Goal: Transaction & Acquisition: Book appointment/travel/reservation

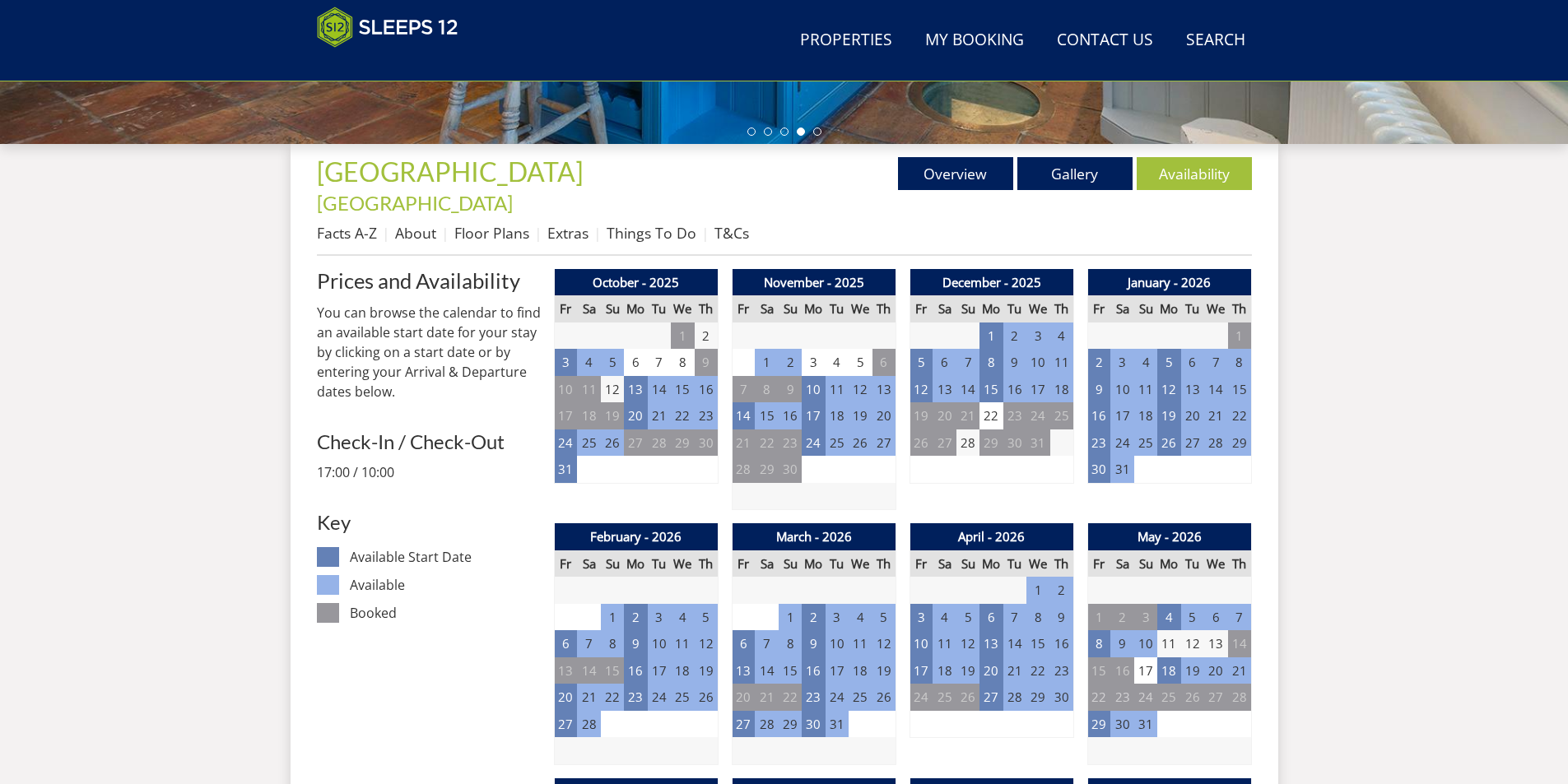
scroll to position [556, 0]
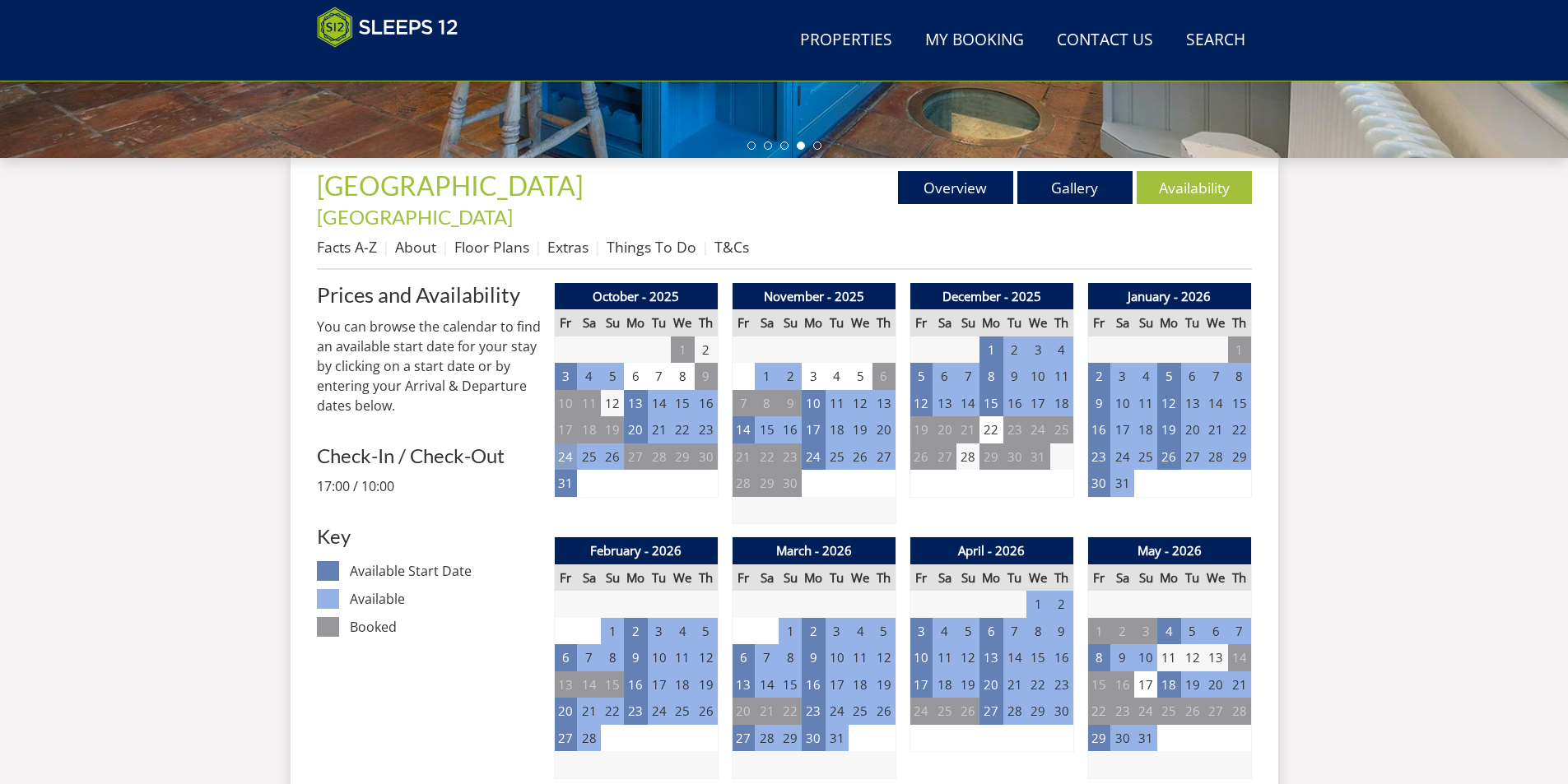
click at [566, 444] on td "24" at bounding box center [565, 457] width 23 height 27
click at [568, 504] on link "WEEKEND - £5,235.00" at bounding box center [569, 502] width 128 height 17
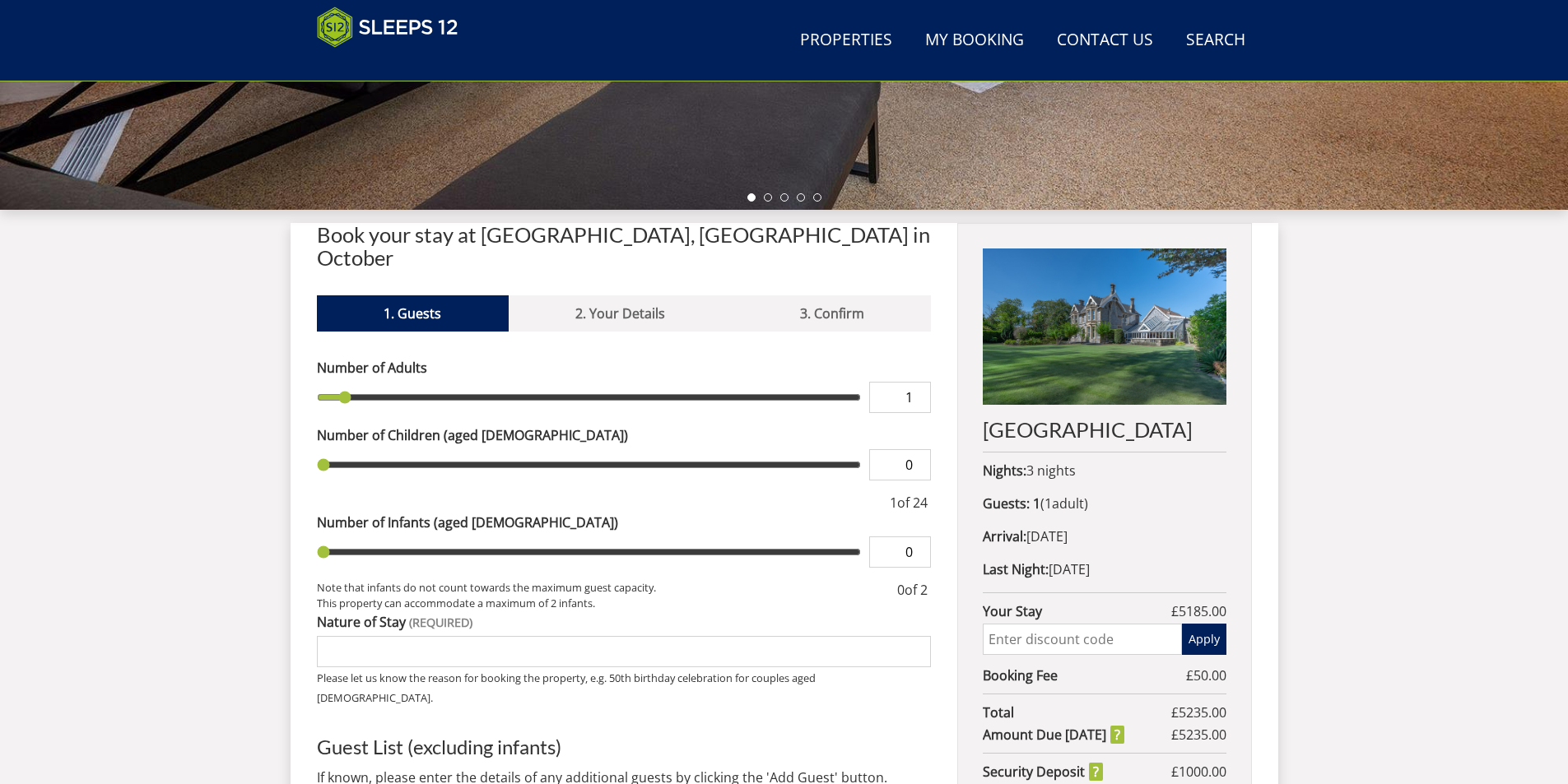
scroll to position [533, 0]
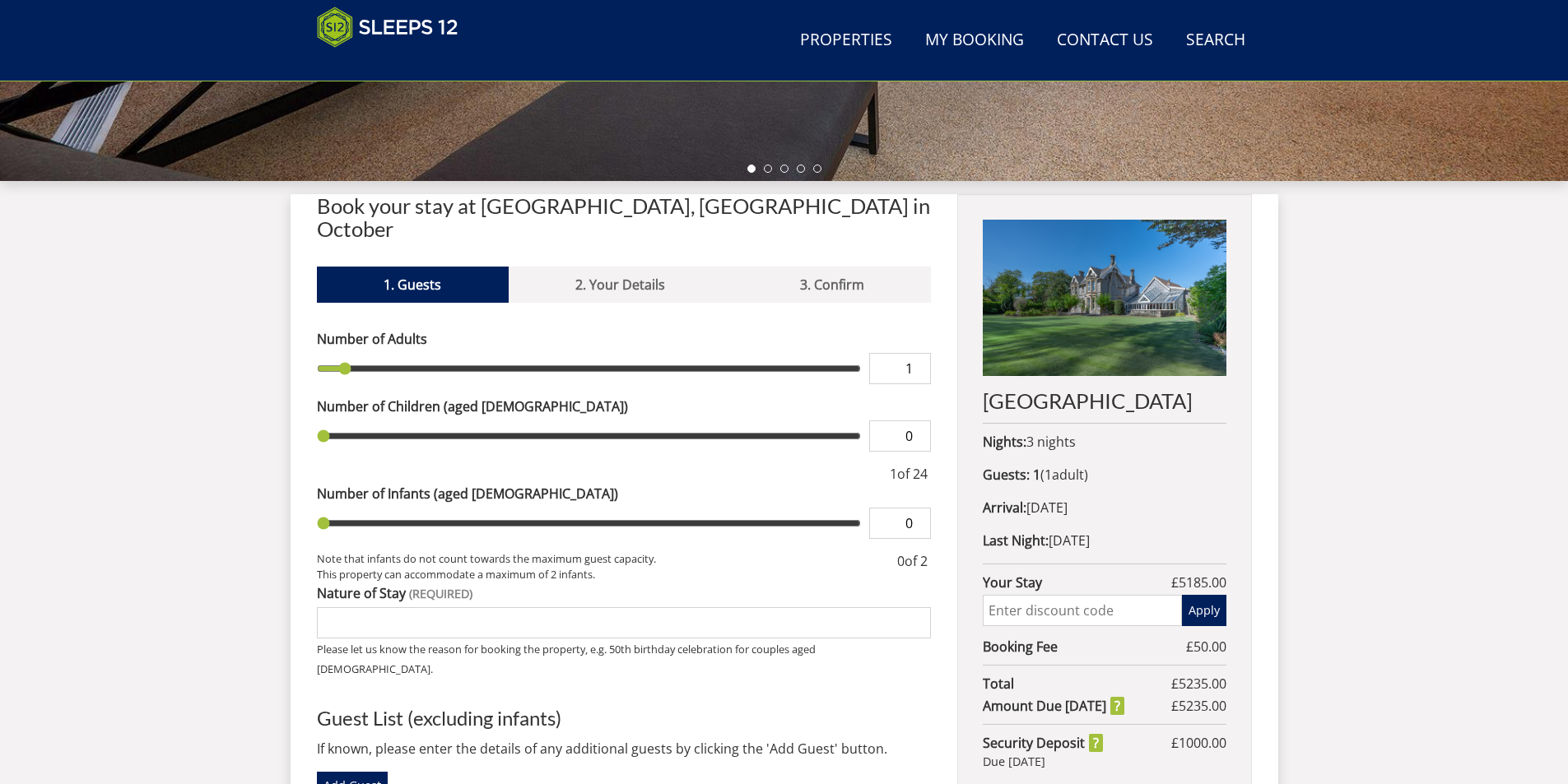
type input "24"
click at [853, 353] on input "range" at bounding box center [588, 368] width 545 height 31
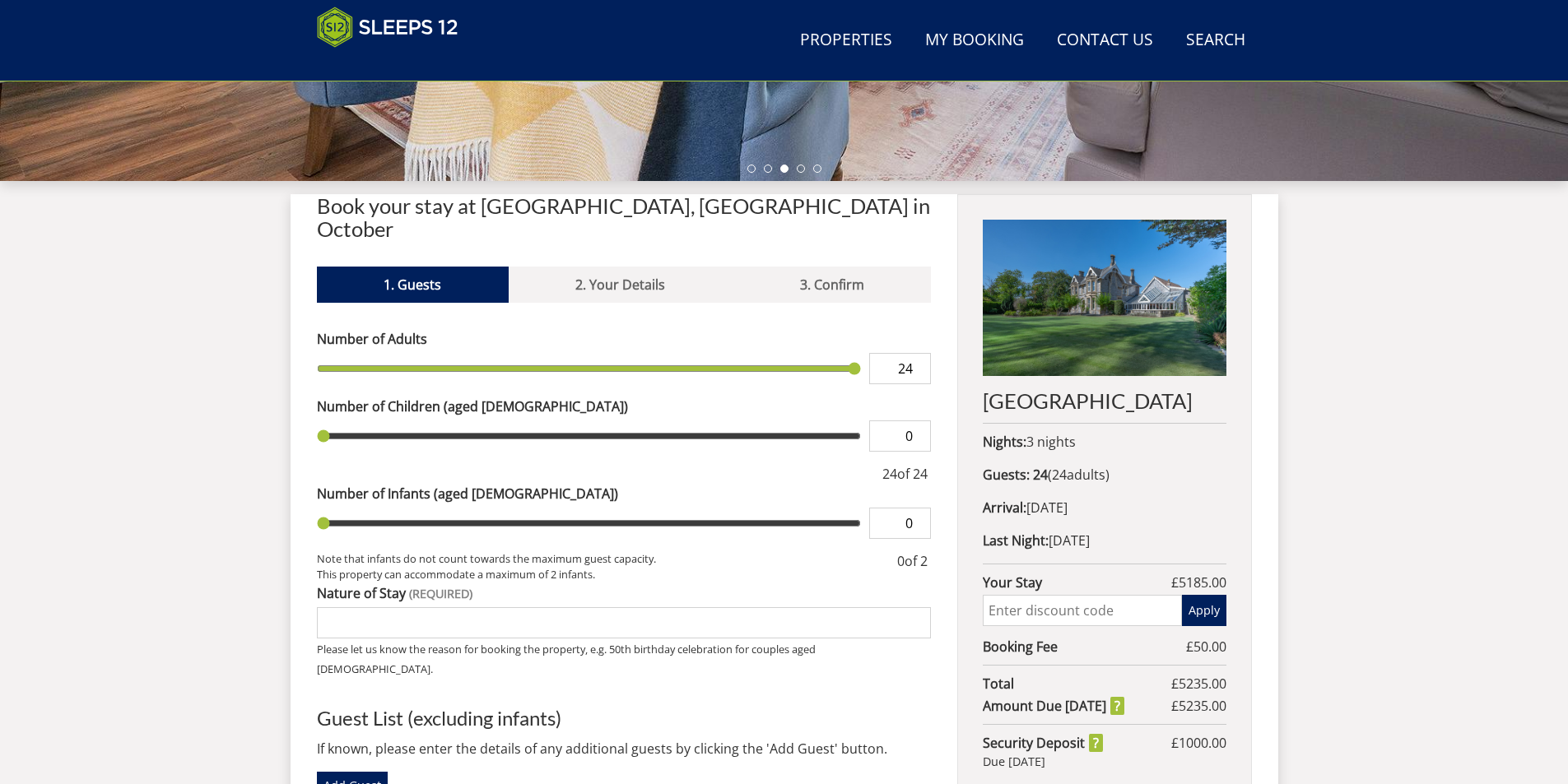
click at [525, 420] on input "range" at bounding box center [588, 436] width 545 height 31
type input "0"
type input "21"
click at [789, 353] on input "range" at bounding box center [588, 368] width 545 height 31
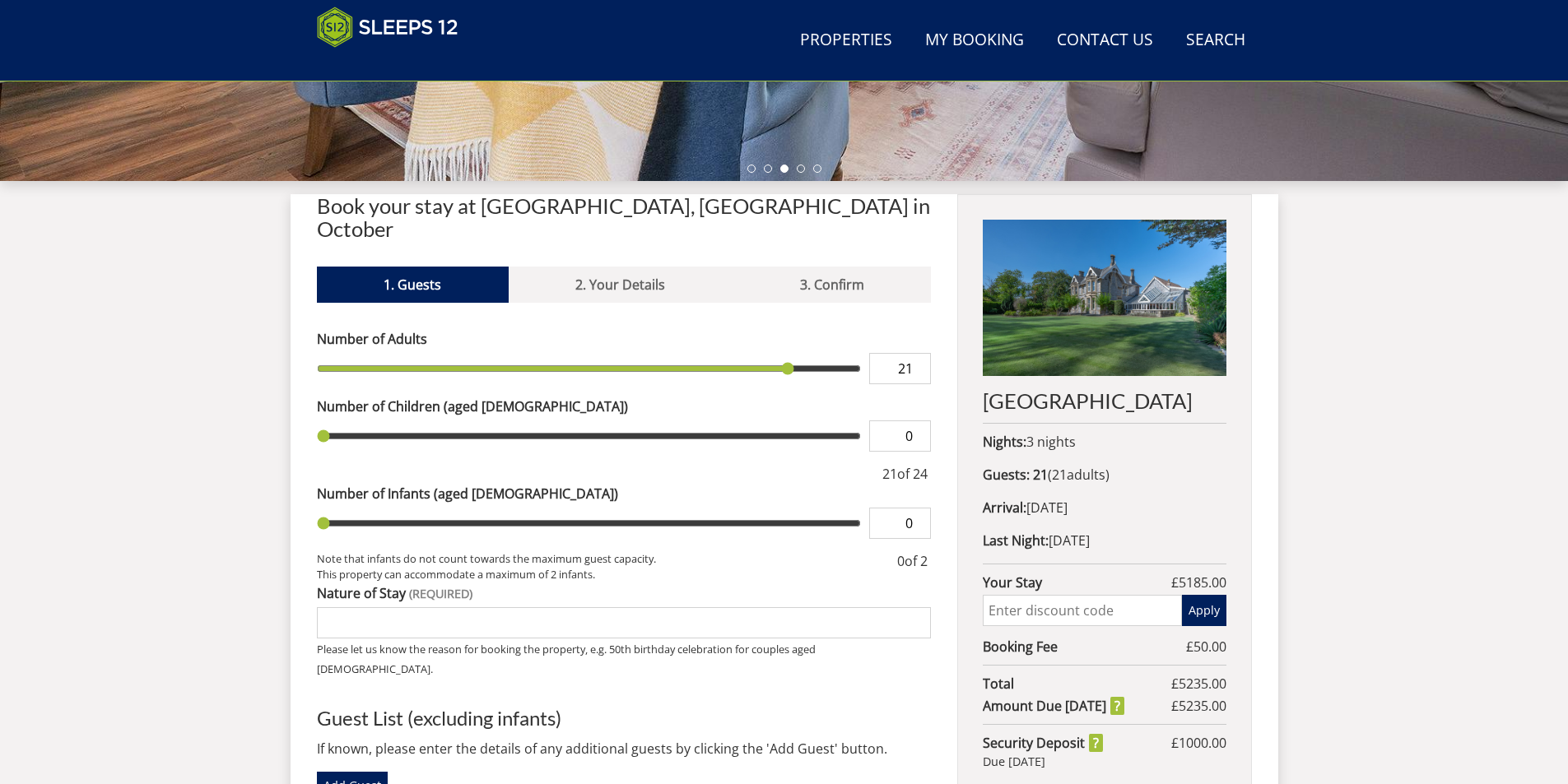
type input "20"
click at [773, 353] on input "range" at bounding box center [588, 368] width 545 height 31
type input "4"
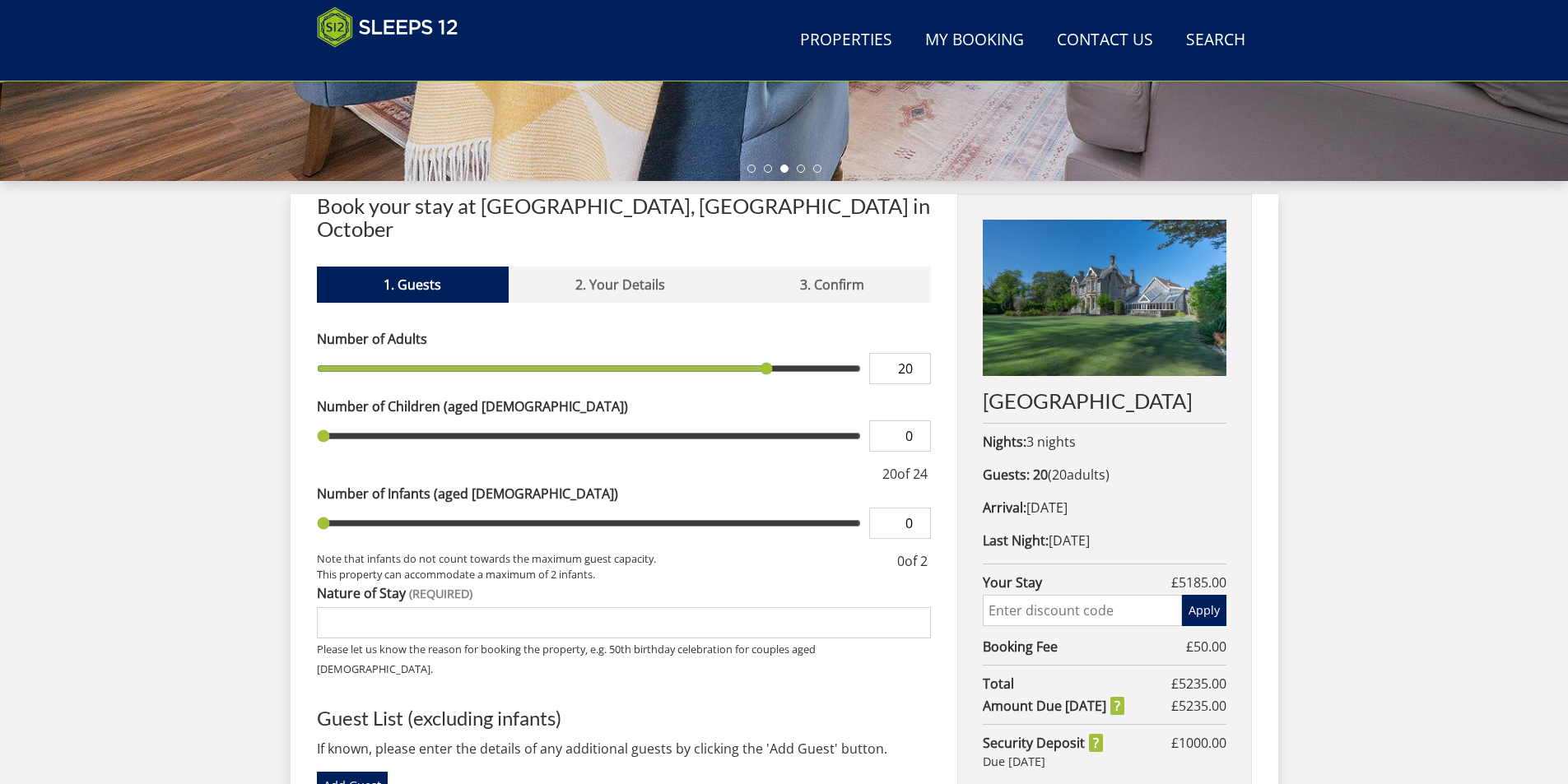
type input "4"
click at [430, 420] on input "range" at bounding box center [588, 436] width 545 height 31
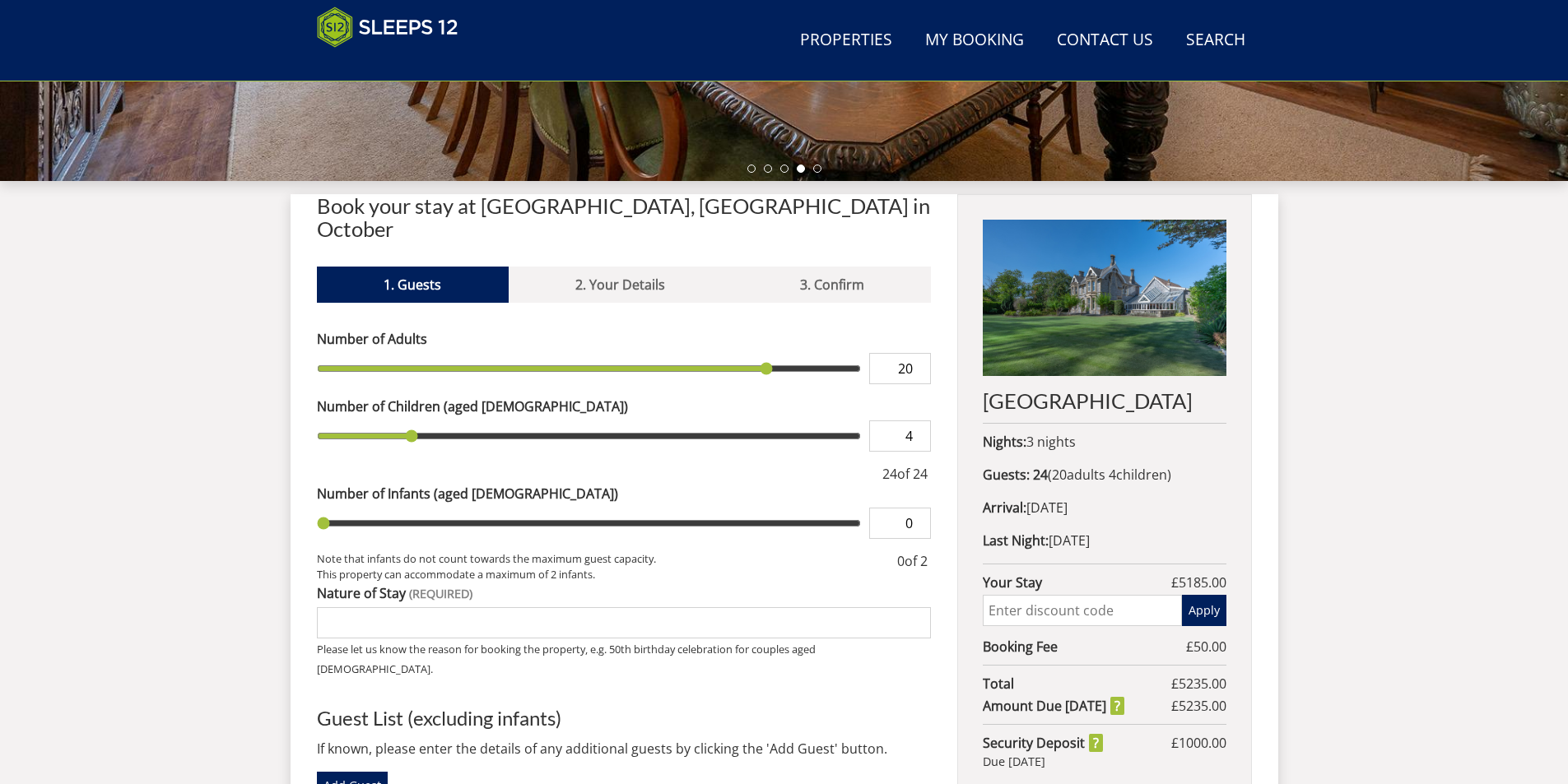
type input "2"
click at [399, 508] on input "range" at bounding box center [588, 523] width 545 height 31
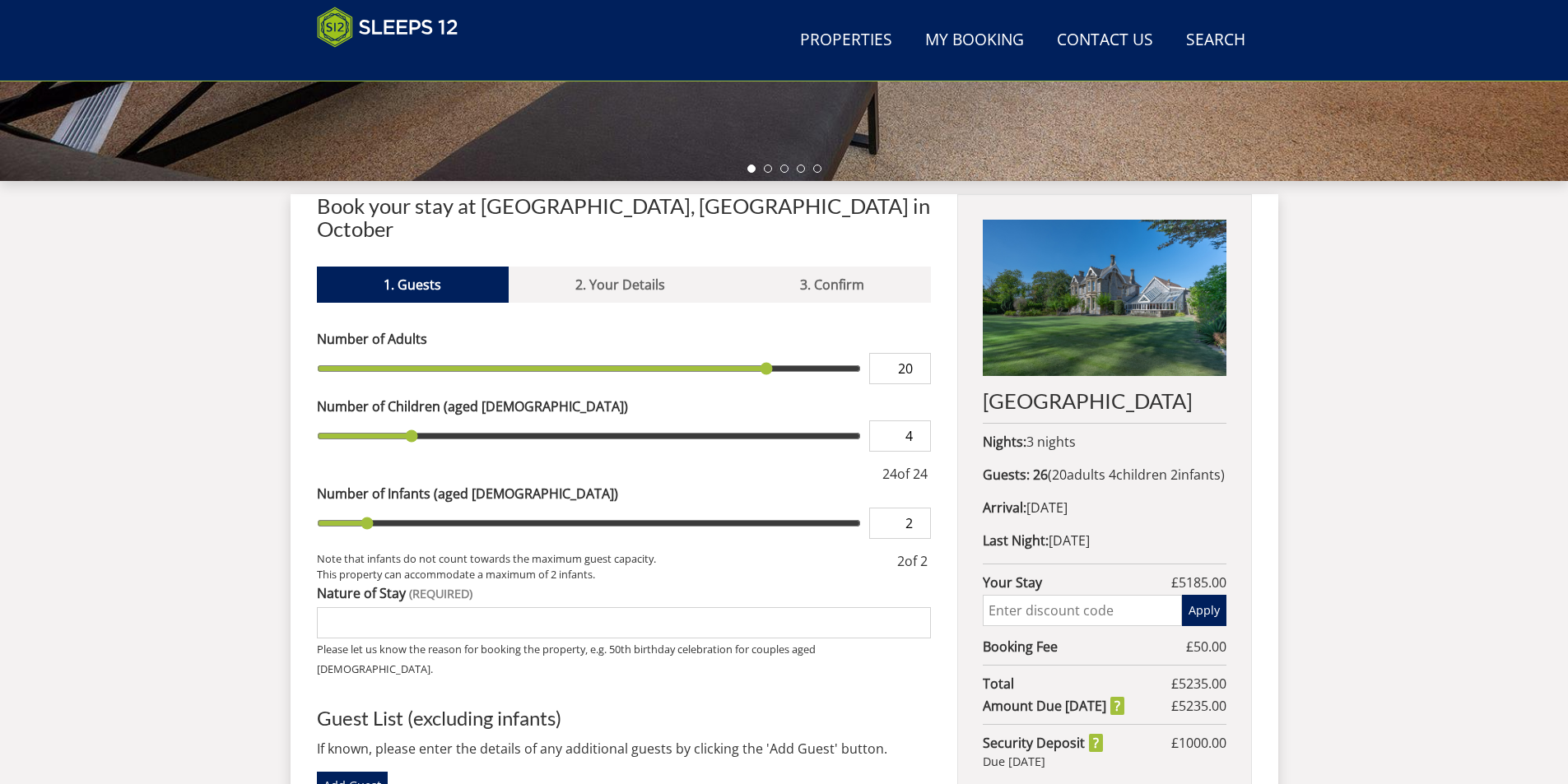
click at [499, 608] on input "Nature of Stay" at bounding box center [624, 623] width 615 height 31
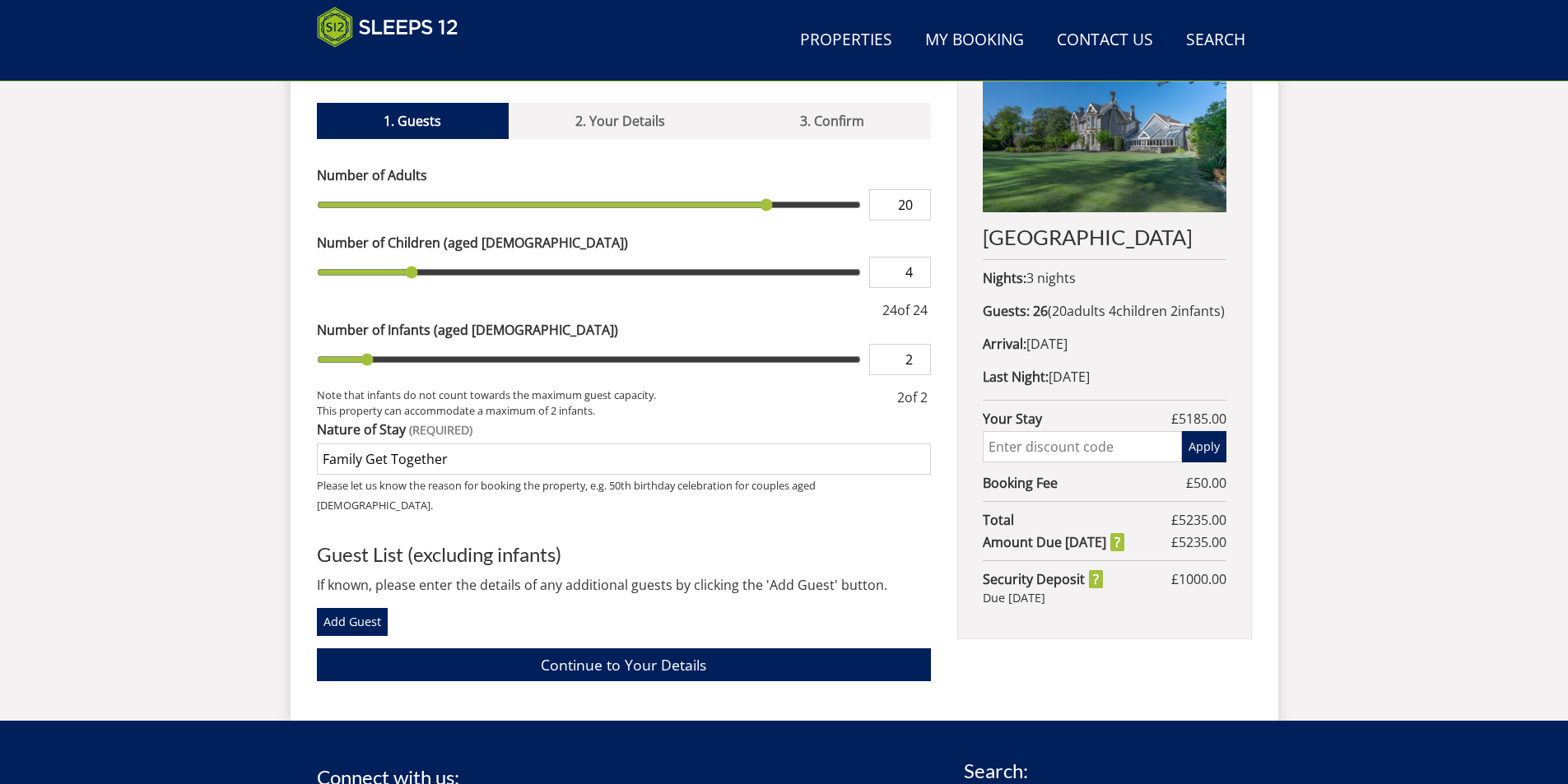
scroll to position [862, 0]
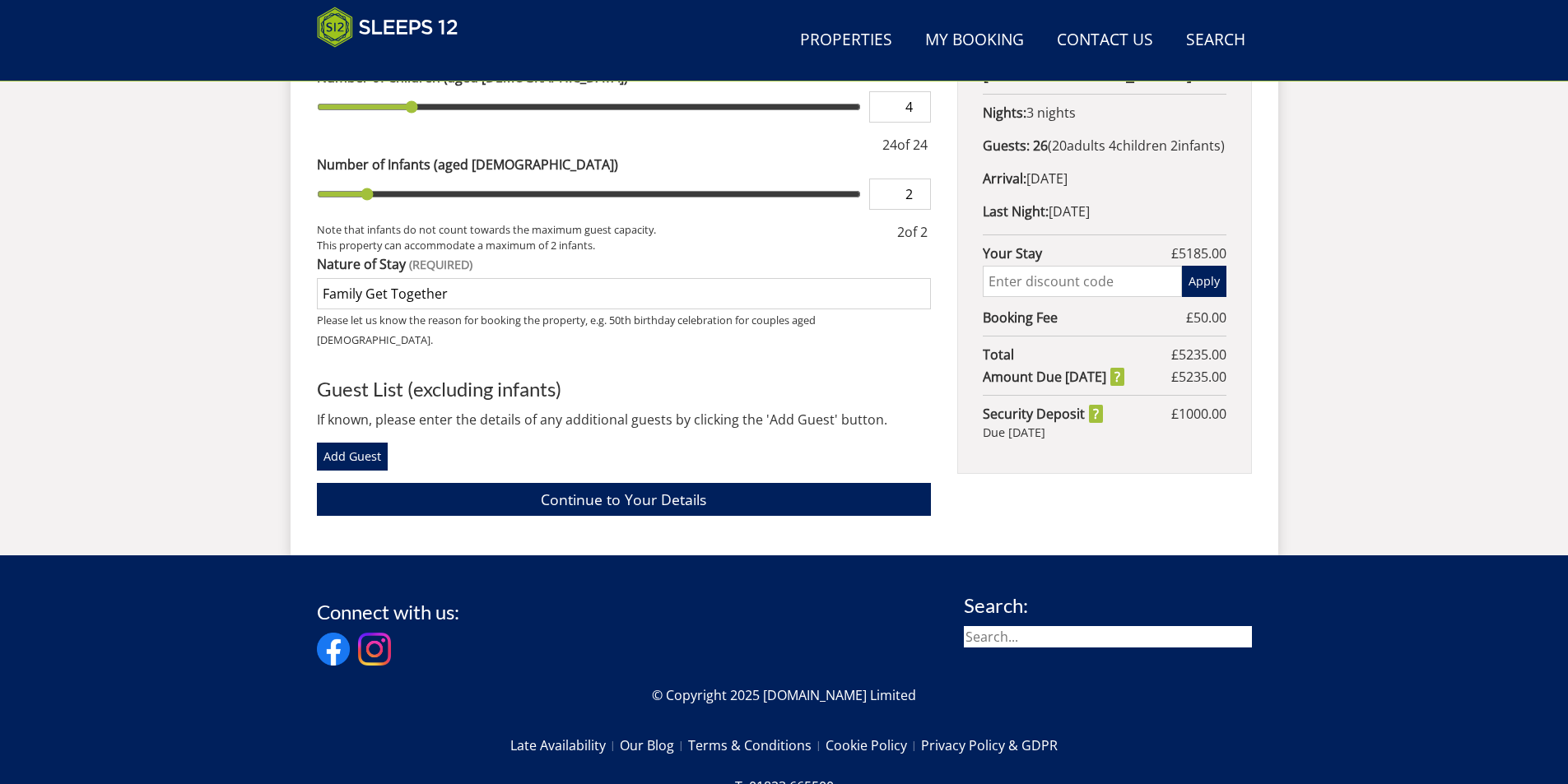
type input "Family Get Together"
click at [1017, 297] on input "text" at bounding box center [1082, 281] width 198 height 31
type input "WinterWonder"
click at [1203, 297] on button "Apply" at bounding box center [1204, 281] width 45 height 31
click at [628, 483] on link "Continue to Your Details" at bounding box center [624, 498] width 615 height 32
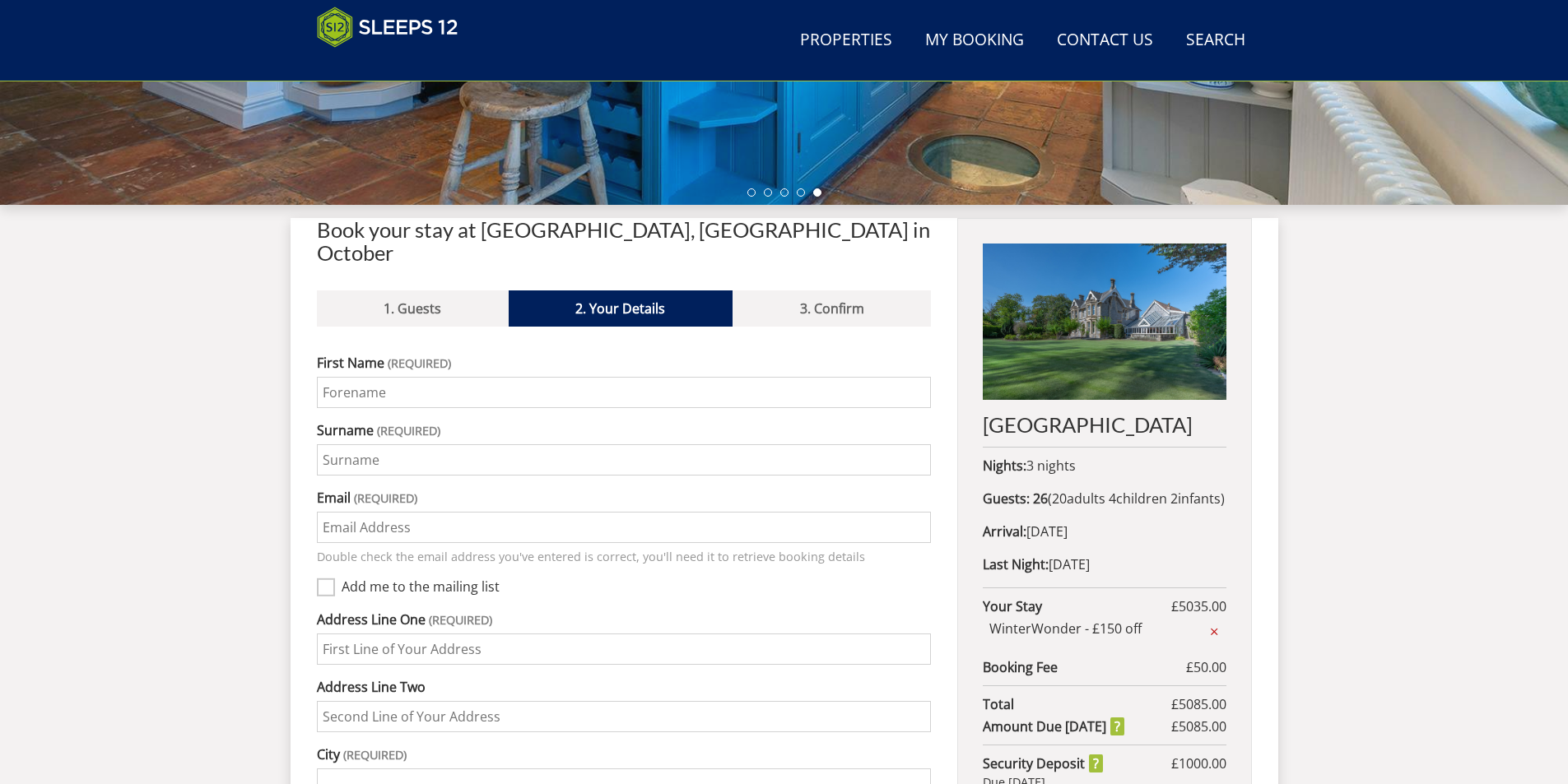
scroll to position [480, 0]
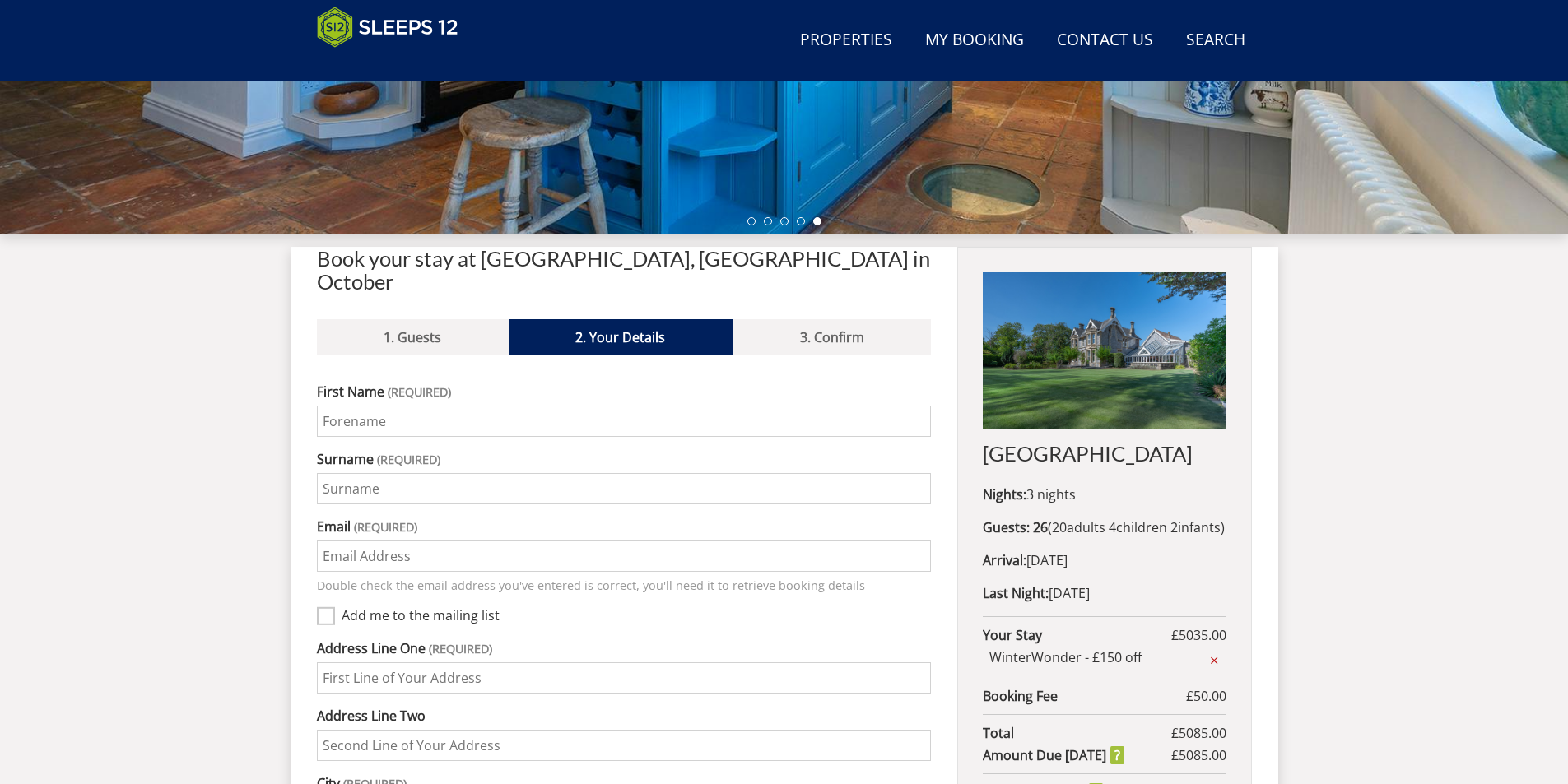
click at [514, 406] on input "First Name" at bounding box center [624, 421] width 615 height 31
click at [540, 406] on input "First Name" at bounding box center [624, 421] width 615 height 31
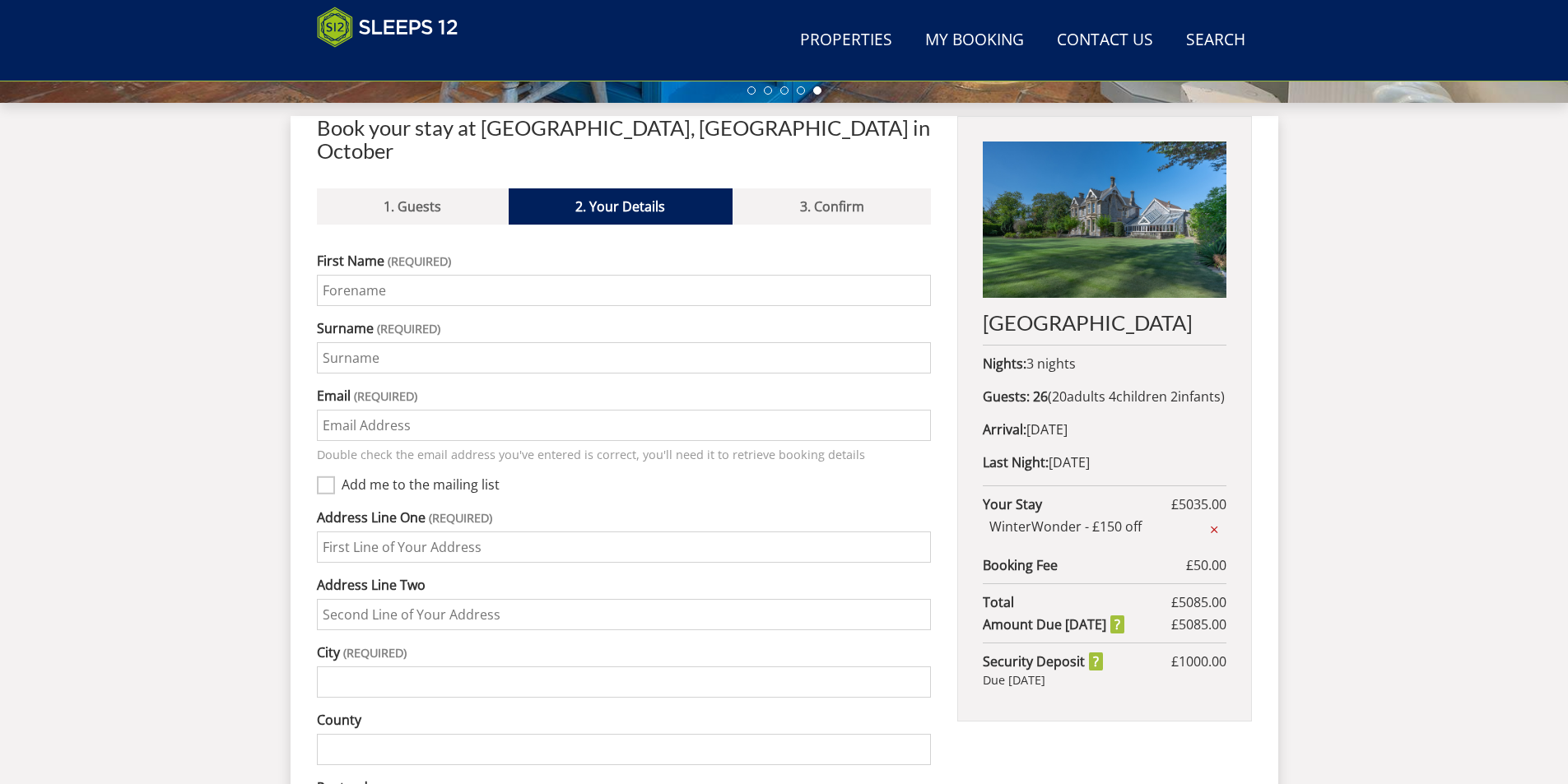
scroll to position [673, 0]
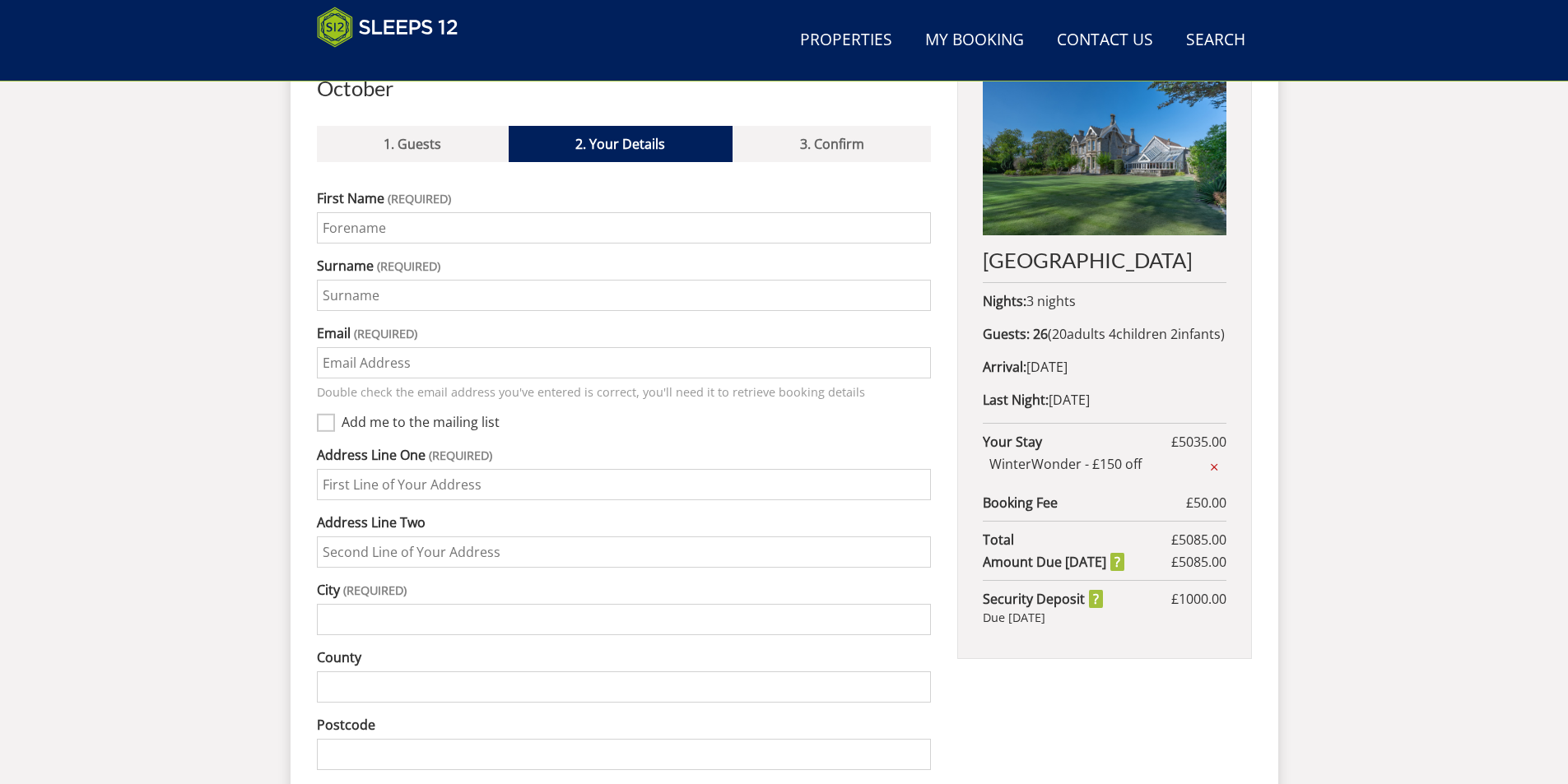
click at [409, 212] on input "First Name" at bounding box center [624, 227] width 615 height 31
drag, startPoint x: 116, startPoint y: 206, endPoint x: 226, endPoint y: 209, distance: 110.0
click at [116, 206] on div "Search Menu Properties My Booking Contact Us [PHONE_NUMBER] Search Check Availa…" at bounding box center [784, 333] width 1568 height 1901
click at [380, 212] on input "First Name" at bounding box center [624, 227] width 615 height 31
type input "[PERSON_NAME]"
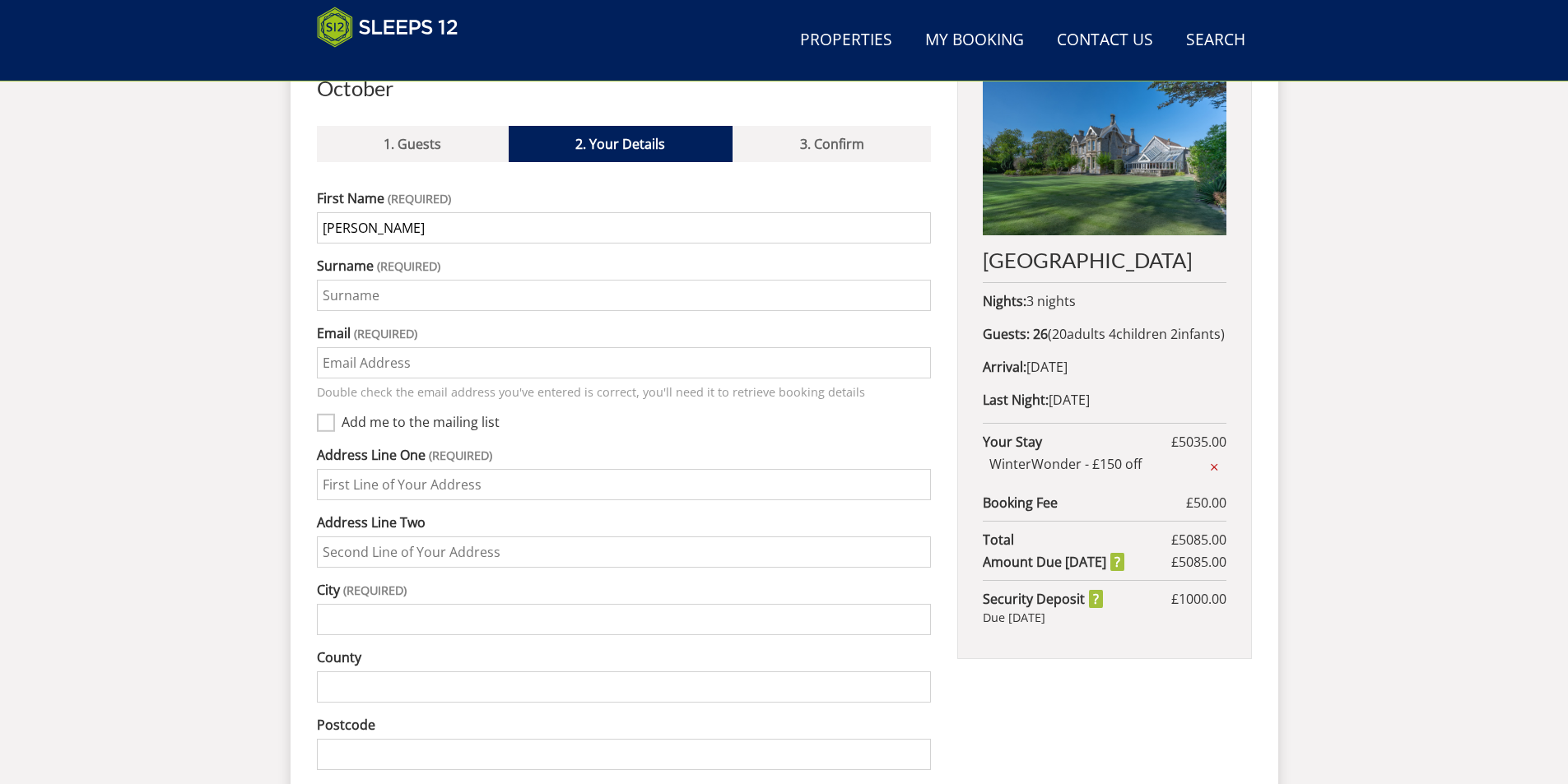
click at [435, 280] on input "Surname" at bounding box center [624, 296] width 615 height 31
type input "Haq"
click at [371, 347] on input "Email" at bounding box center [624, 363] width 615 height 31
type input "[EMAIL_ADDRESS][DOMAIN_NAME]"
click at [655, 415] on label "Add me to the mailing list" at bounding box center [637, 424] width 590 height 18
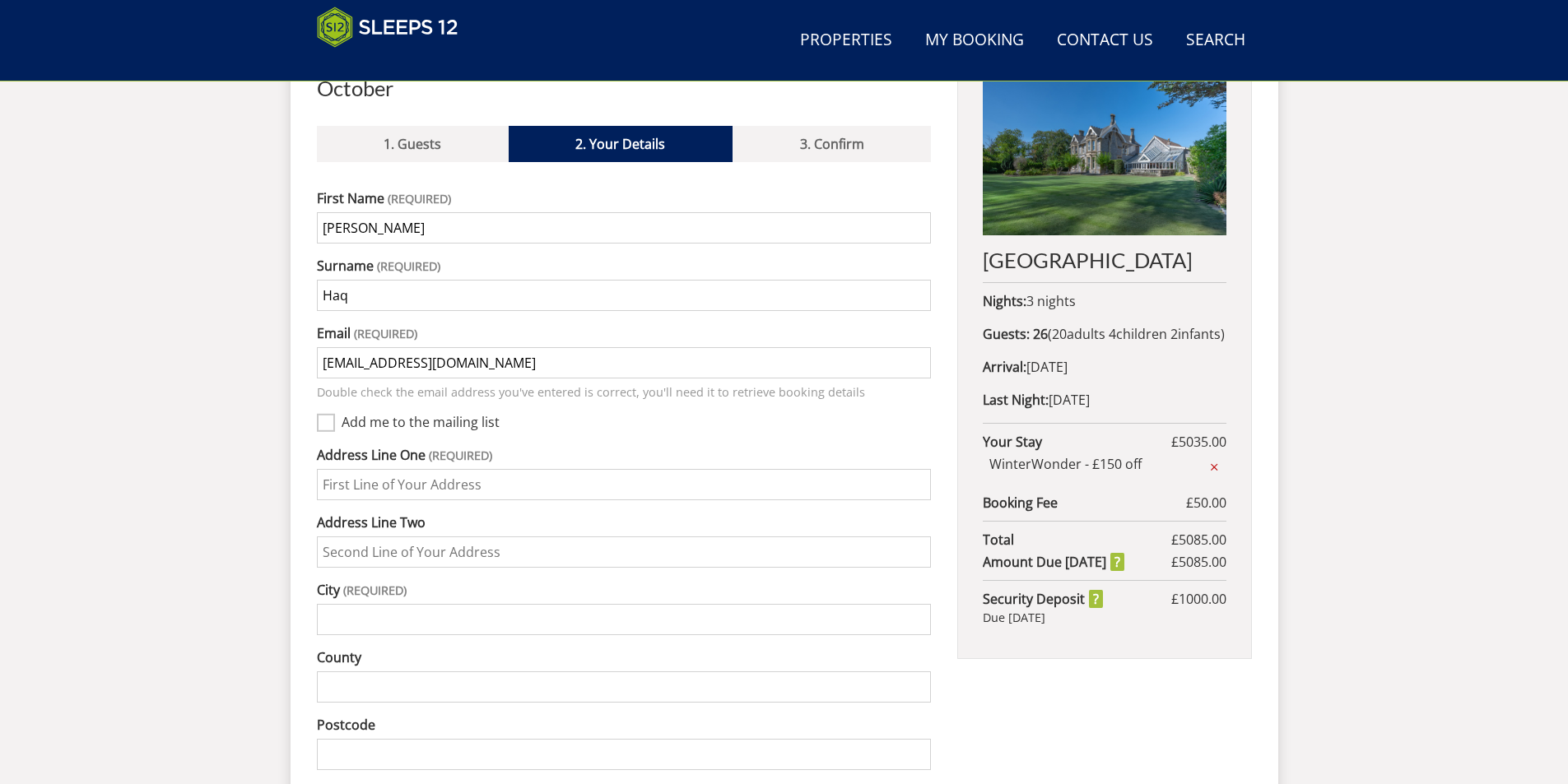
click at [335, 414] on input "Add me to the mailing list" at bounding box center [326, 423] width 18 height 18
click at [365, 415] on label "Add me to the mailing list" at bounding box center [637, 424] width 590 height 18
click at [335, 414] on input "Add me to the mailing list" at bounding box center [326, 423] width 18 height 18
checkbox input "false"
click at [389, 469] on input "Address Line One" at bounding box center [624, 485] width 615 height 31
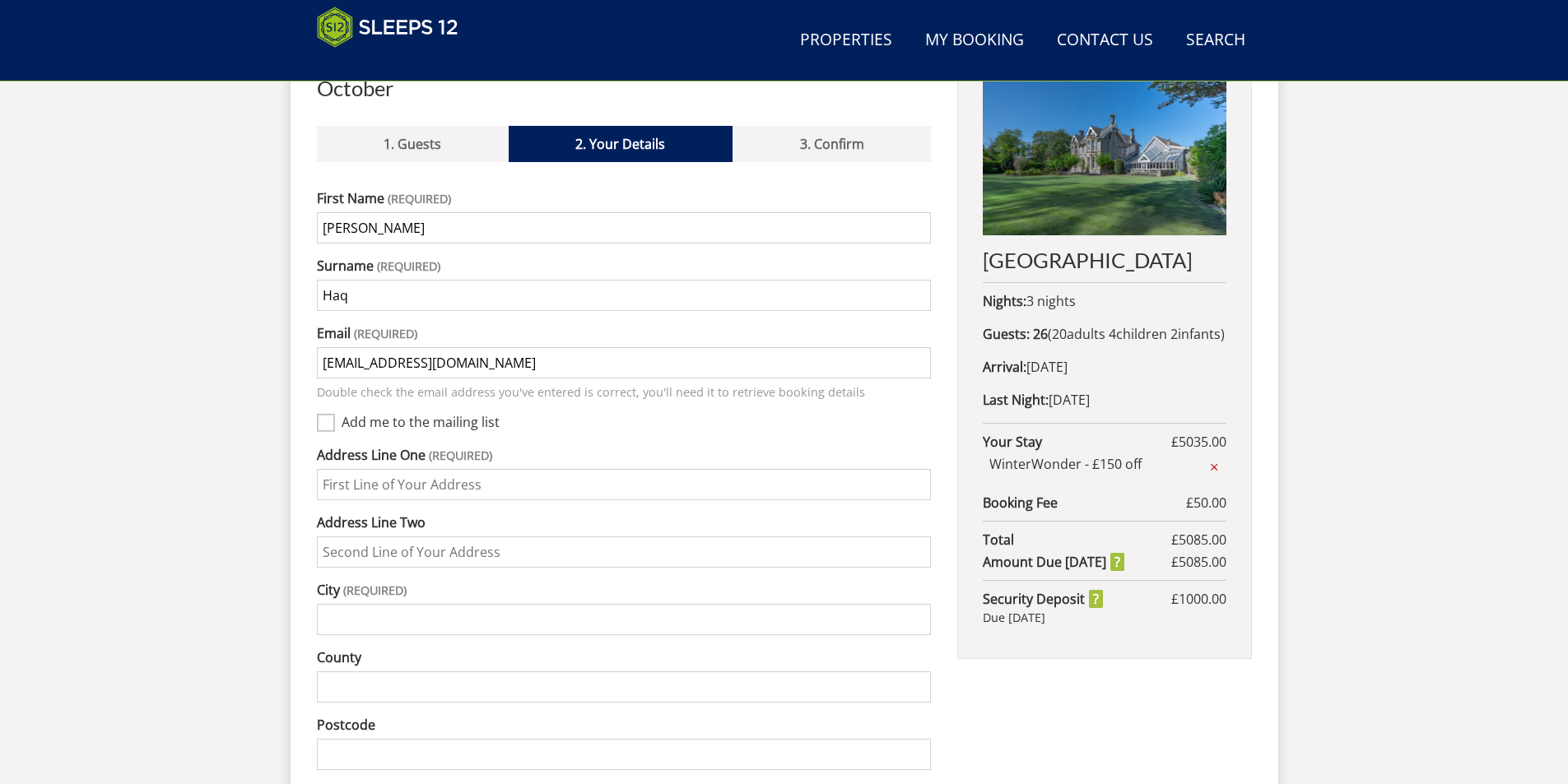
type input "[STREET_ADDRESS]"
type input "DAGENHAM"
type input "RM8 3AJ"
type input "07931850393"
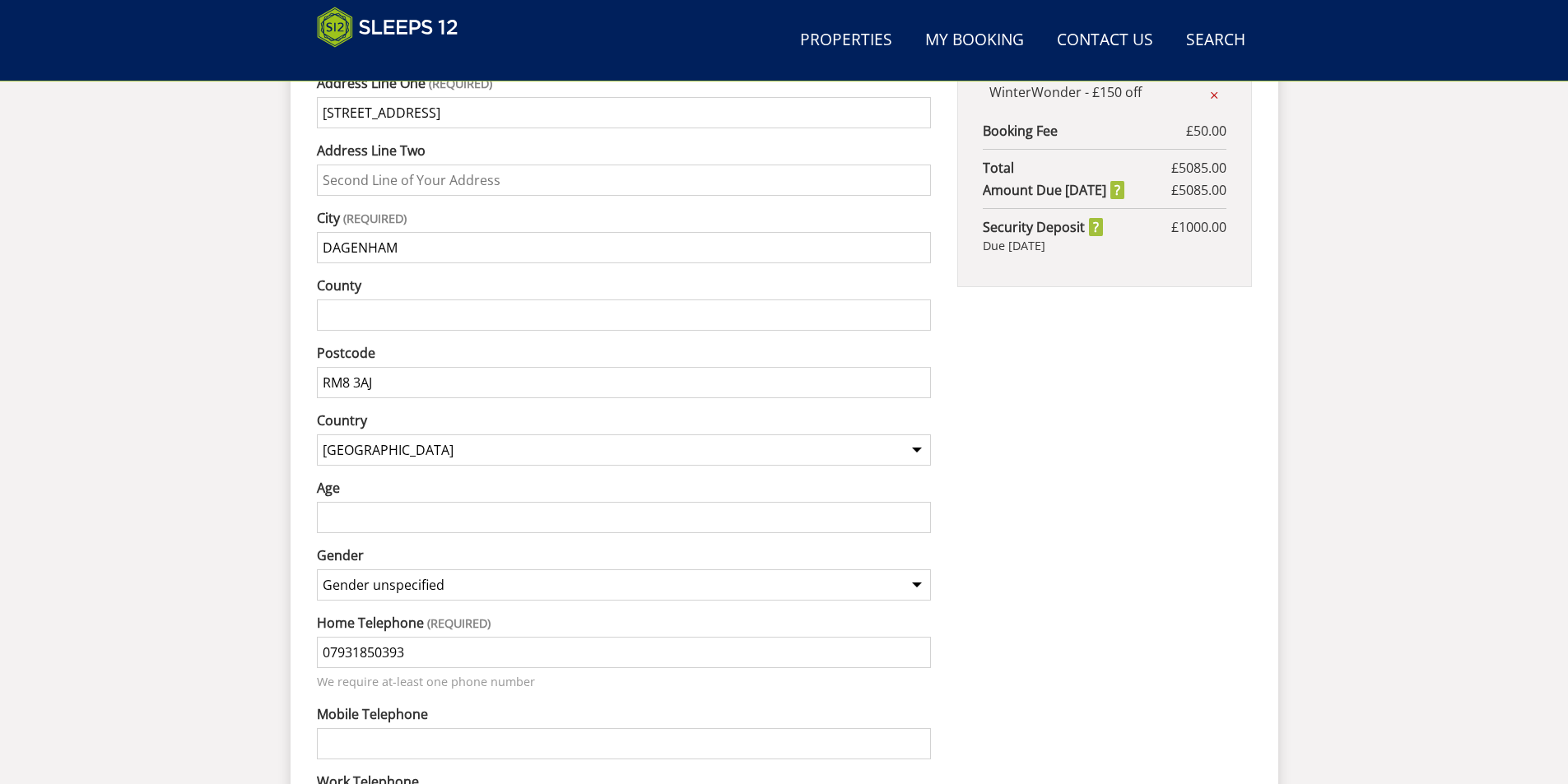
scroll to position [1085, 0]
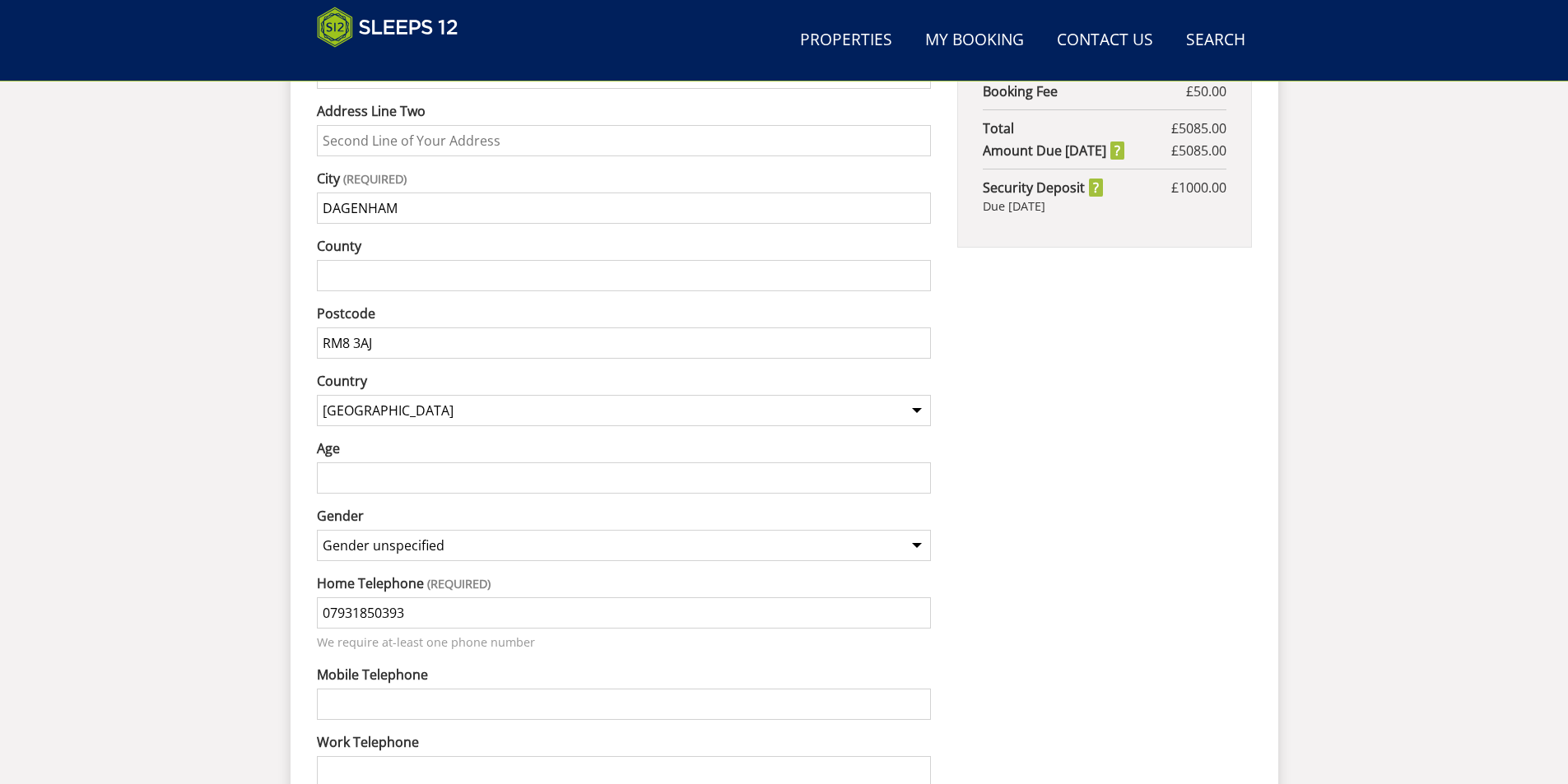
click at [384, 463] on input "Age" at bounding box center [624, 478] width 615 height 31
click at [386, 463] on input "37" at bounding box center [624, 478] width 615 height 31
type input "37"
click at [412, 530] on select "Gender unspecified Gender [DEMOGRAPHIC_DATA] Gender [DEMOGRAPHIC_DATA]" at bounding box center [624, 546] width 615 height 31
select select "gender_[DEMOGRAPHIC_DATA]"
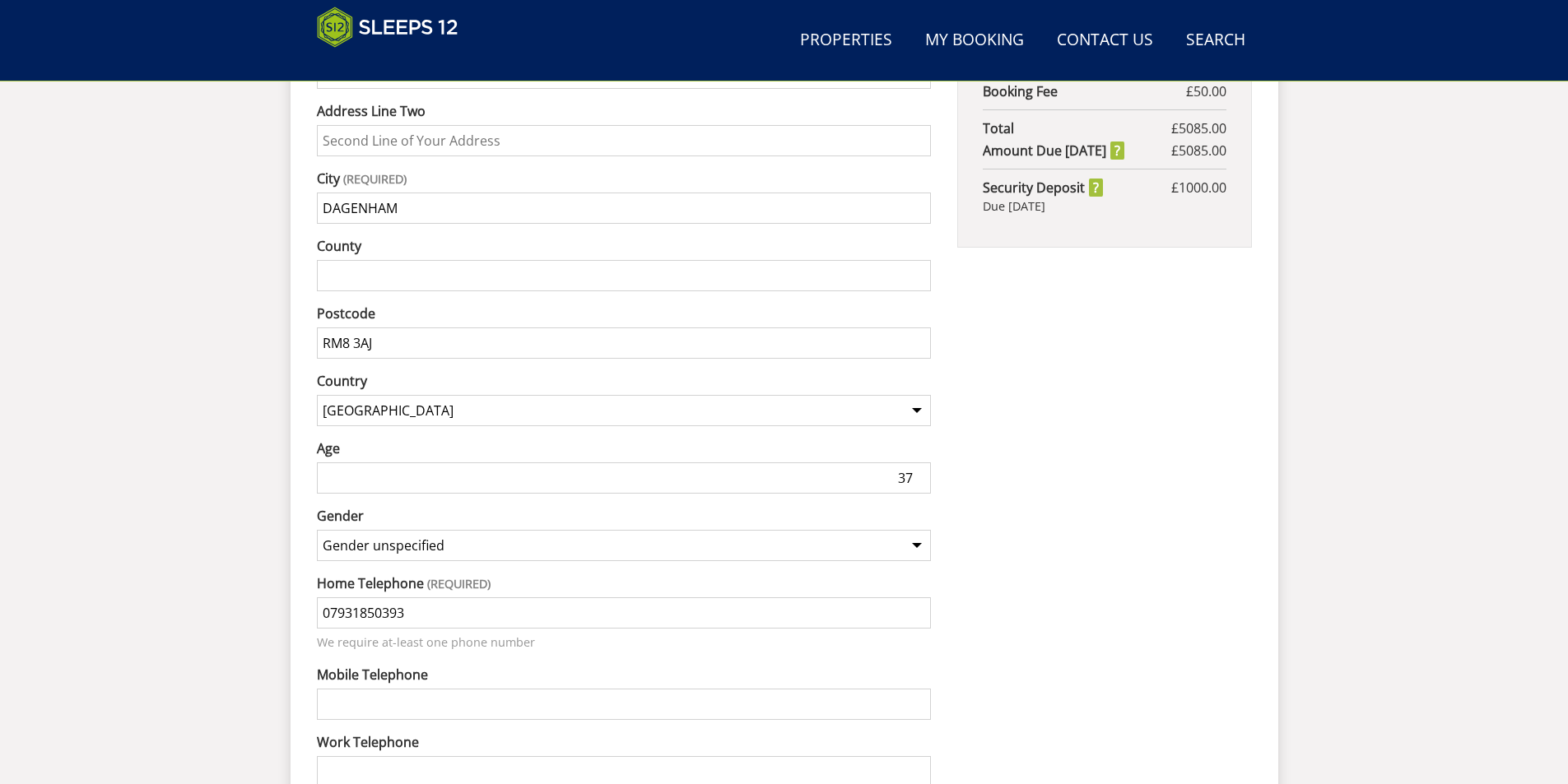
click at [317, 530] on select "Gender unspecified Gender [DEMOGRAPHIC_DATA] Gender [DEMOGRAPHIC_DATA]" at bounding box center [624, 546] width 615 height 31
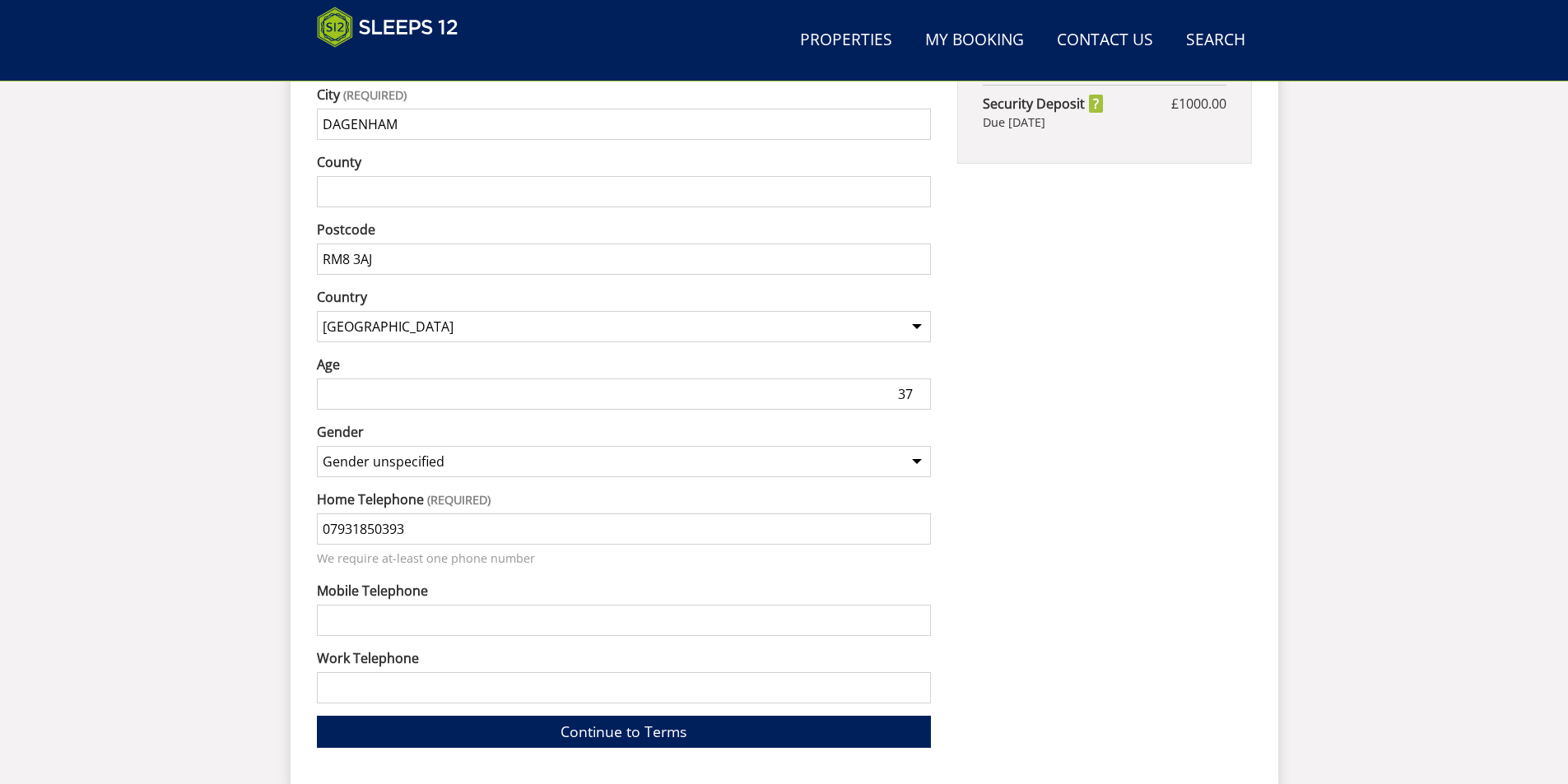
scroll to position [1250, 0]
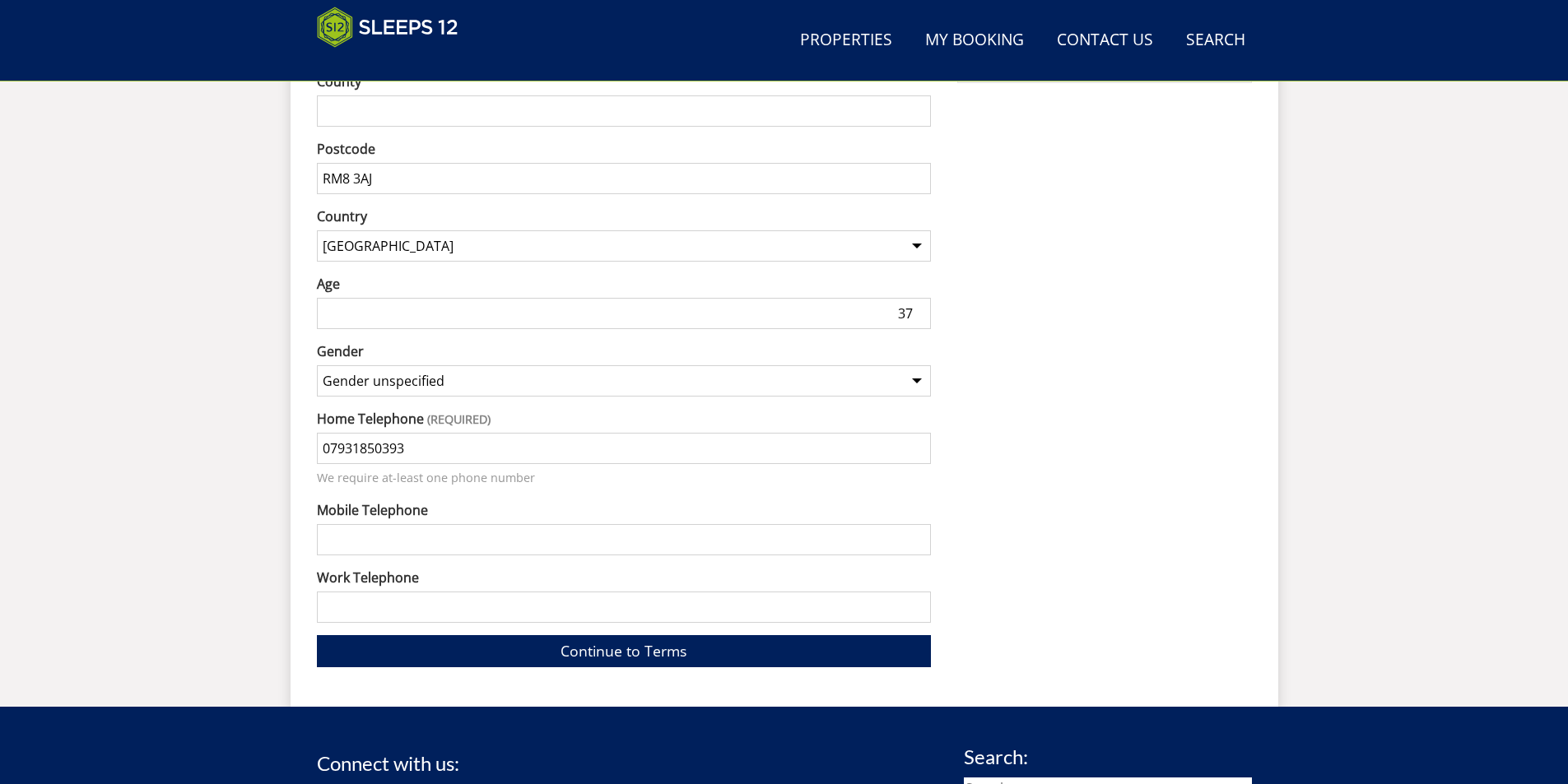
drag, startPoint x: 442, startPoint y: 431, endPoint x: 169, endPoint y: 404, distance: 274.3
click at [369, 537] on div "First Name [PERSON_NAME] Surname Haq Email [EMAIL_ADDRESS][DOMAIN_NAME] Double …" at bounding box center [624, 139] width 615 height 1054
click at [368, 524] on input "Mobile Telephone" at bounding box center [624, 539] width 615 height 31
paste input "07931850393"
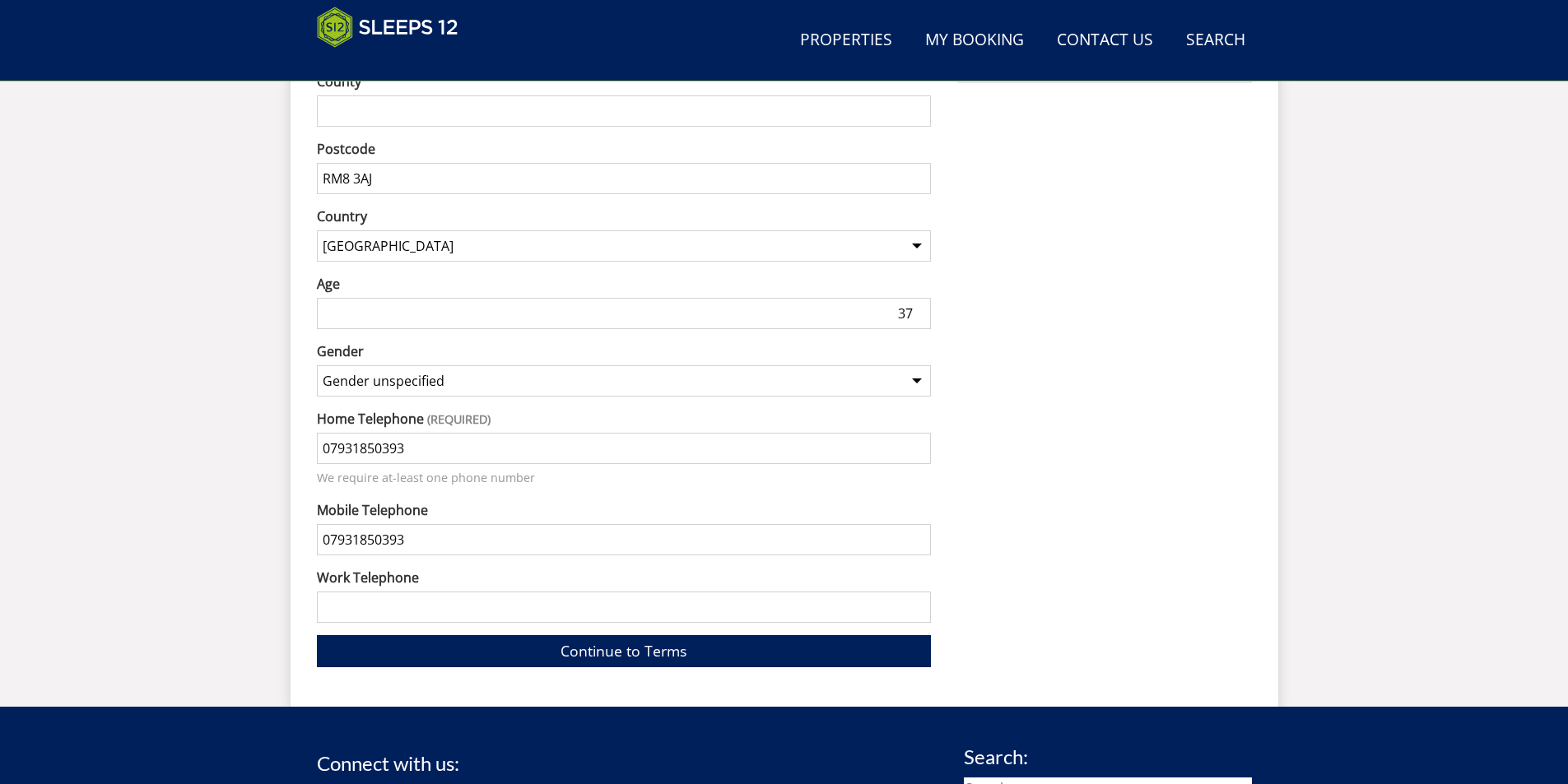
type input "07931850393"
click at [369, 592] on input "Work Telephone" at bounding box center [624, 608] width 615 height 31
click at [709, 636] on link "Continue to Terms" at bounding box center [624, 651] width 615 height 32
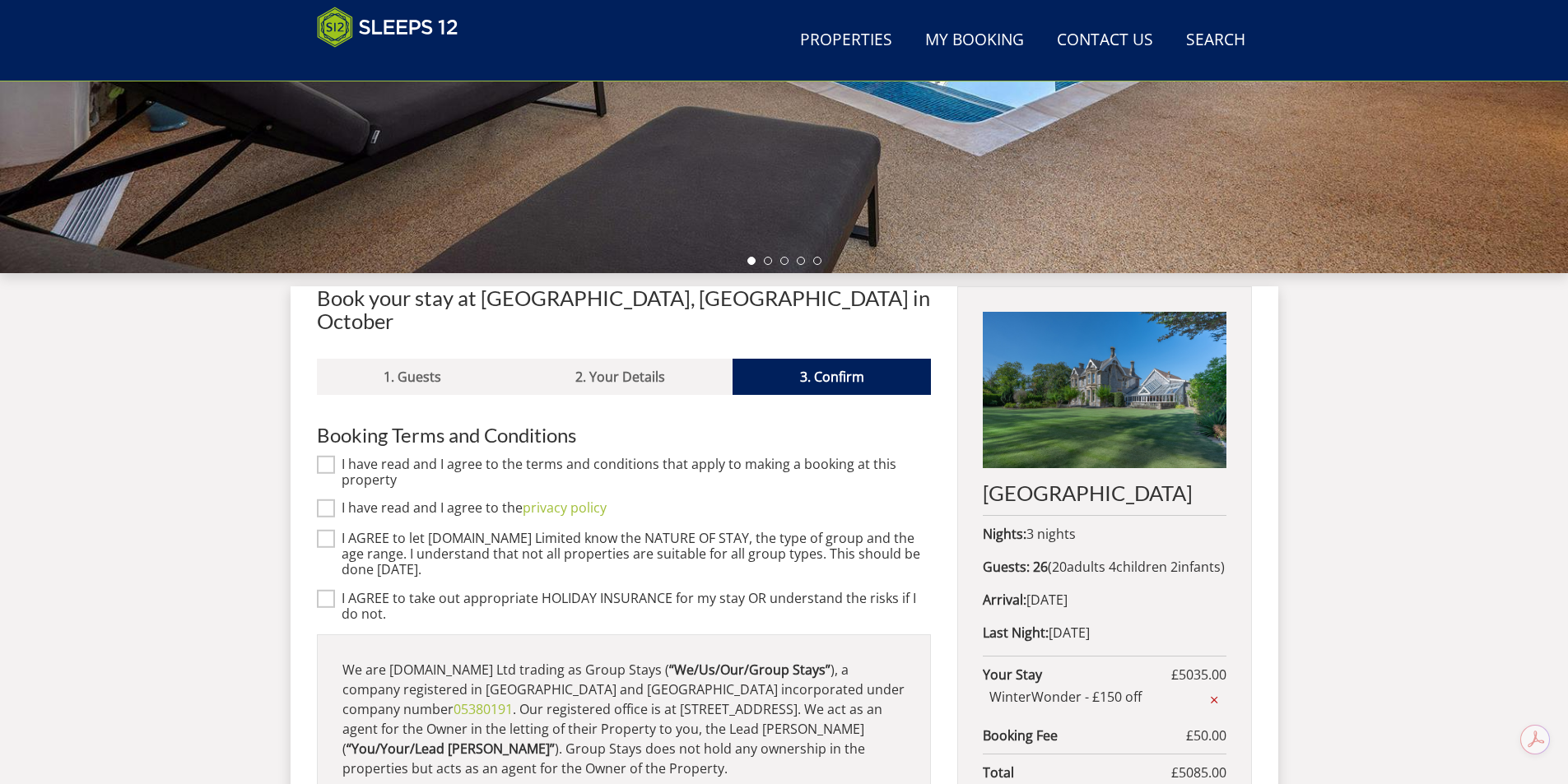
scroll to position [480, 0]
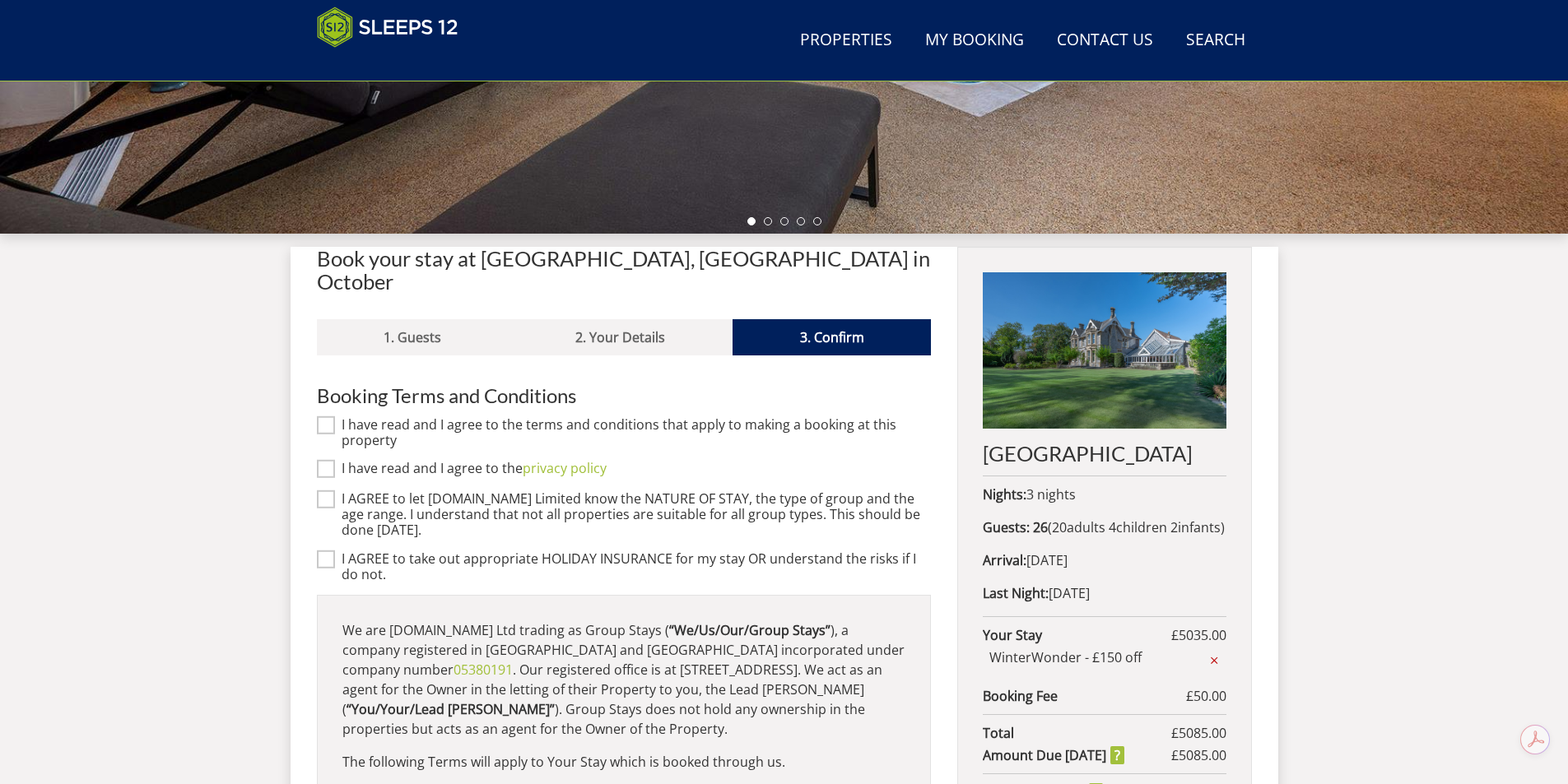
click at [325, 416] on input "I have read and I agree to the terms and conditions that apply to making a book…" at bounding box center [326, 425] width 18 height 18
checkbox input "true"
click at [322, 460] on input "I have read and I agree to the privacy policy" at bounding box center [326, 469] width 18 height 18
checkbox input "true"
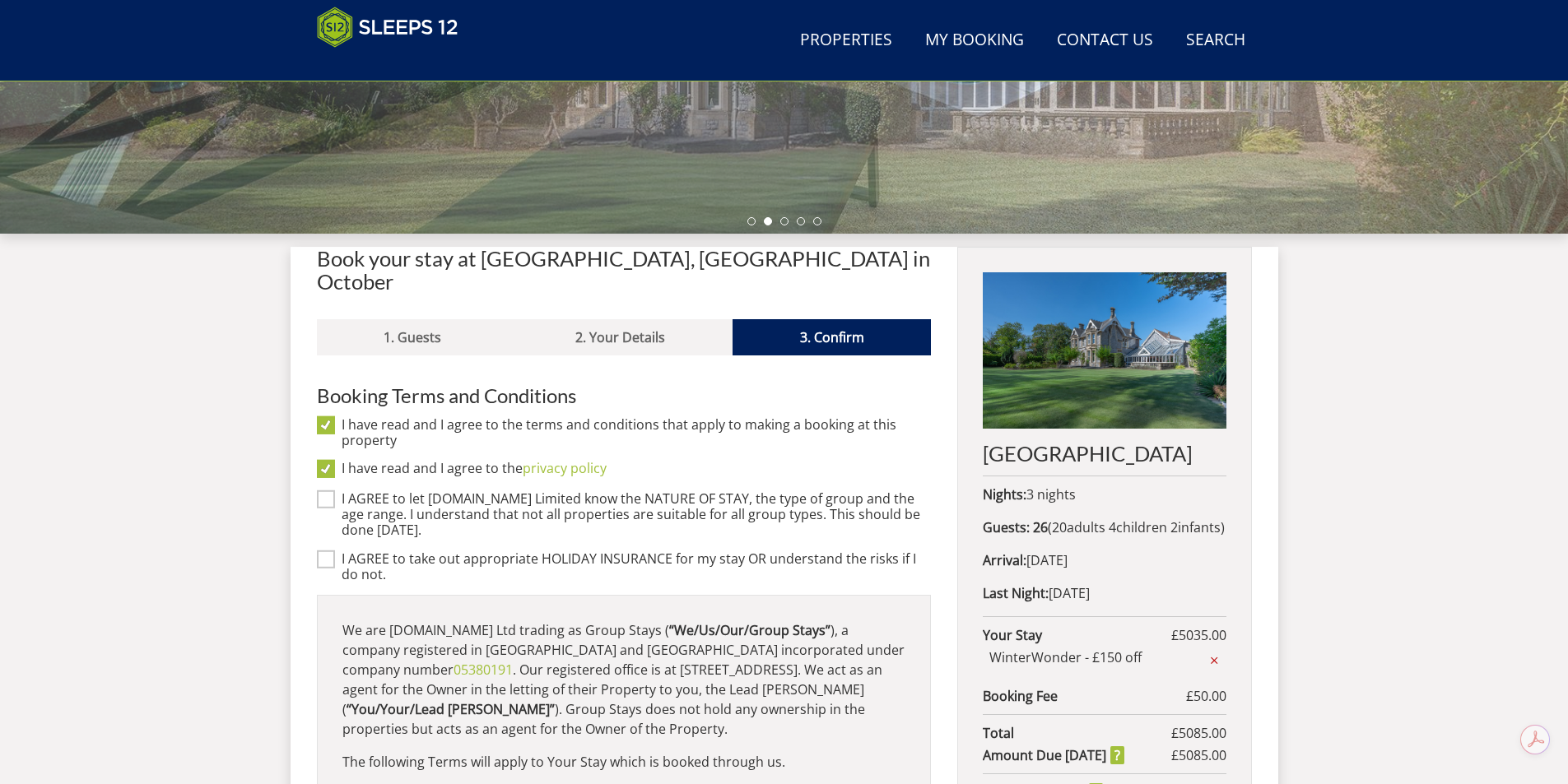
click at [326, 490] on input "I AGREE to let [DOMAIN_NAME] Limited know the NATURE OF STAY, the type of group…" at bounding box center [326, 499] width 18 height 18
checkbox input "true"
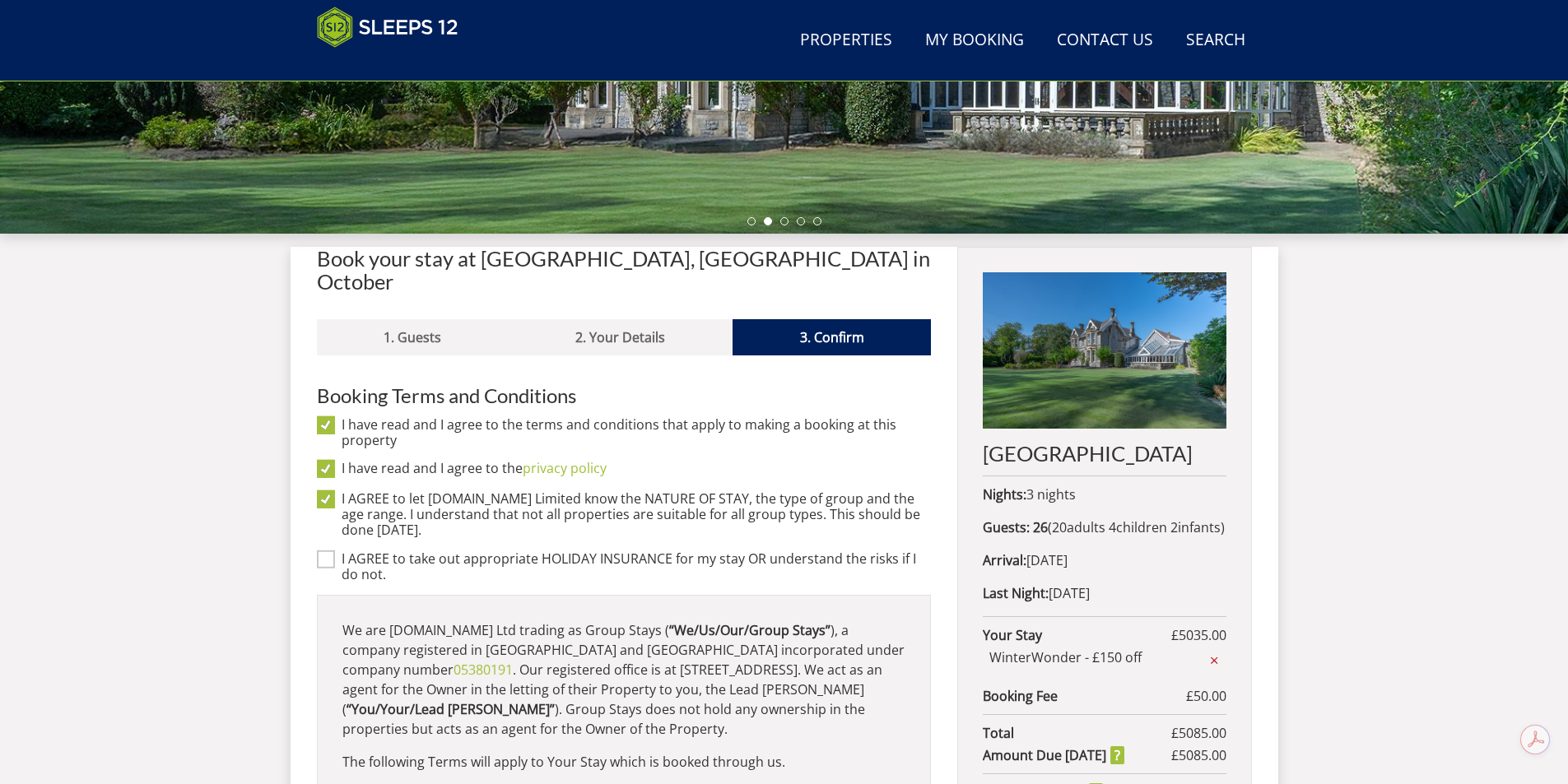
click at [325, 550] on input "I AGREE to take out appropriate HOLIDAY INSURANCE for my stay OR understand the…" at bounding box center [326, 559] width 18 height 18
checkbox input "true"
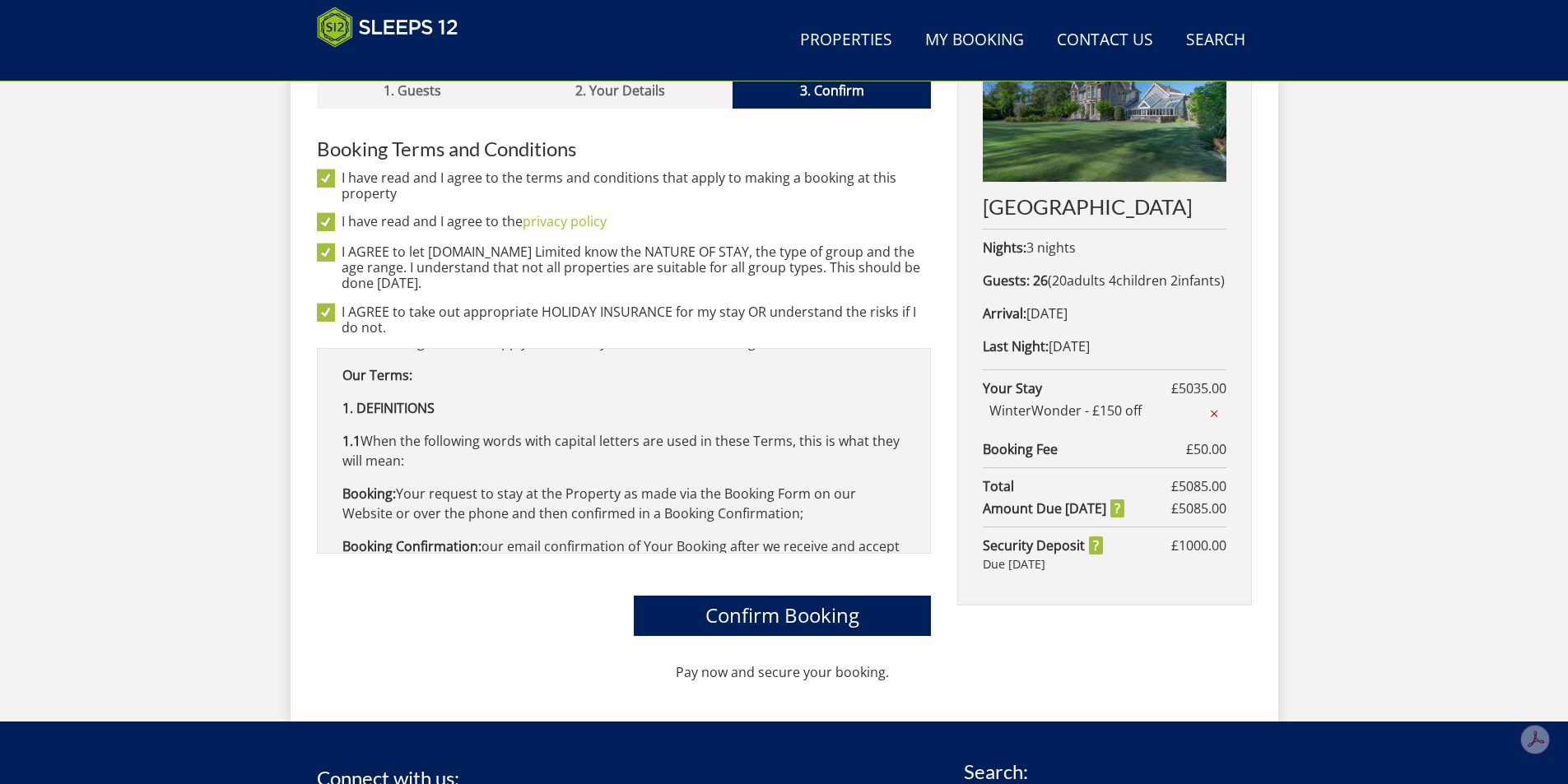
scroll to position [329, 0]
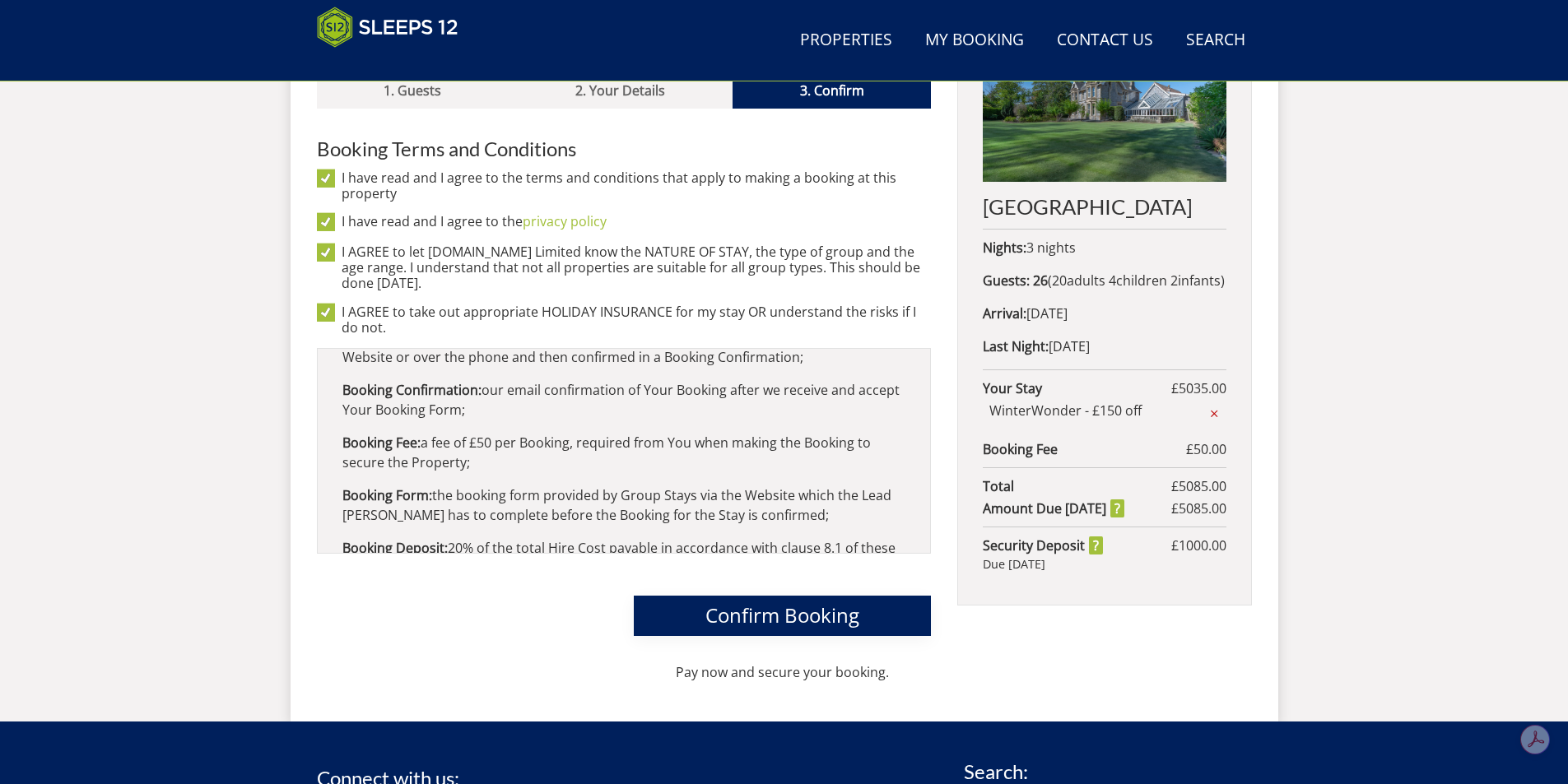
click at [787, 602] on span "Confirm Booking" at bounding box center [782, 616] width 154 height 27
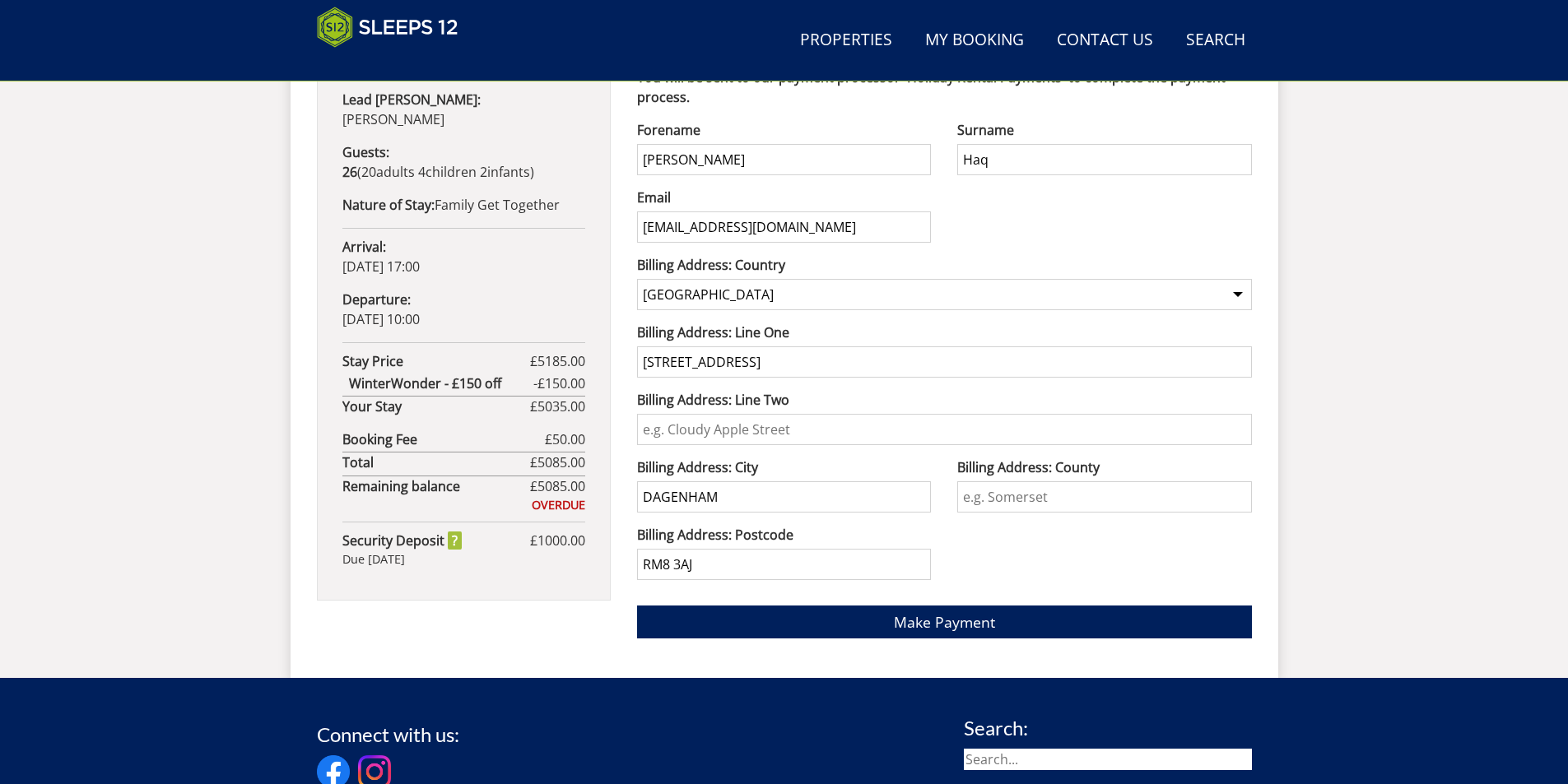
scroll to position [1019, 0]
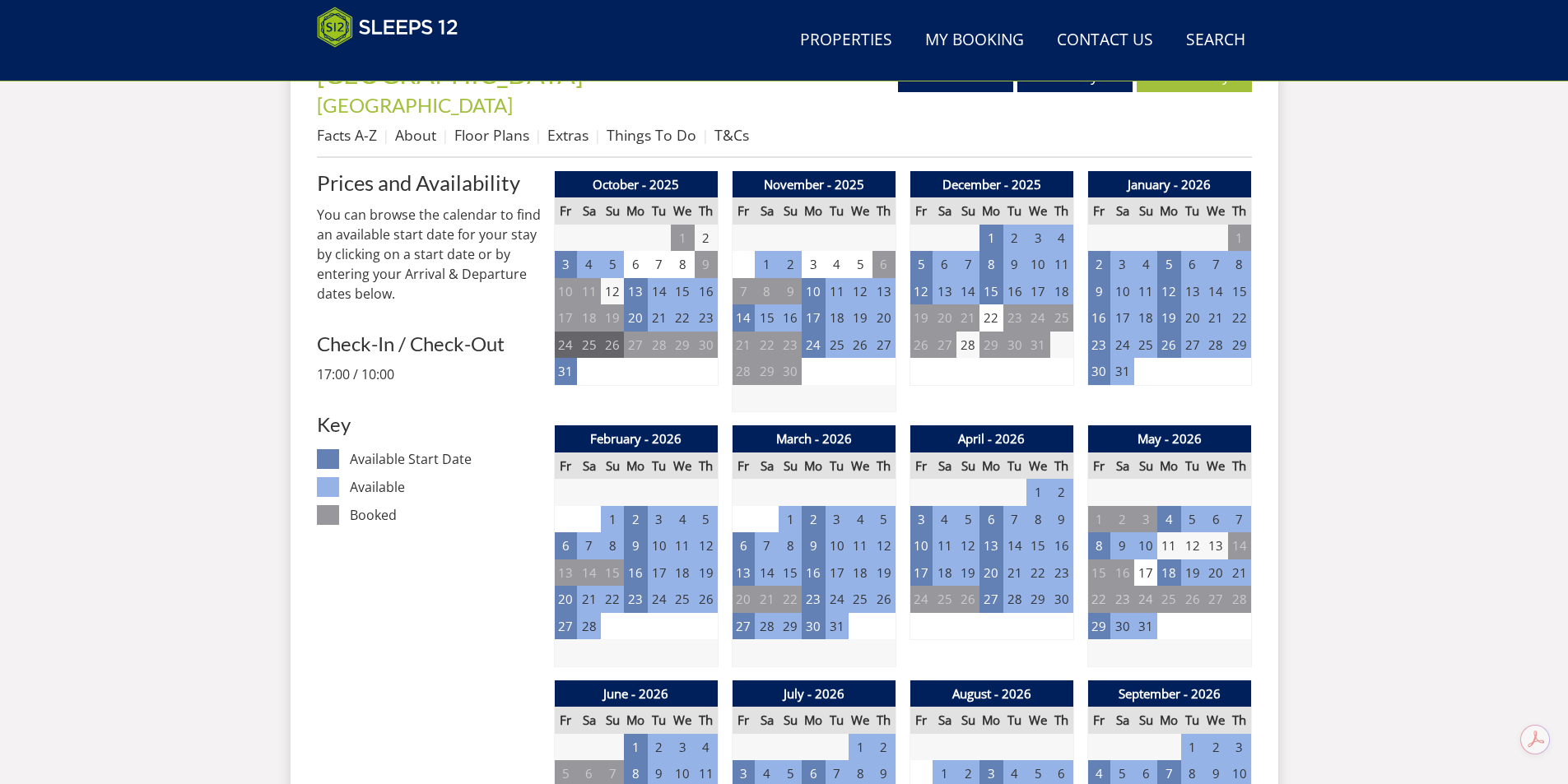
scroll to position [638, 0]
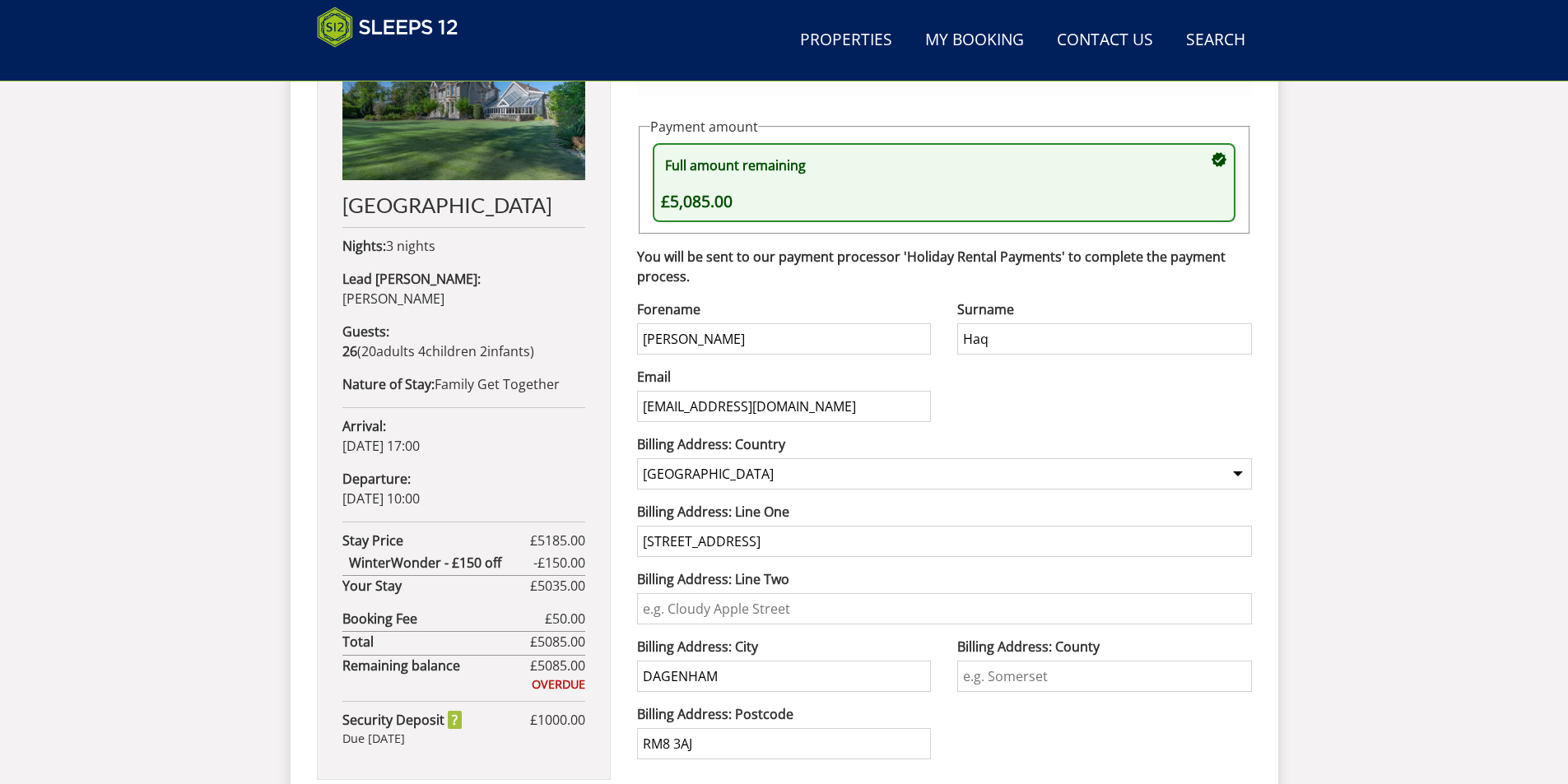
scroll to position [853, 0]
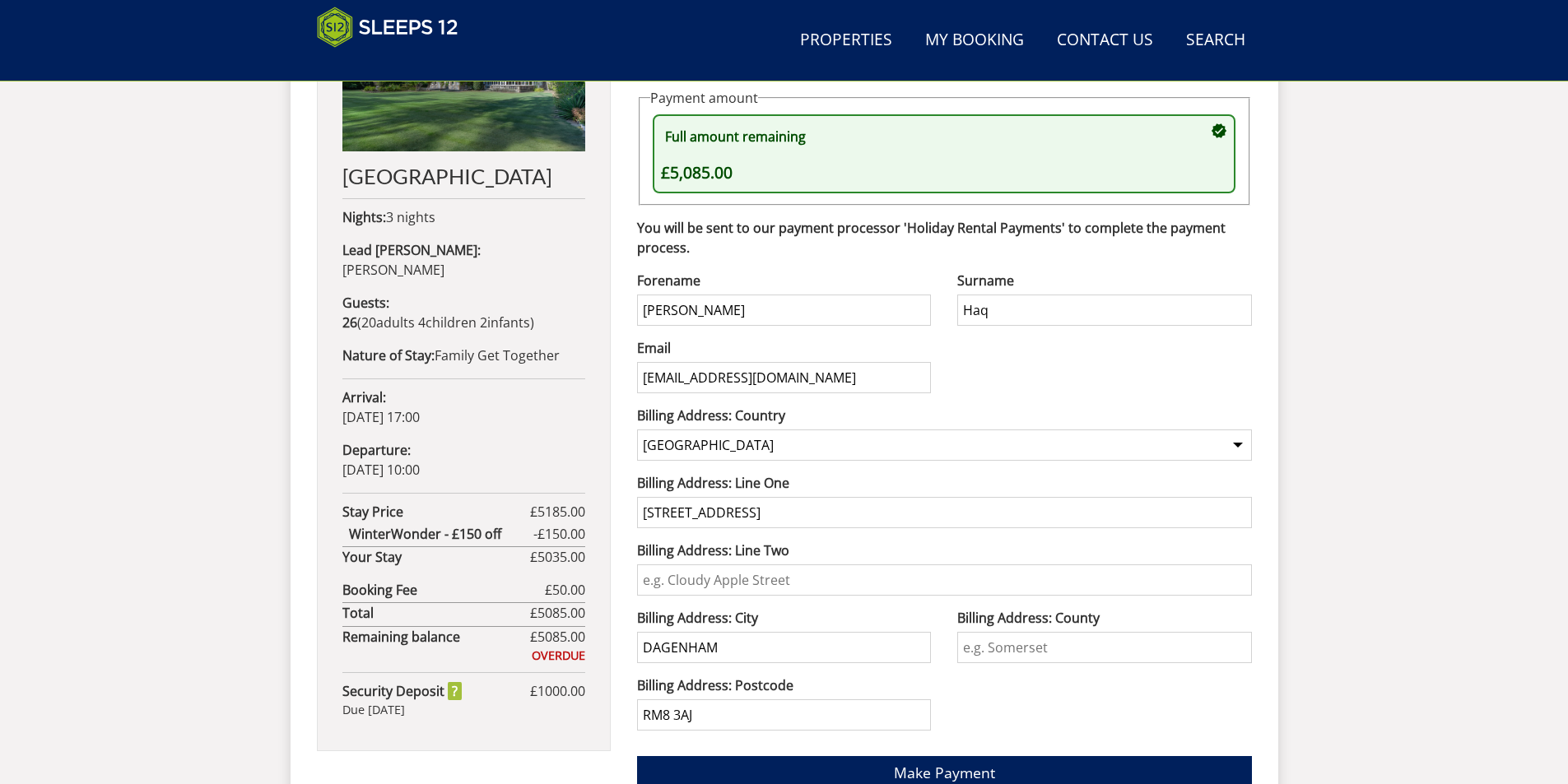
click at [829, 318] on input "[PERSON_NAME]" at bounding box center [783, 310] width 294 height 31
type input "[DEMOGRAPHIC_DATA]"
click at [977, 368] on div "[PERSON_NAME] Surname Haq Email [EMAIL_ADDRESS][DOMAIN_NAME] Phone Number [PHON…" at bounding box center [944, 507] width 615 height 472
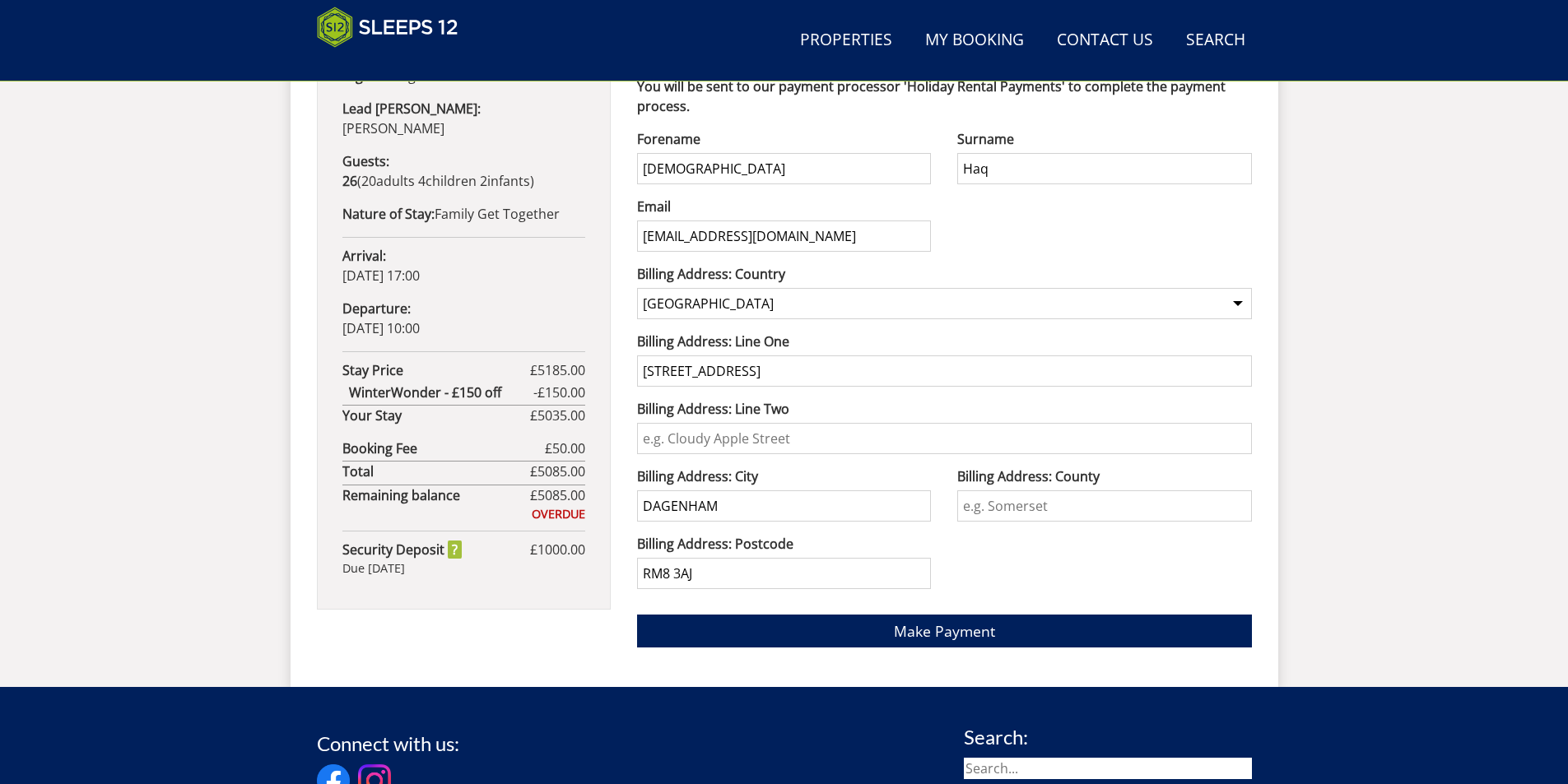
scroll to position [1019, 0]
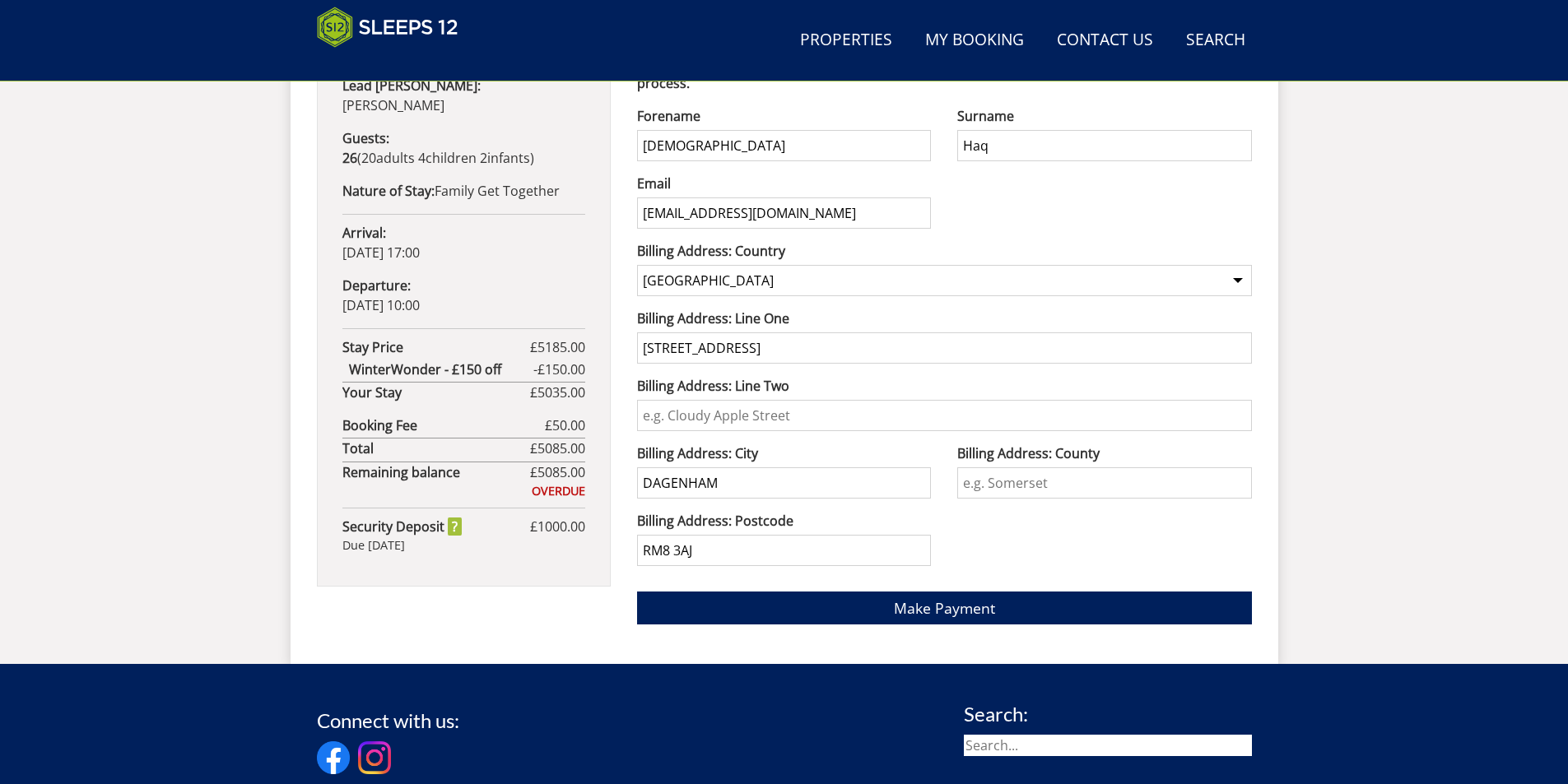
drag, startPoint x: 825, startPoint y: 345, endPoint x: 482, endPoint y: 323, distance: 343.7
click at [483, 321] on div "Your Booking: S48111 If payment is not completed this booking will expire by [D…" at bounding box center [784, 166] width 935 height 942
type input "5 [GEOGRAPHIC_DATA]"
type input "[GEOGRAPHIC_DATA]"
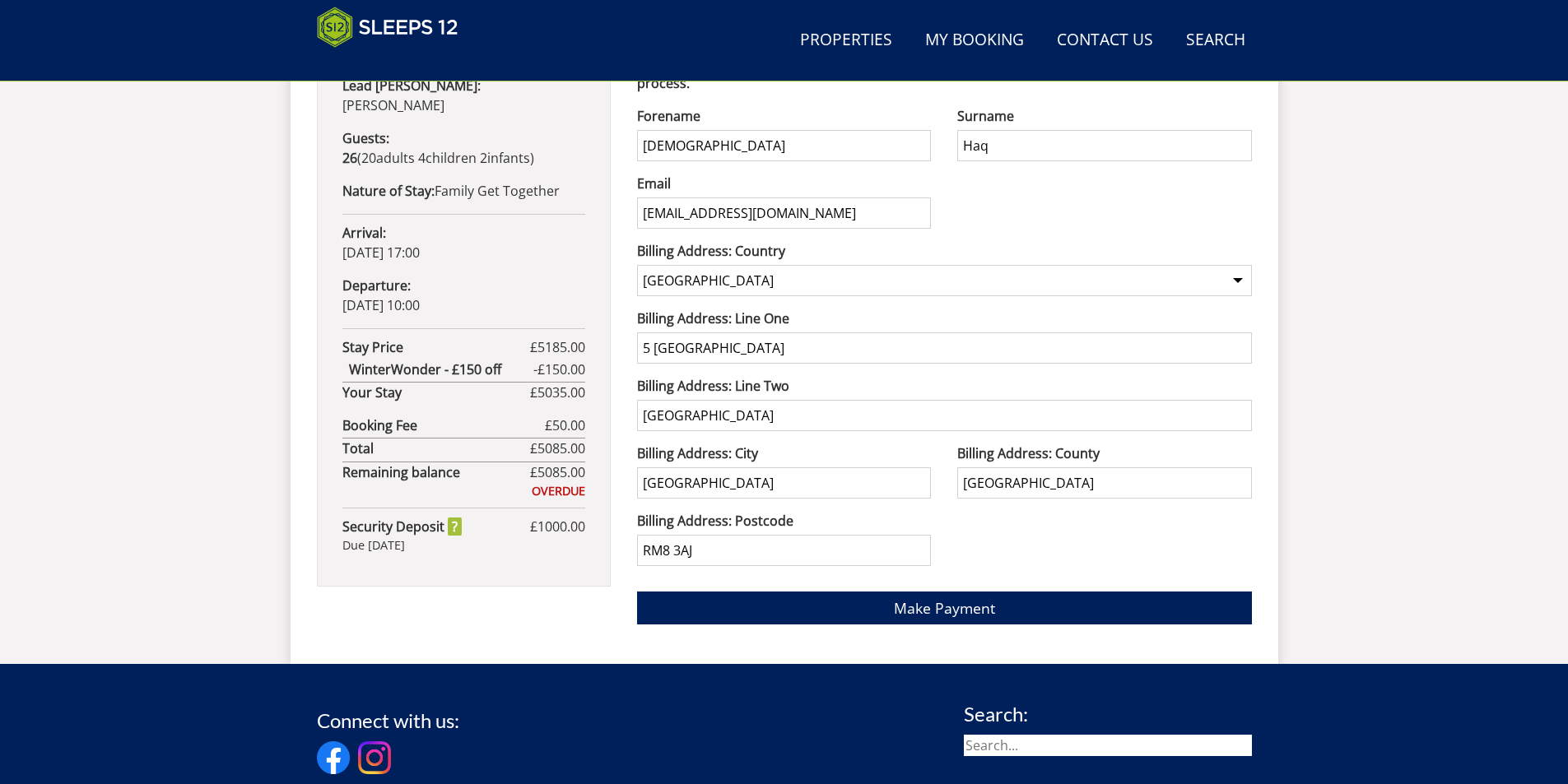
type input "[GEOGRAPHIC_DATA]"
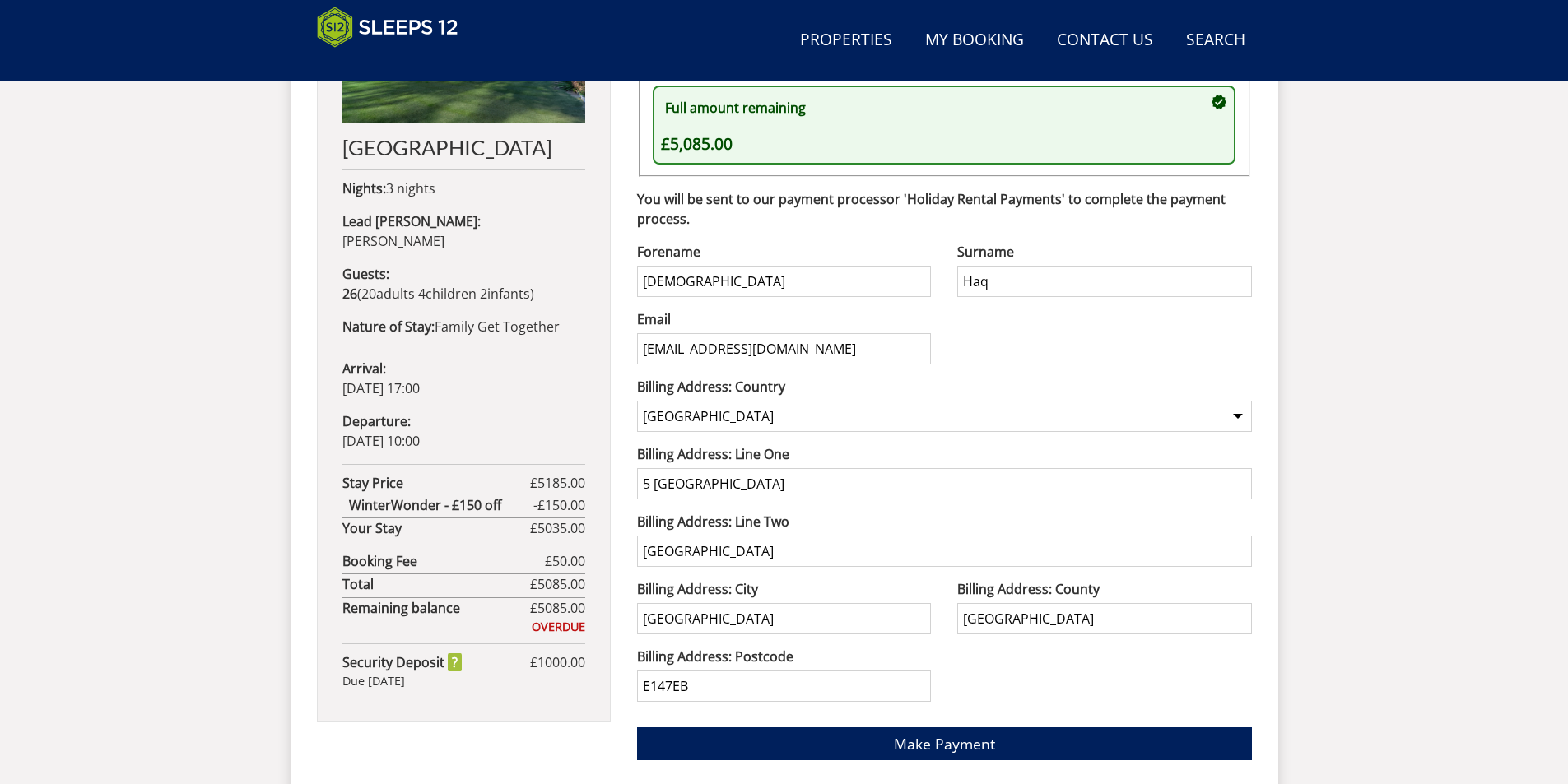
scroll to position [853, 0]
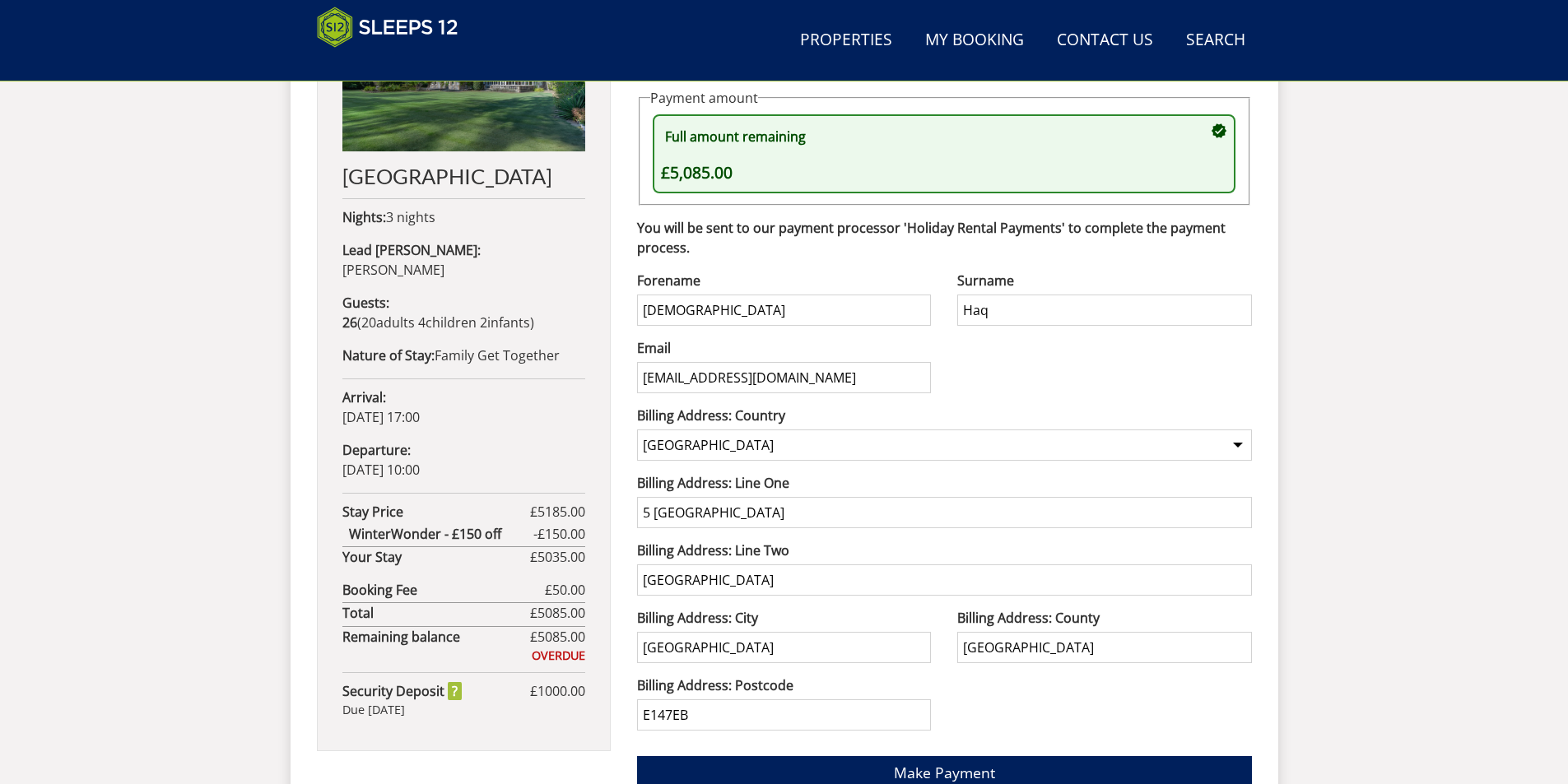
type input "E147EB"
click at [1361, 397] on div "Search Menu Properties My Booking Contact Us [PHONE_NUMBER] Search Check Availa…" at bounding box center [784, 15] width 1568 height 1626
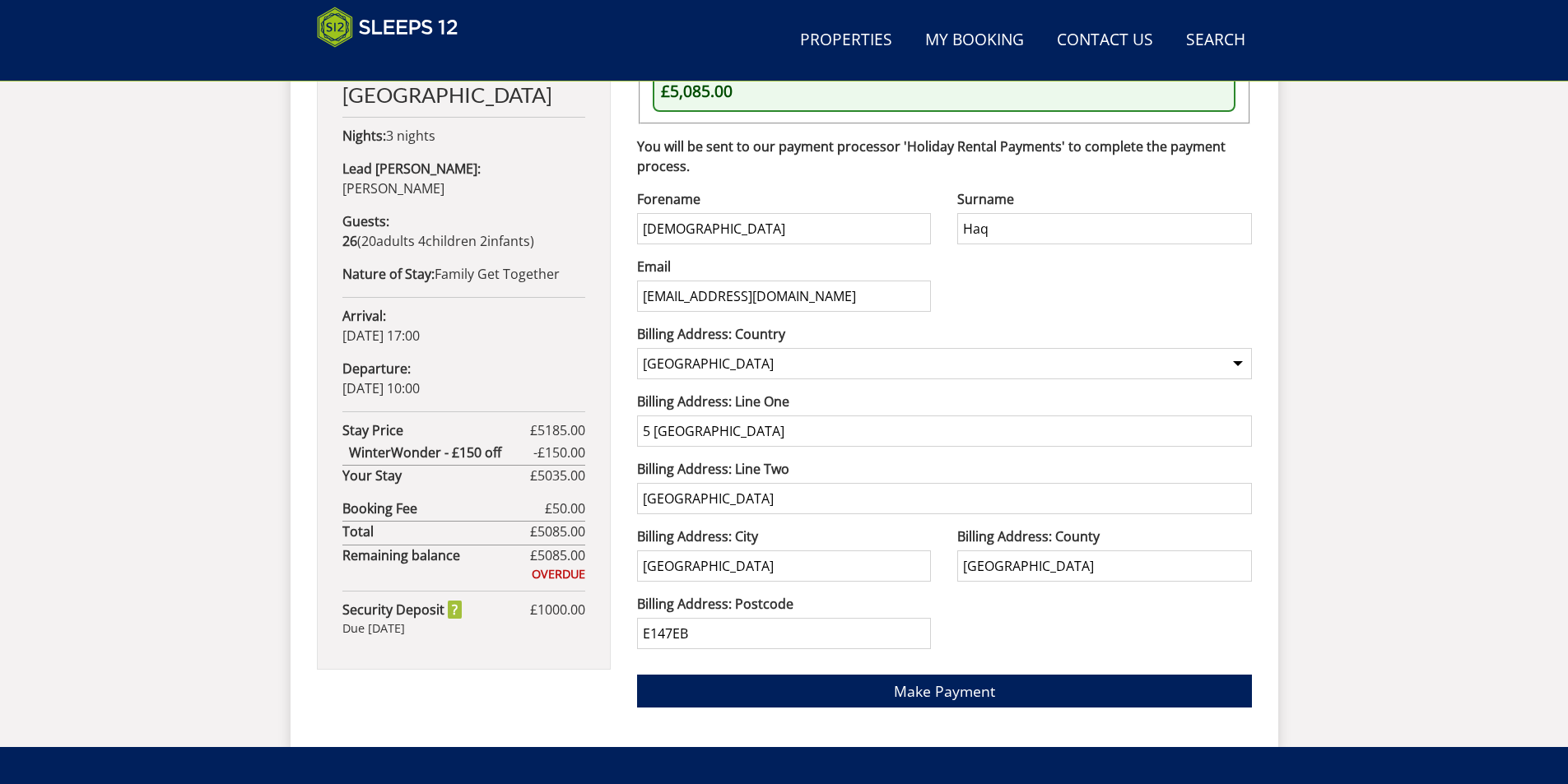
scroll to position [936, 0]
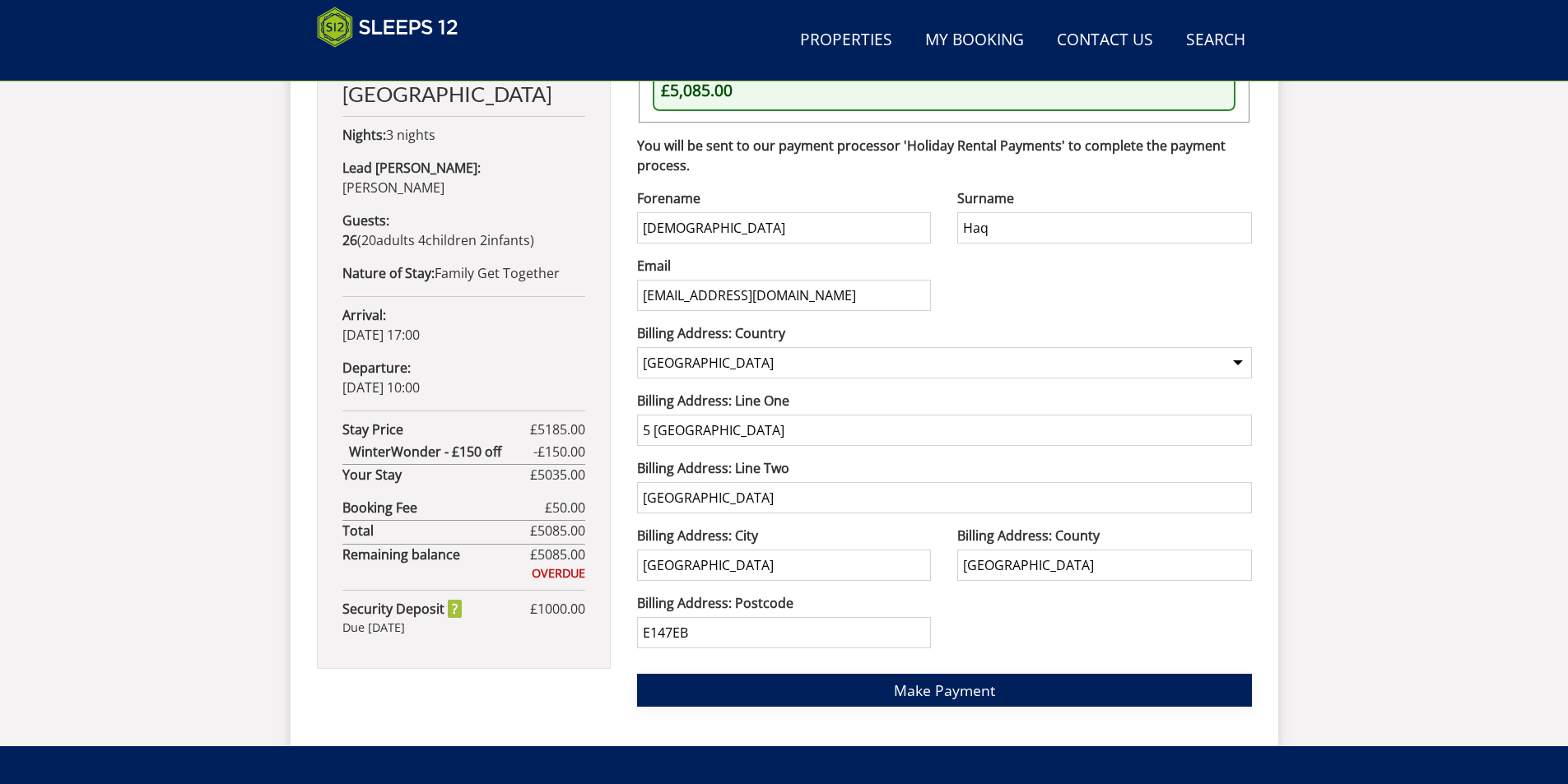
click at [950, 688] on span "Make Payment" at bounding box center [944, 690] width 101 height 20
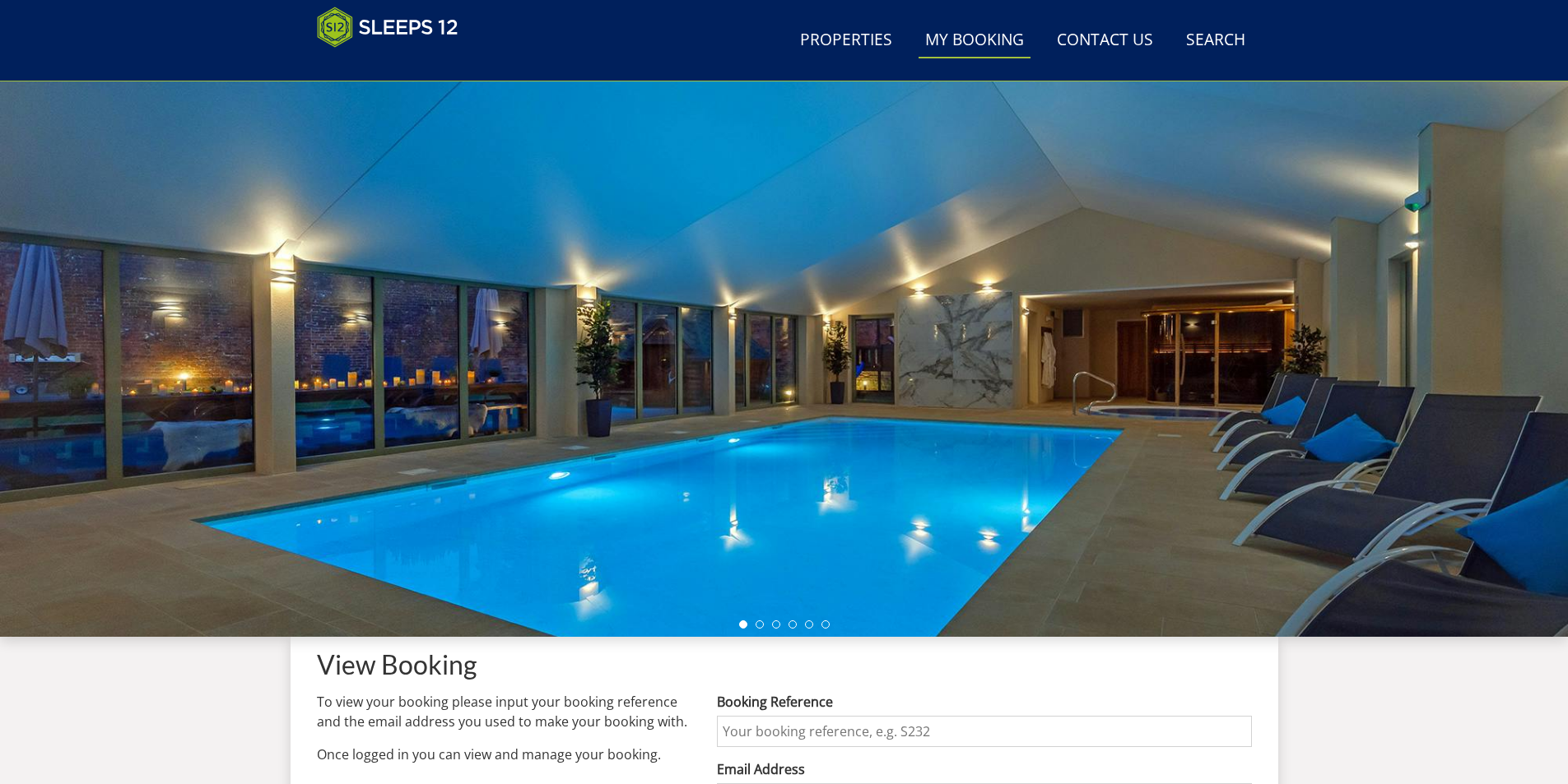
scroll to position [345, 0]
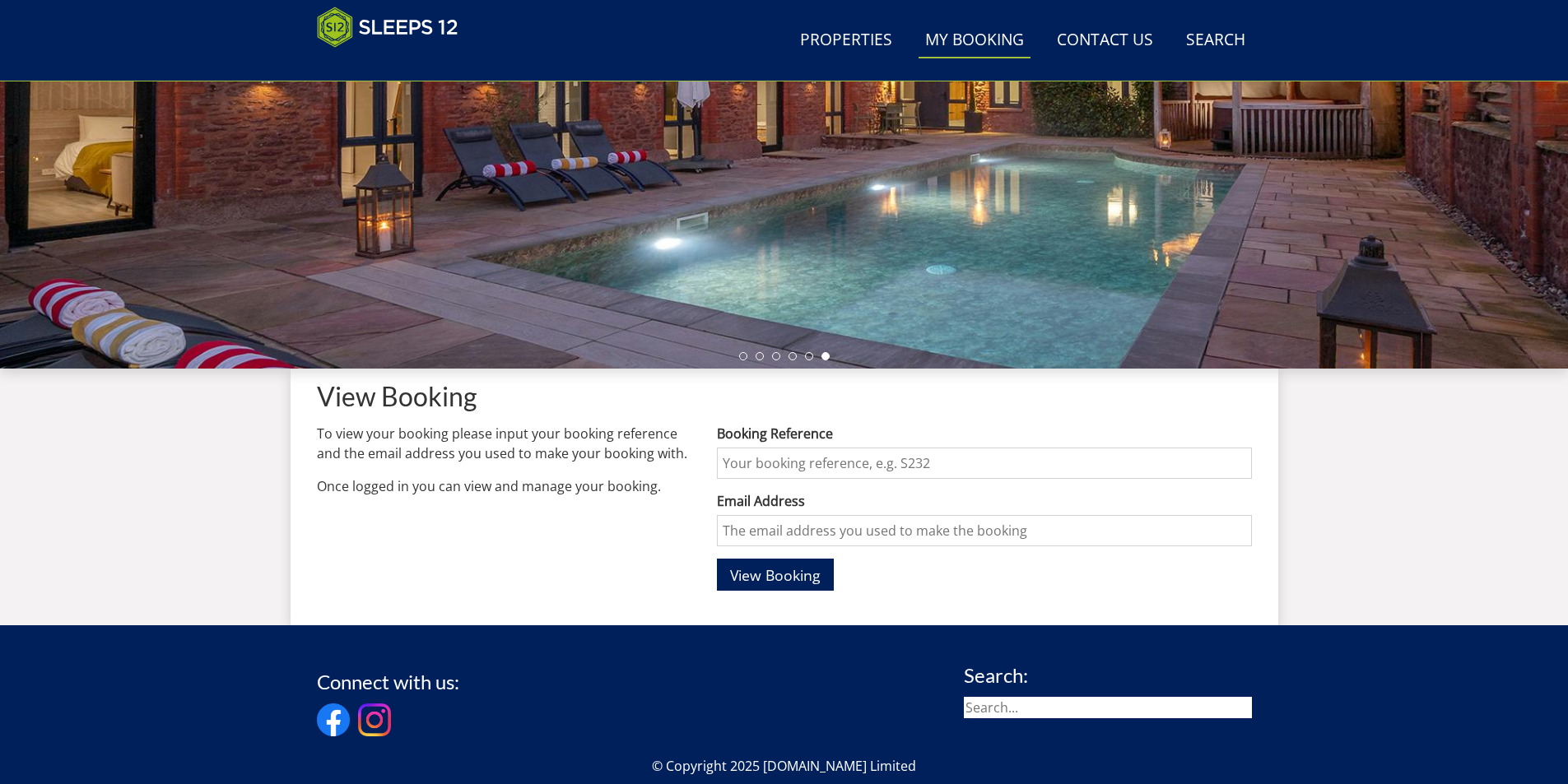
click at [759, 451] on input "Booking Reference" at bounding box center [983, 463] width 534 height 31
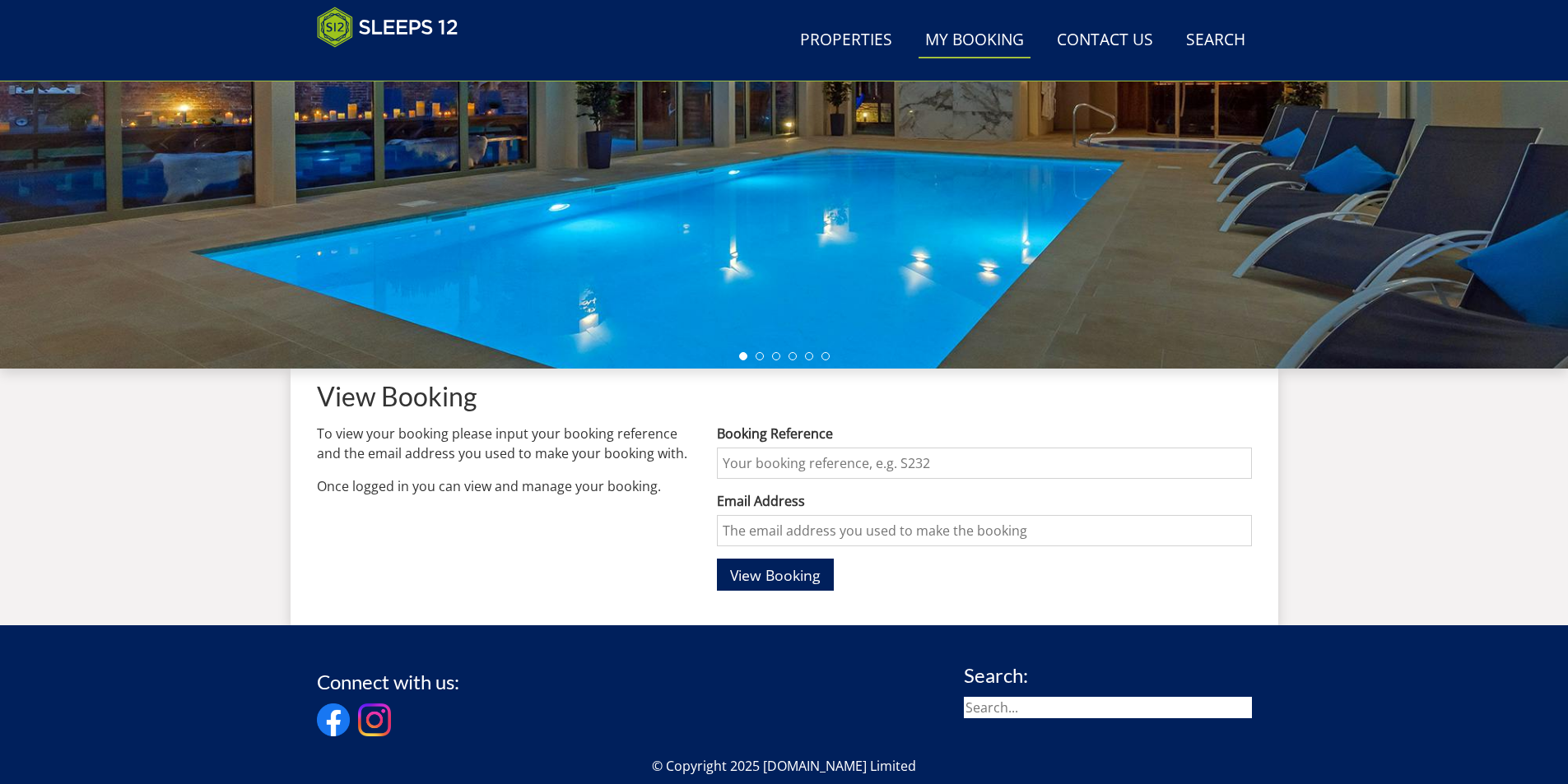
click at [779, 459] on input "Booking Reference" at bounding box center [983, 463] width 534 height 31
paste input "S48111"
type input "S48111"
click at [774, 518] on input "Email Address" at bounding box center [983, 531] width 534 height 31
type input "[EMAIL_ADDRESS][DOMAIN_NAME]"
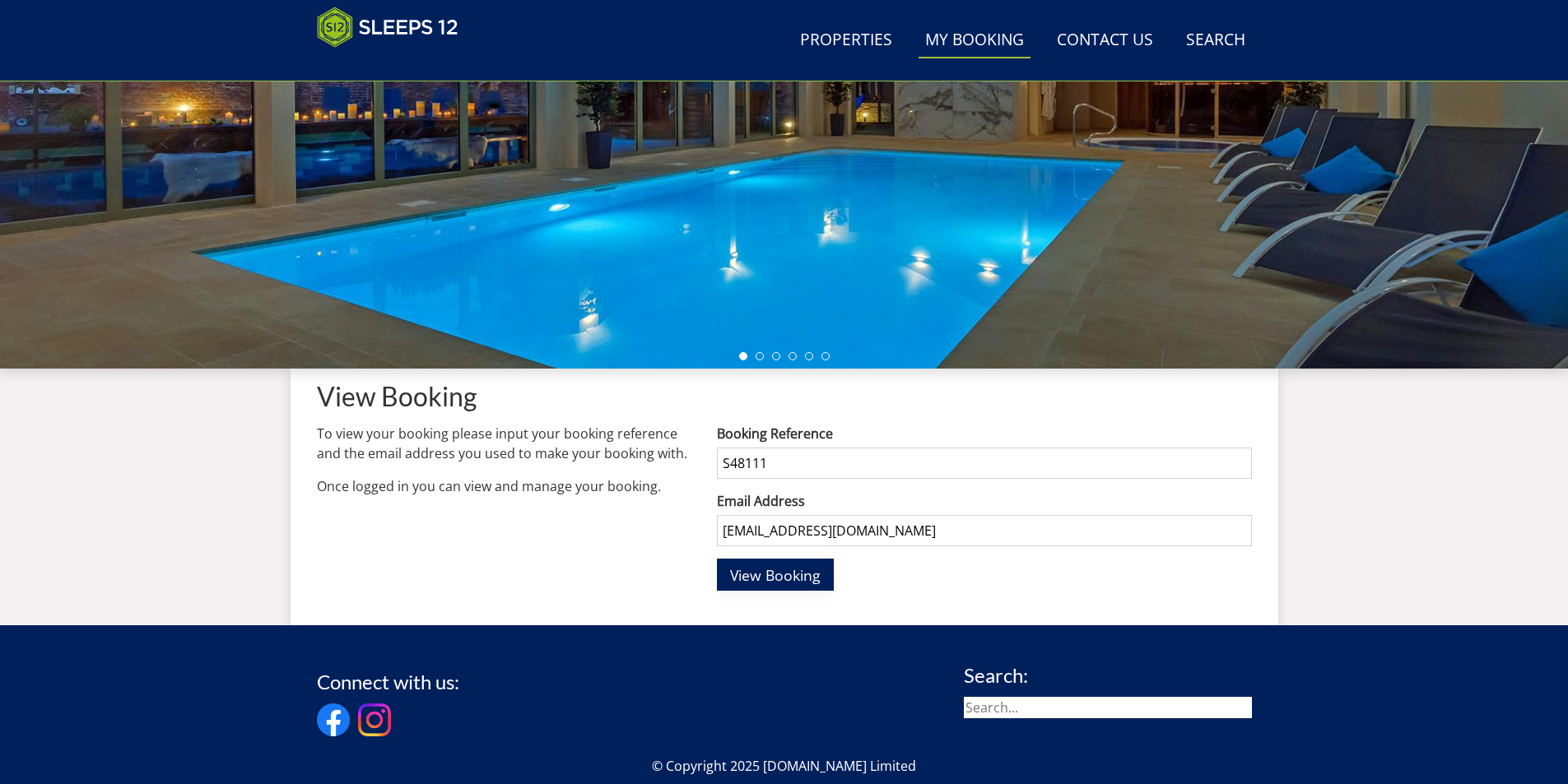
click at [784, 580] on span "View Booking" at bounding box center [776, 576] width 91 height 20
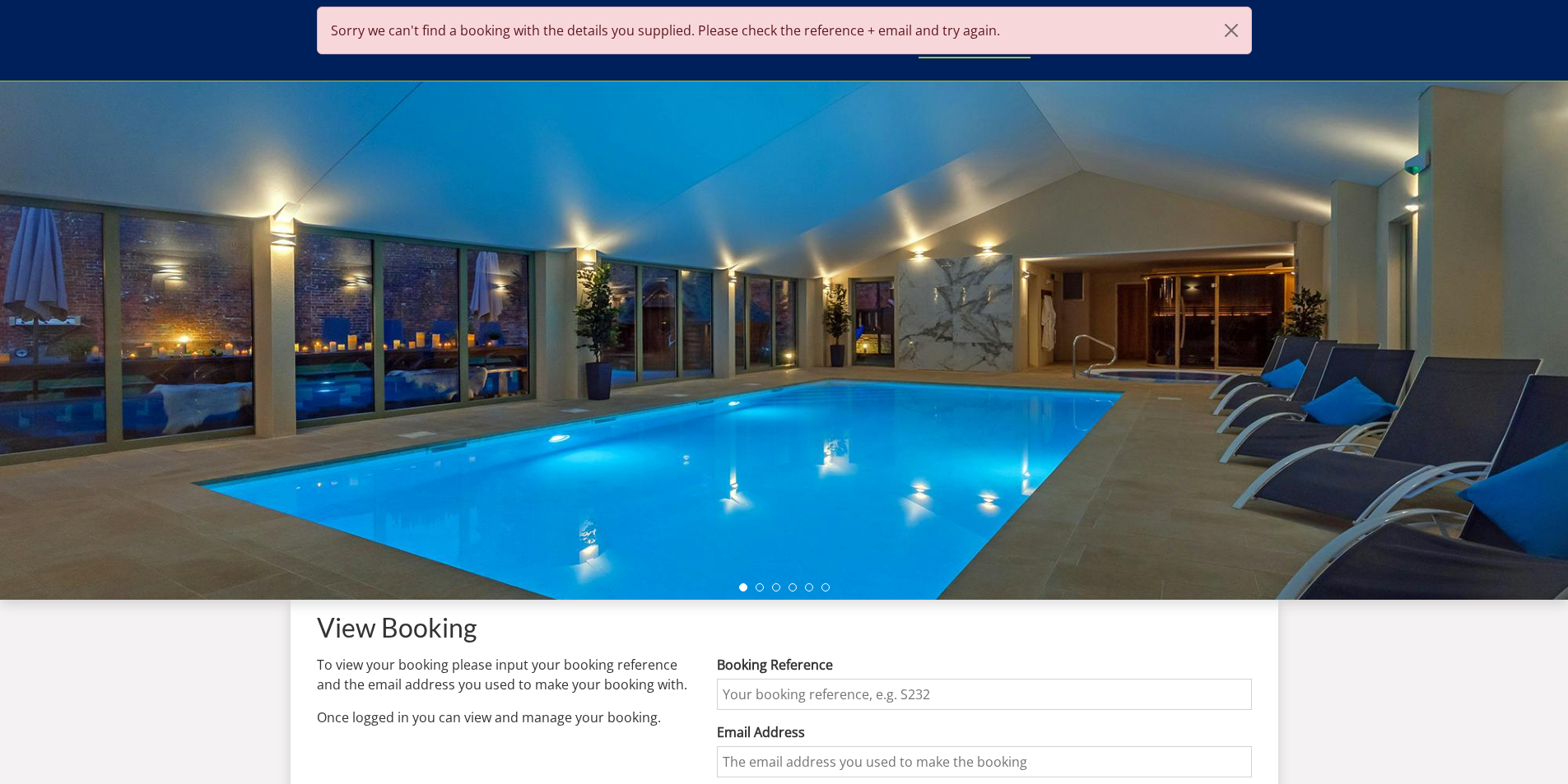
scroll to position [450, 0]
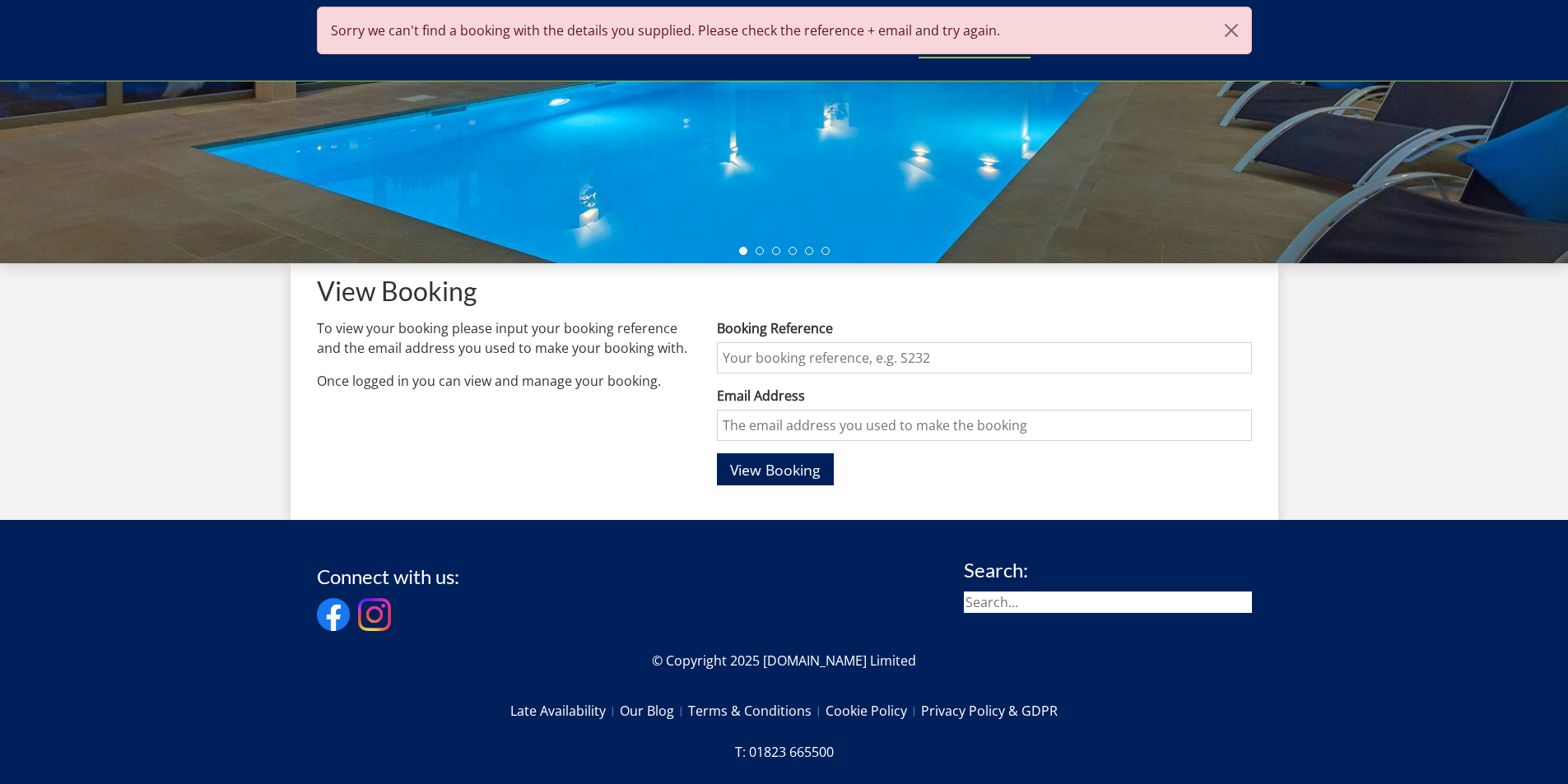
click at [765, 362] on input "Booking Reference" at bounding box center [983, 357] width 534 height 31
paste input "S48111"
type input "S48111"
click at [796, 427] on input "Email Address" at bounding box center [983, 426] width 534 height 31
type input "[EMAIL_ADDRESS][DOMAIN_NAME]"
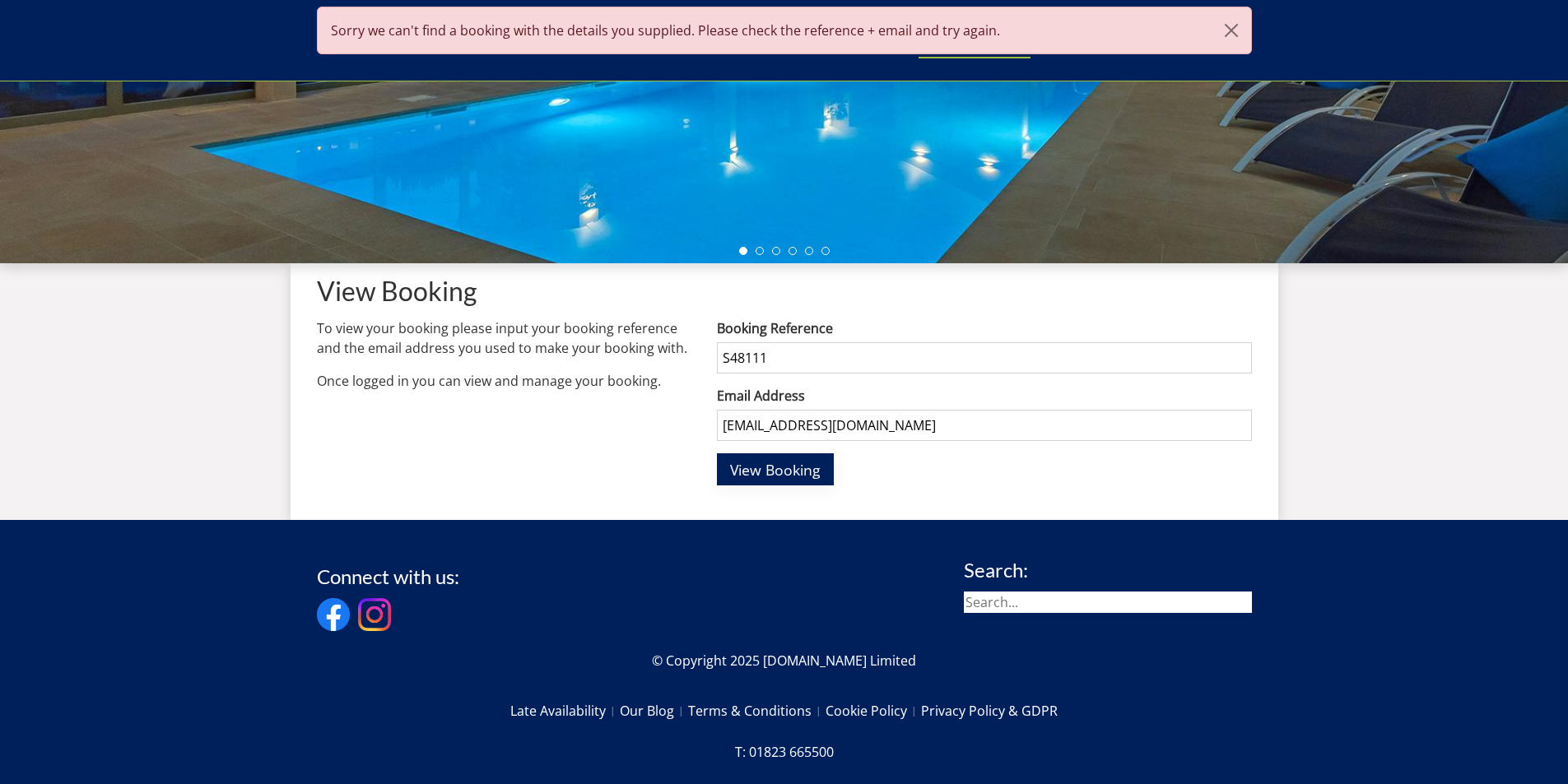
click at [789, 466] on span "View Booking" at bounding box center [776, 470] width 91 height 20
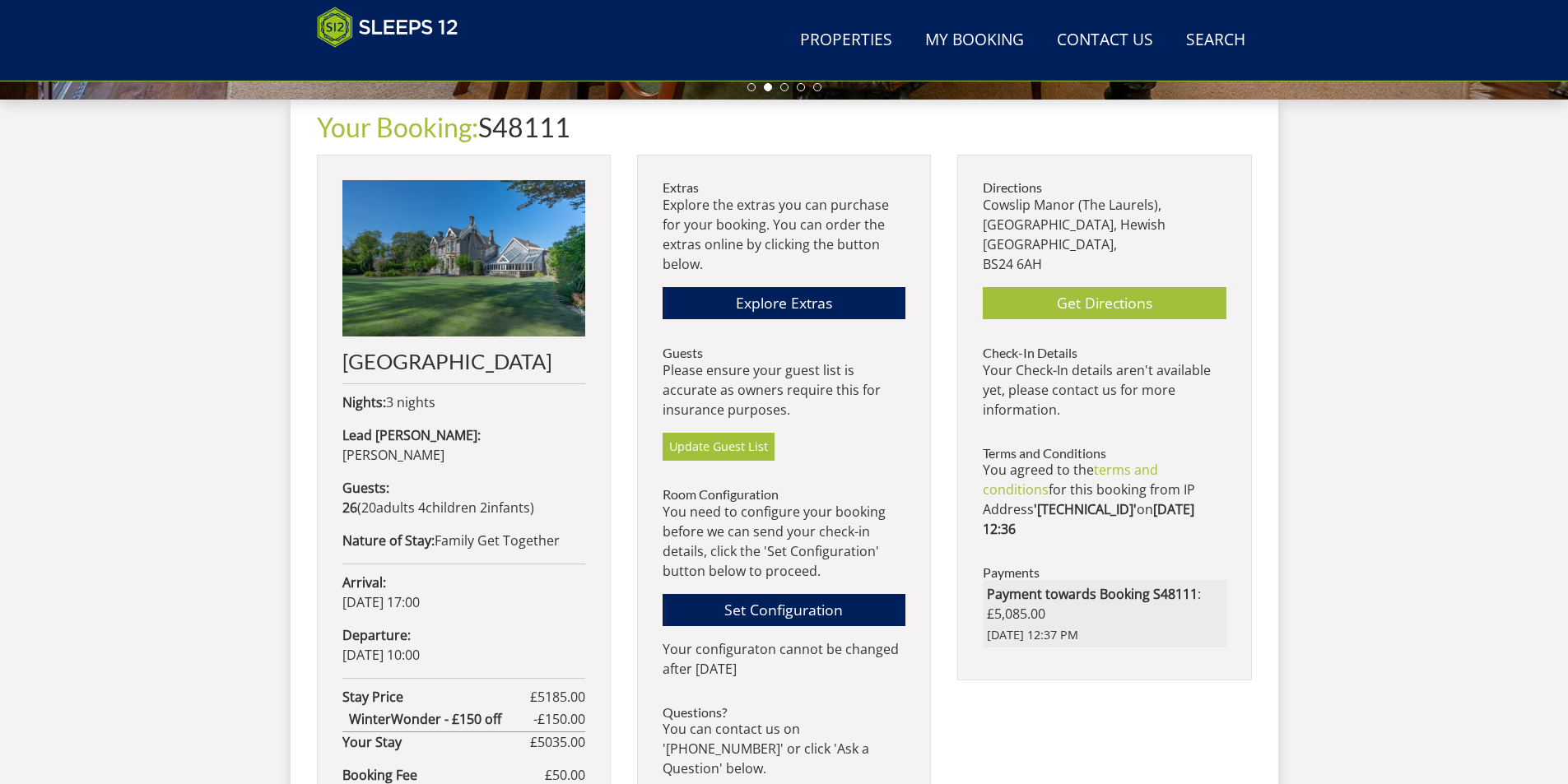
scroll to position [532, 0]
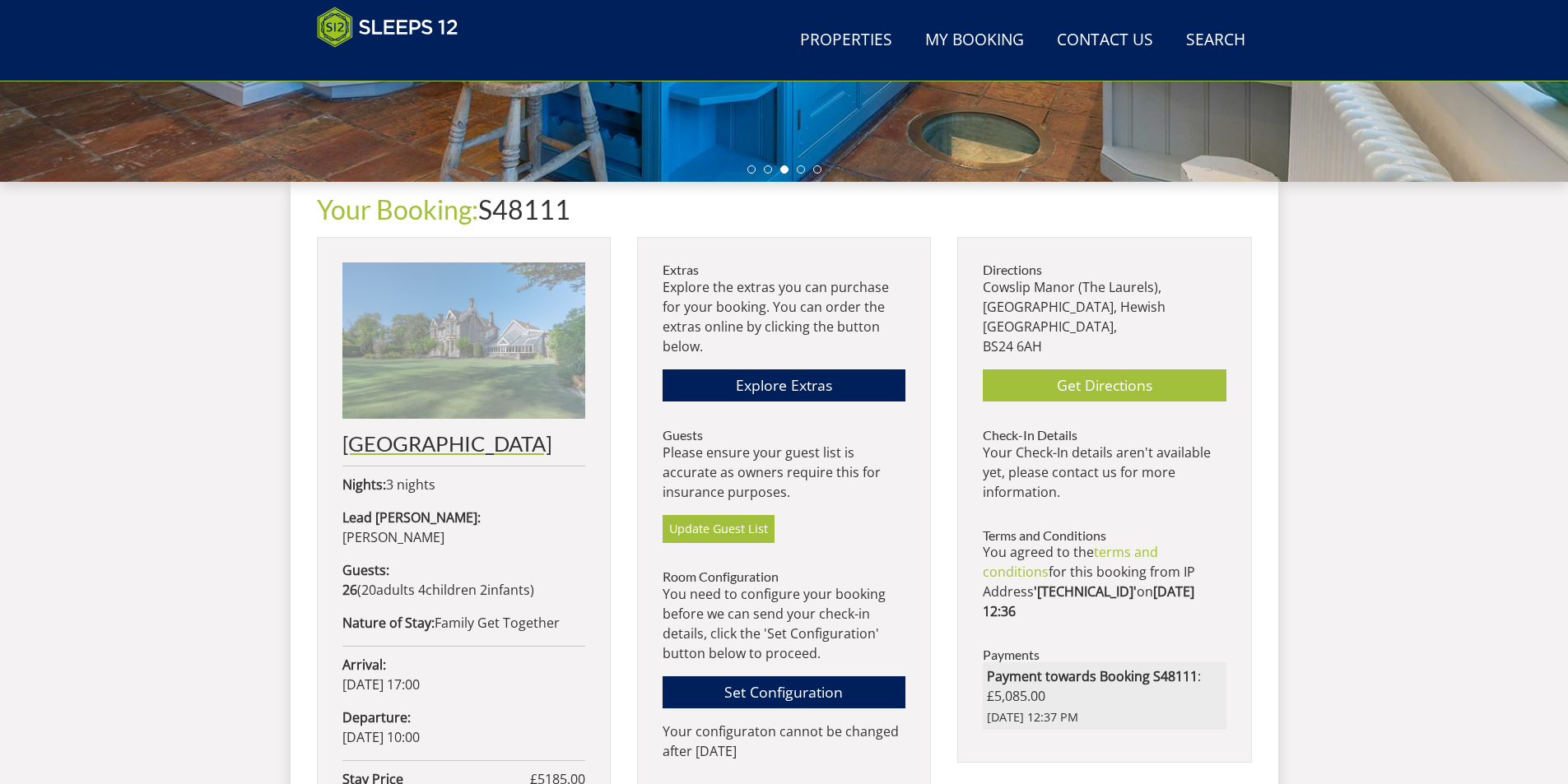
click at [427, 408] on img at bounding box center [463, 341] width 243 height 156
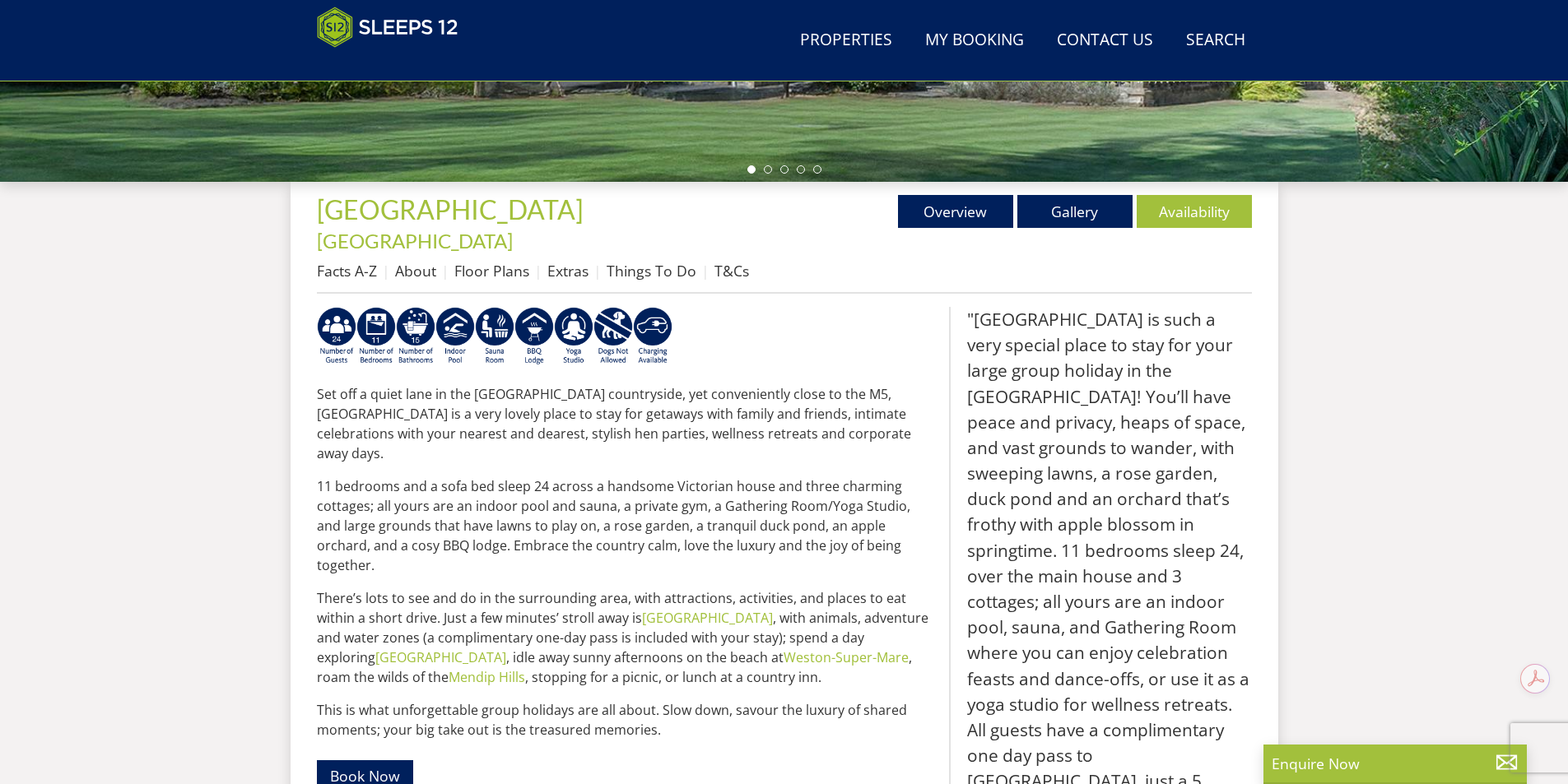
scroll to position [533, 0]
click at [632, 588] on p "There’s lots to see and do in the surrounding area, with attractions, activitie…" at bounding box center [626, 637] width 619 height 99
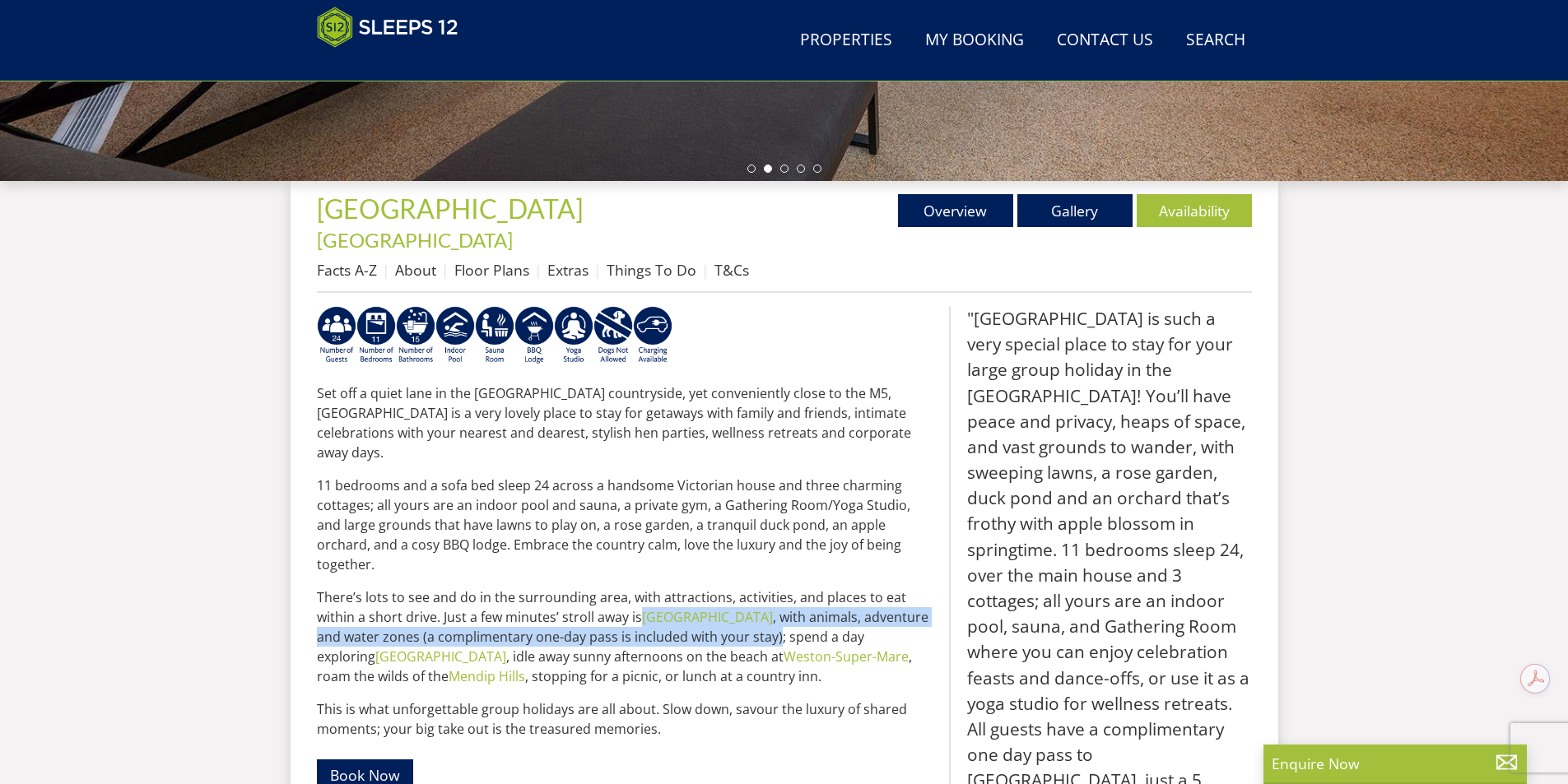
drag, startPoint x: 639, startPoint y: 552, endPoint x: 749, endPoint y: 575, distance: 112.4
click at [749, 588] on p "There’s lots to see and do in the surrounding area, with attractions, activitie…" at bounding box center [626, 637] width 619 height 99
copy p "Puxton Park , with animals, adventure and water zones (a complimentary one-day …"
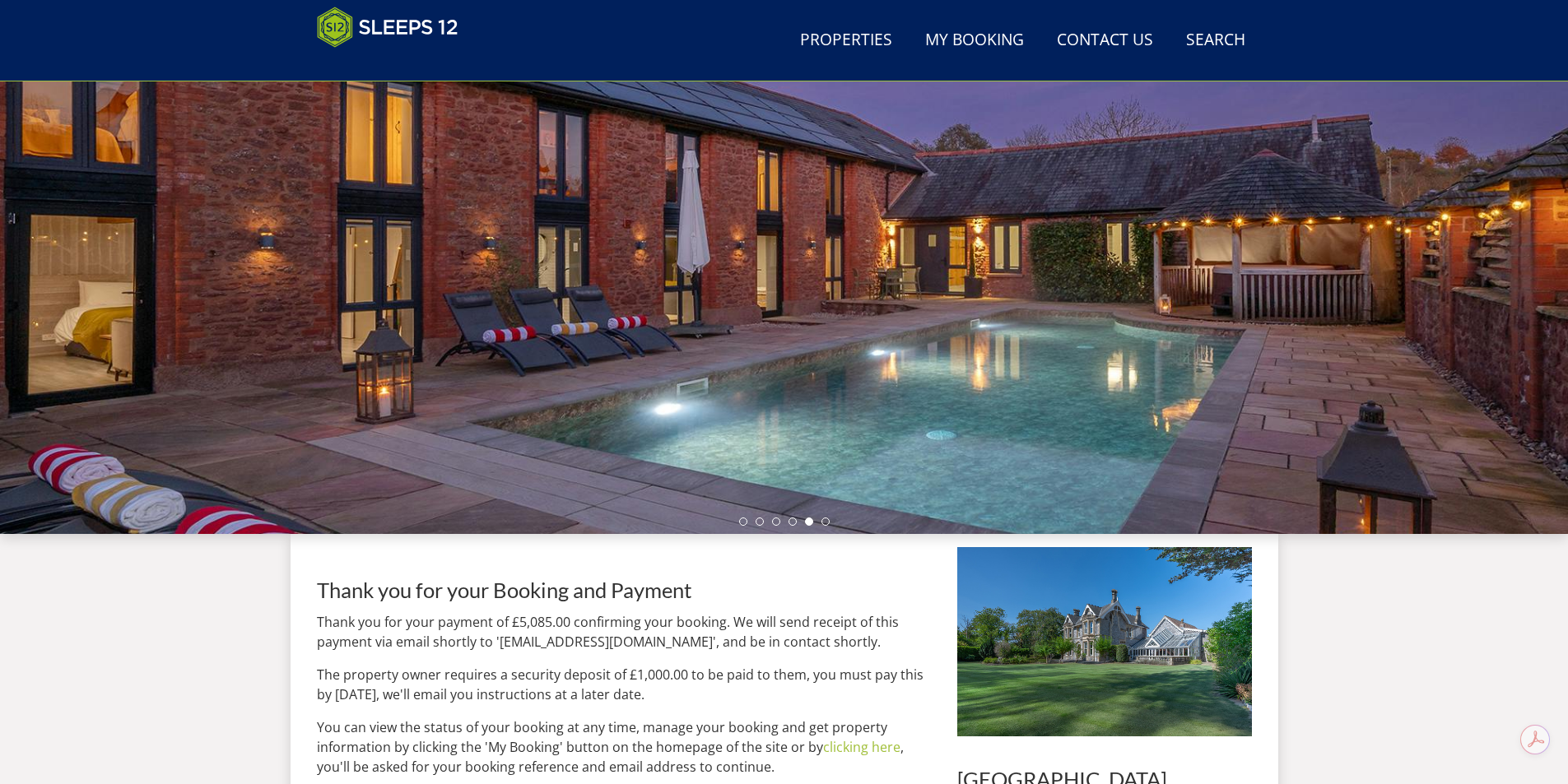
scroll to position [97, 0]
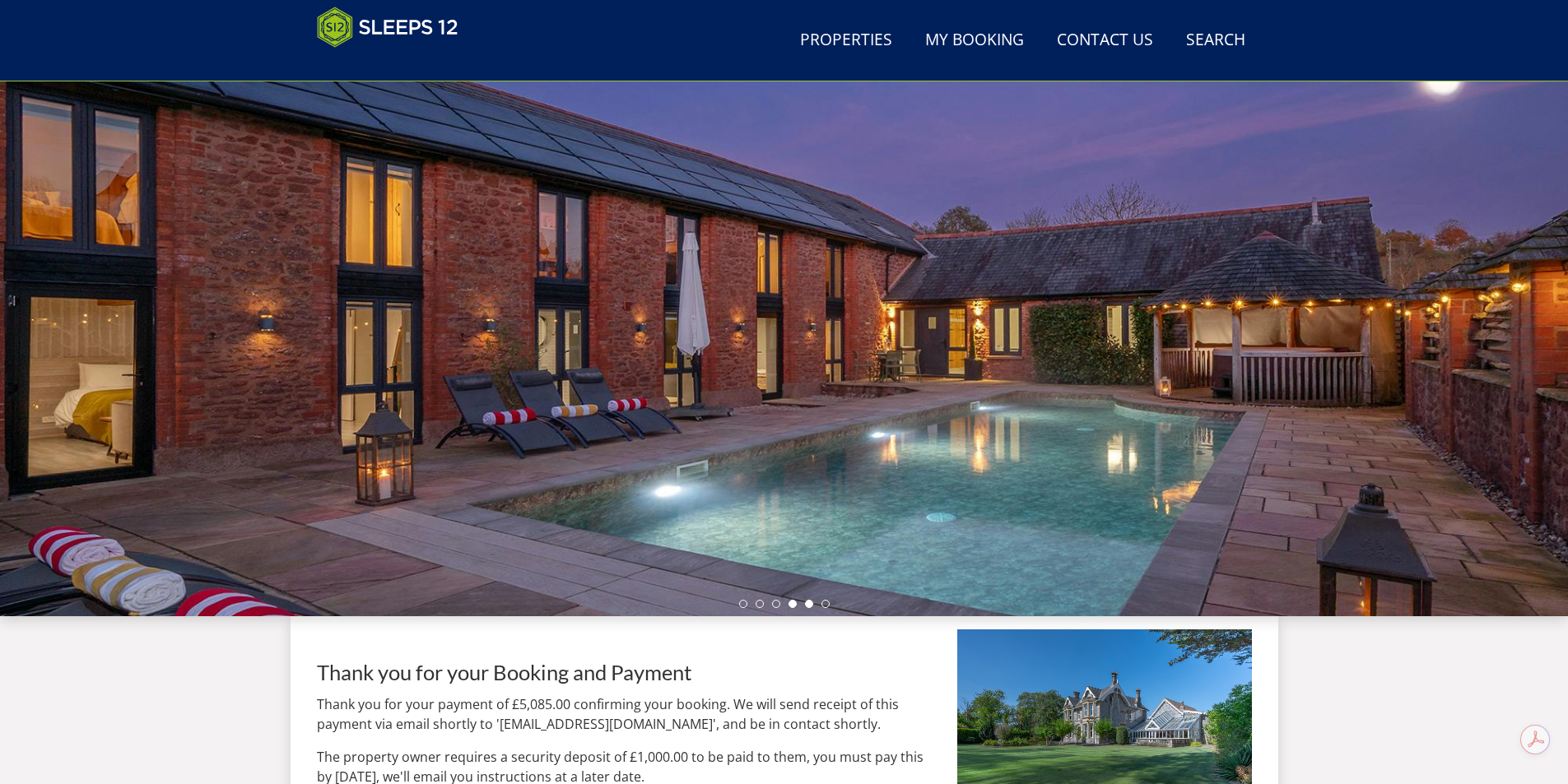
click at [793, 608] on li at bounding box center [792, 604] width 8 height 8
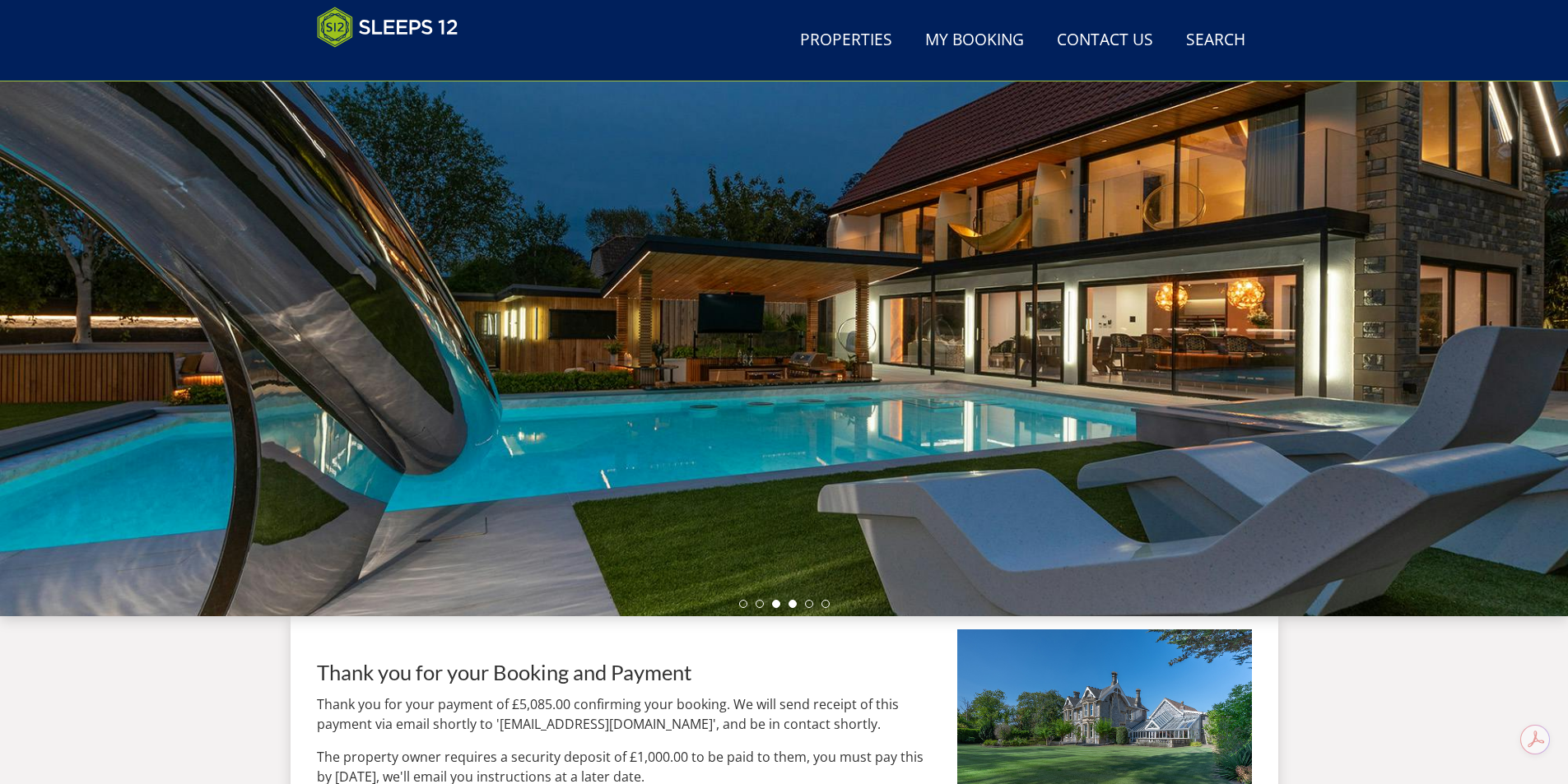
click at [775, 605] on li at bounding box center [776, 604] width 8 height 8
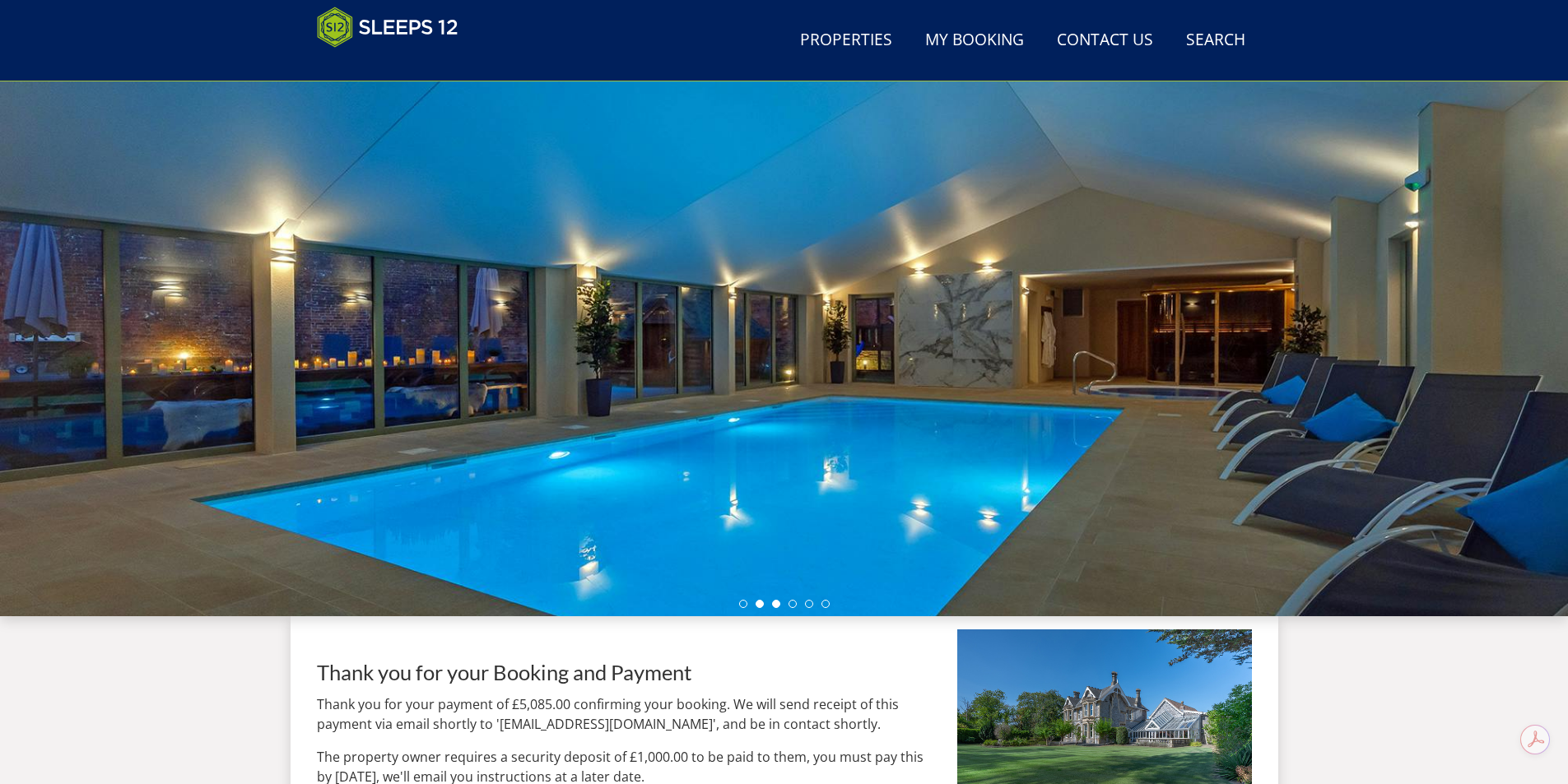
click at [762, 606] on li at bounding box center [759, 604] width 8 height 8
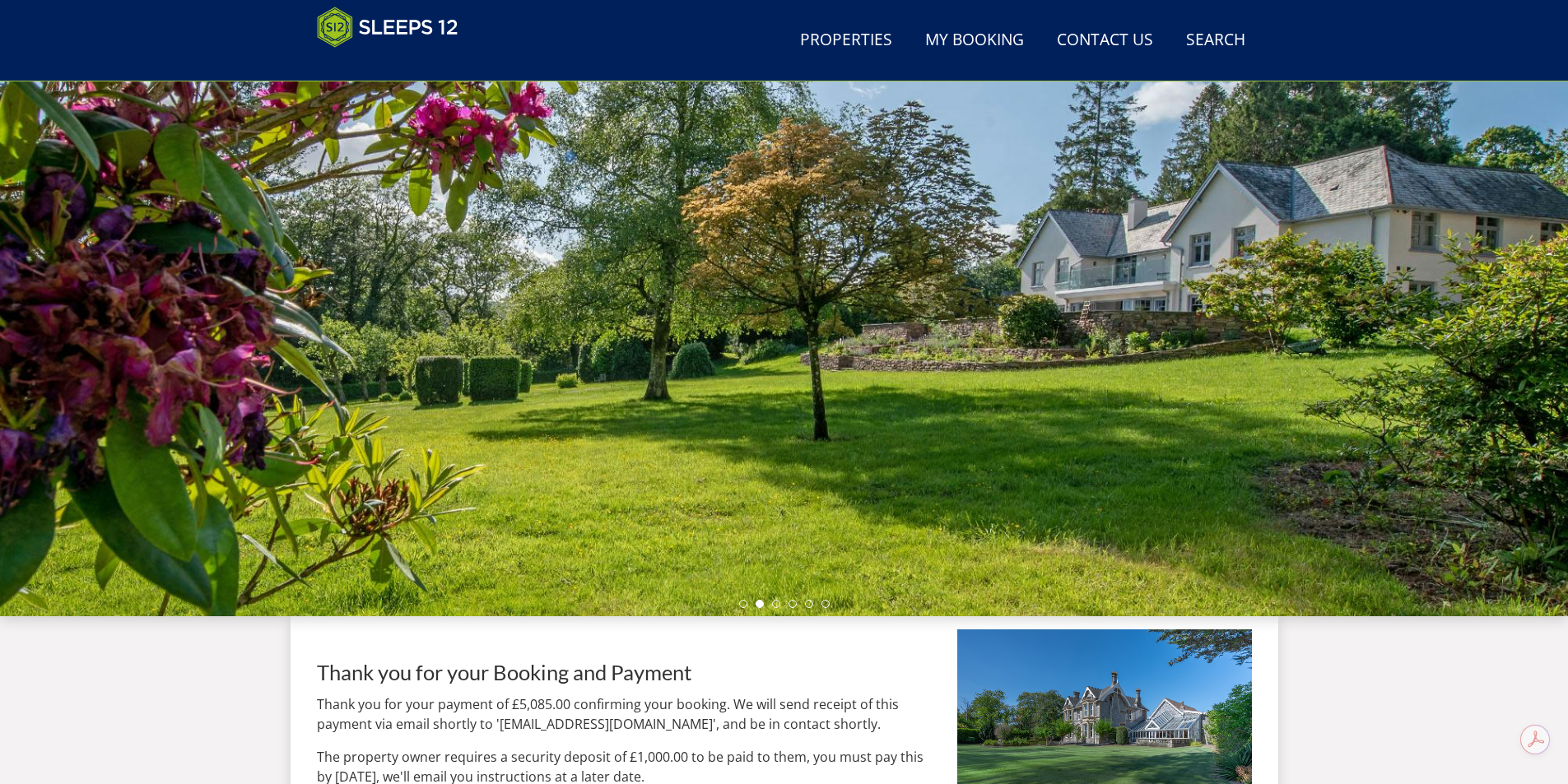
click at [739, 608] on div at bounding box center [784, 328] width 1568 height 577
click at [749, 607] on ul at bounding box center [785, 604] width 91 height 8
click at [760, 602] on li at bounding box center [759, 604] width 8 height 8
click at [747, 602] on ul at bounding box center [785, 604] width 91 height 8
click at [738, 604] on div at bounding box center [784, 328] width 1568 height 577
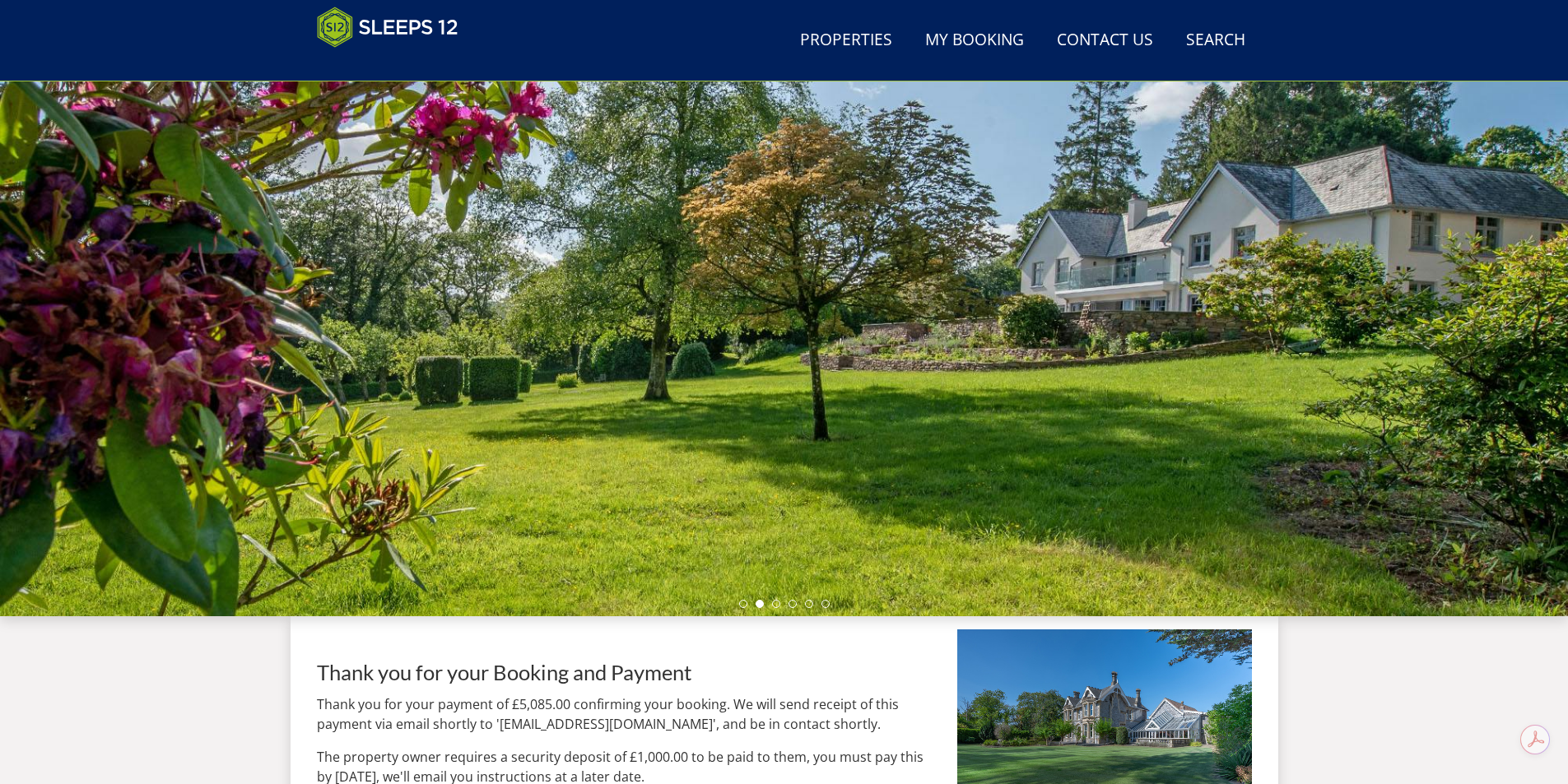
click at [752, 607] on ul at bounding box center [785, 604] width 91 height 8
click at [747, 608] on ul at bounding box center [785, 604] width 91 height 8
click at [744, 608] on li at bounding box center [743, 604] width 8 height 8
